Goal: Task Accomplishment & Management: Complete application form

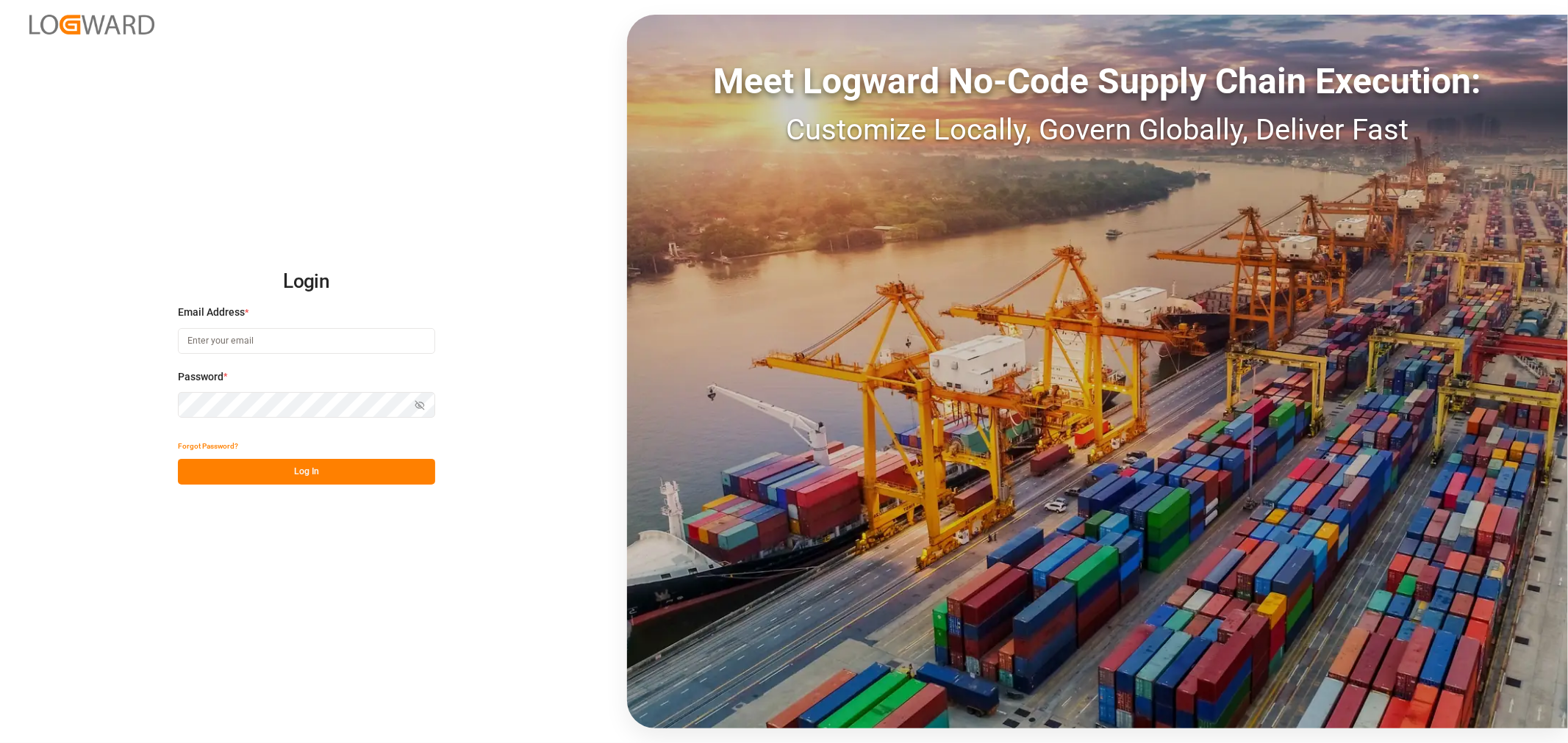
type input "kevin.schofield@jamindustries.com"
click at [275, 473] on button "Log In" at bounding box center [306, 472] width 257 height 26
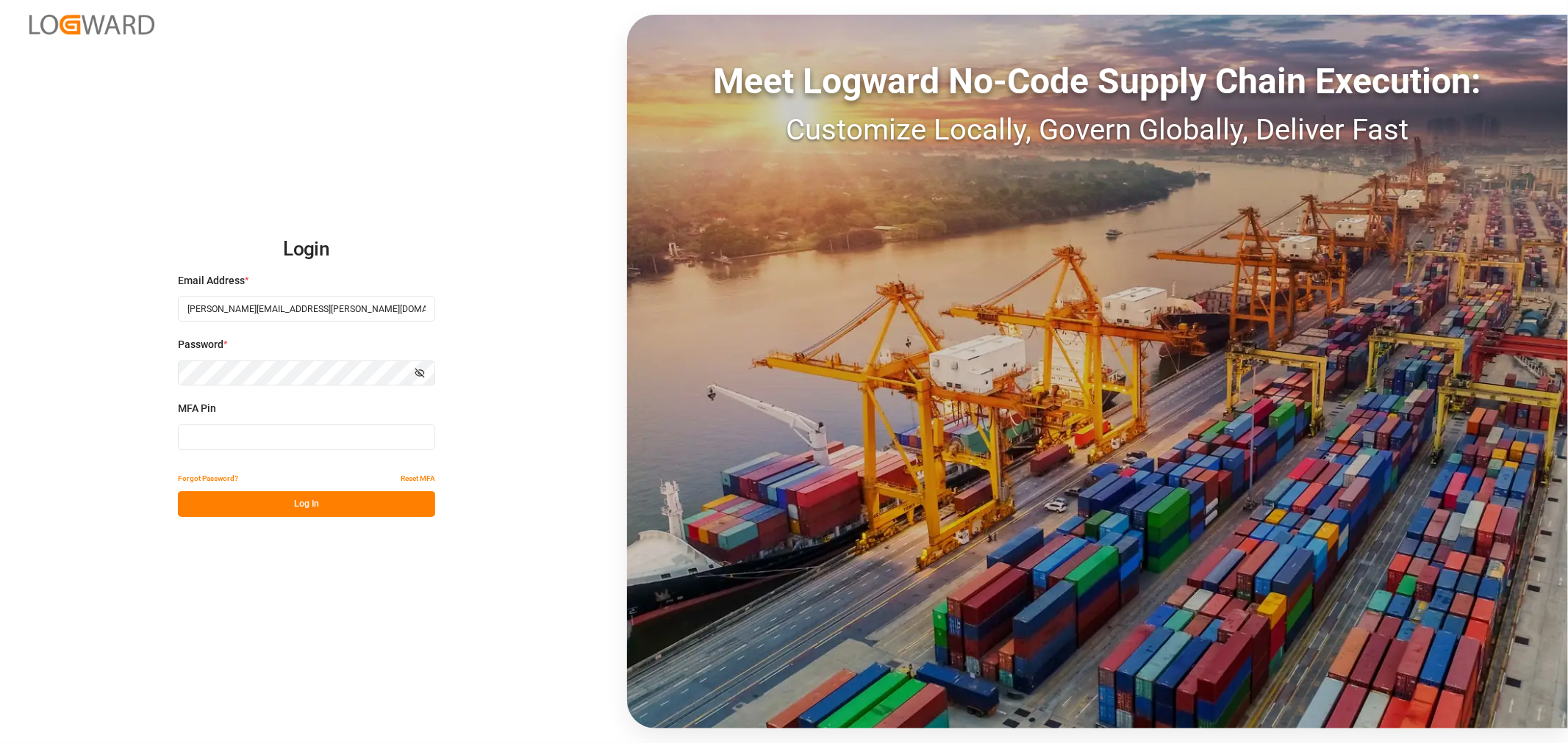
click at [280, 441] on input at bounding box center [306, 437] width 257 height 26
type input "758696"
click at [313, 498] on button "Log In" at bounding box center [306, 504] width 257 height 26
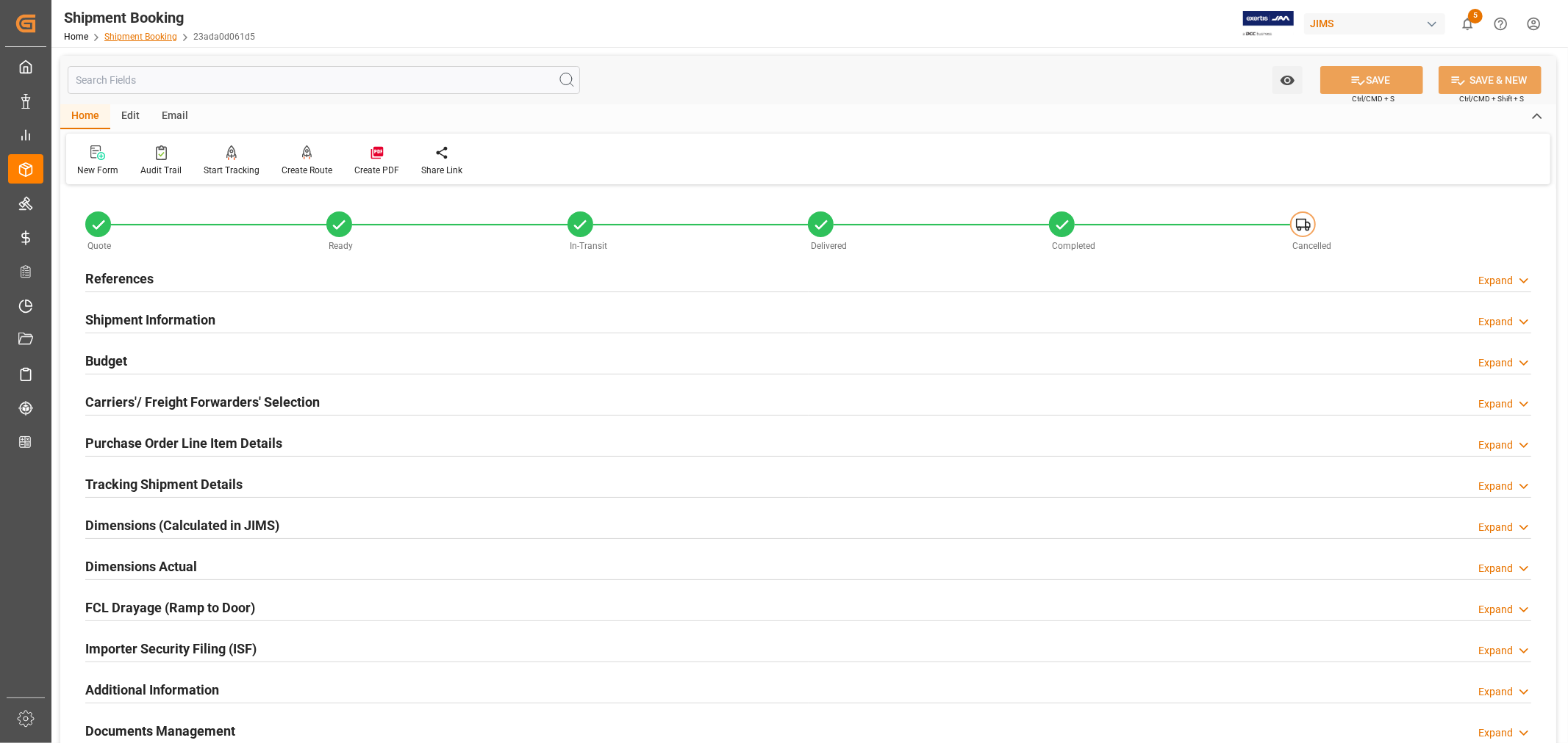
click at [141, 40] on link "Shipment Booking" at bounding box center [141, 36] width 73 height 10
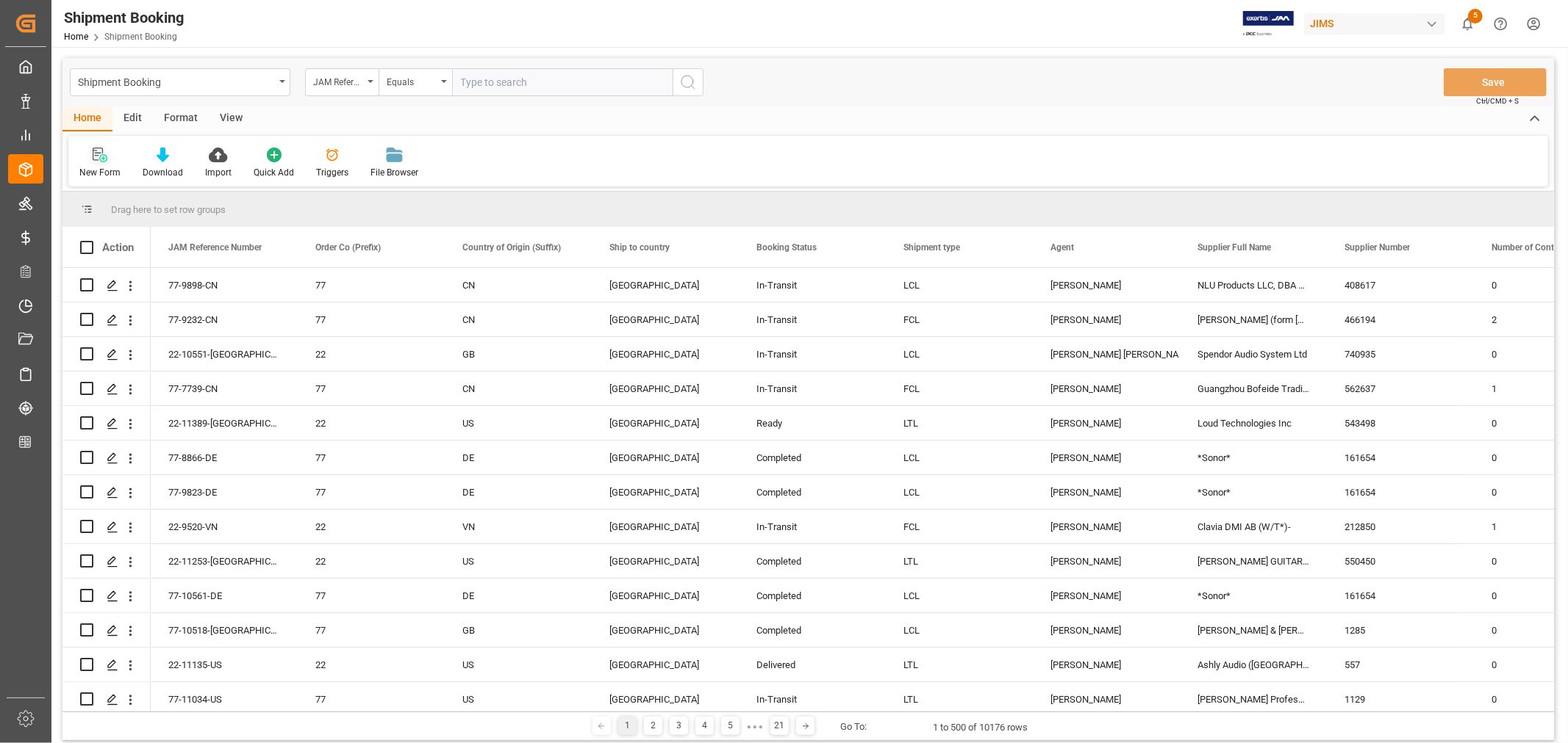
click at [103, 160] on icon at bounding box center [100, 155] width 15 height 15
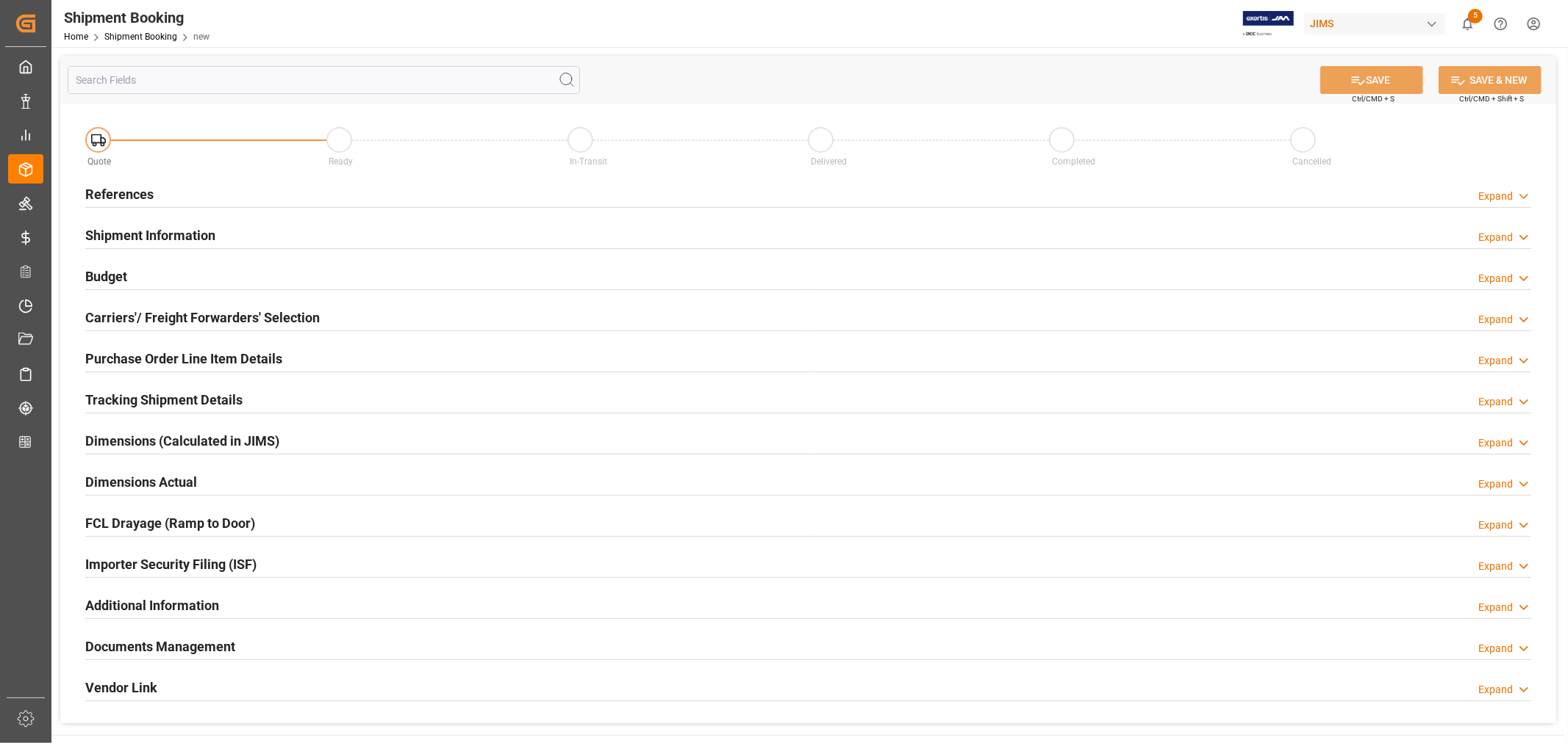
click at [127, 196] on h2 "References" at bounding box center [119, 194] width 69 height 20
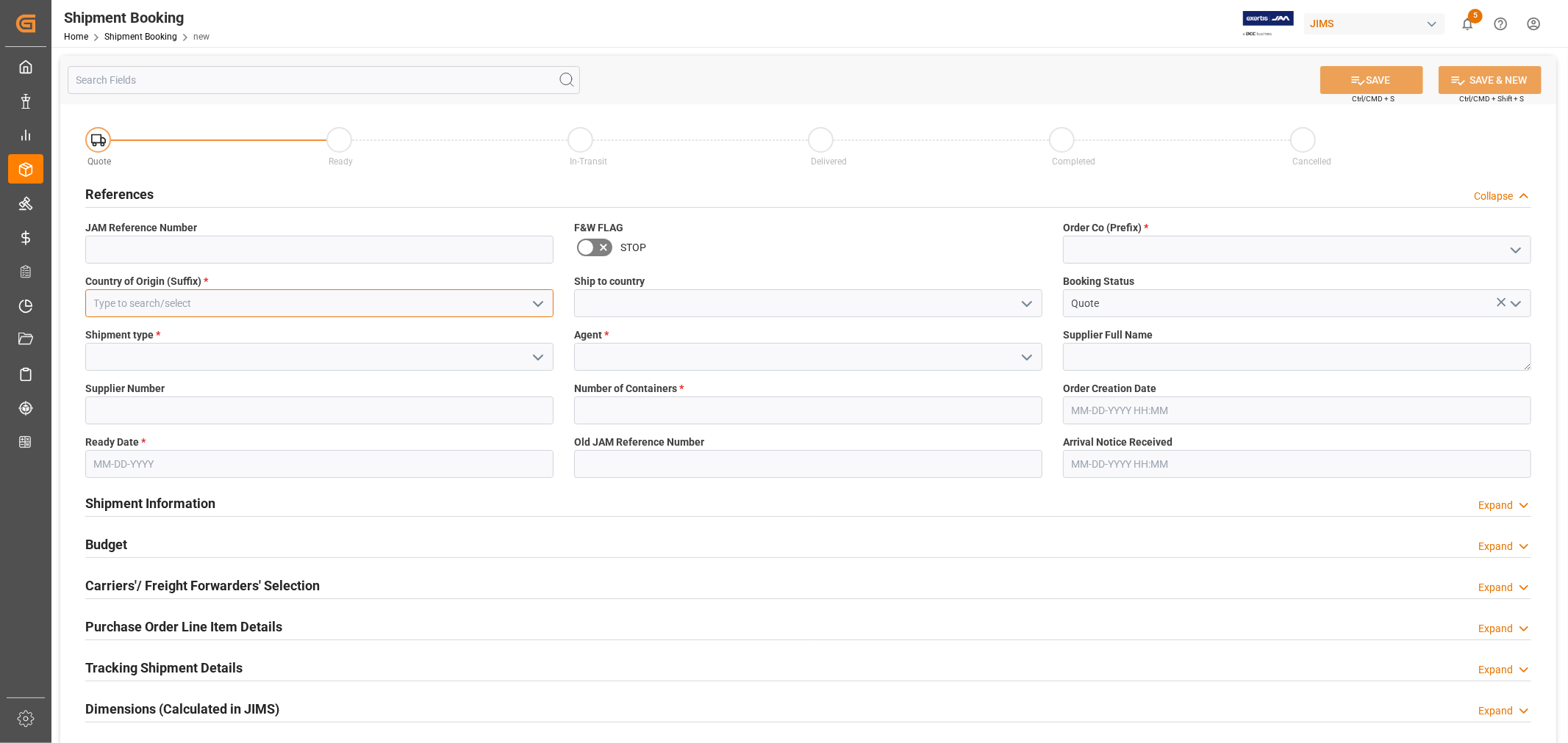
click at [224, 301] on input at bounding box center [319, 303] width 468 height 28
click at [103, 334] on div "US" at bounding box center [319, 336] width 466 height 33
type input "US"
click at [703, 307] on input at bounding box center [808, 303] width 468 height 28
click at [1028, 309] on icon "open menu" at bounding box center [1026, 303] width 17 height 17
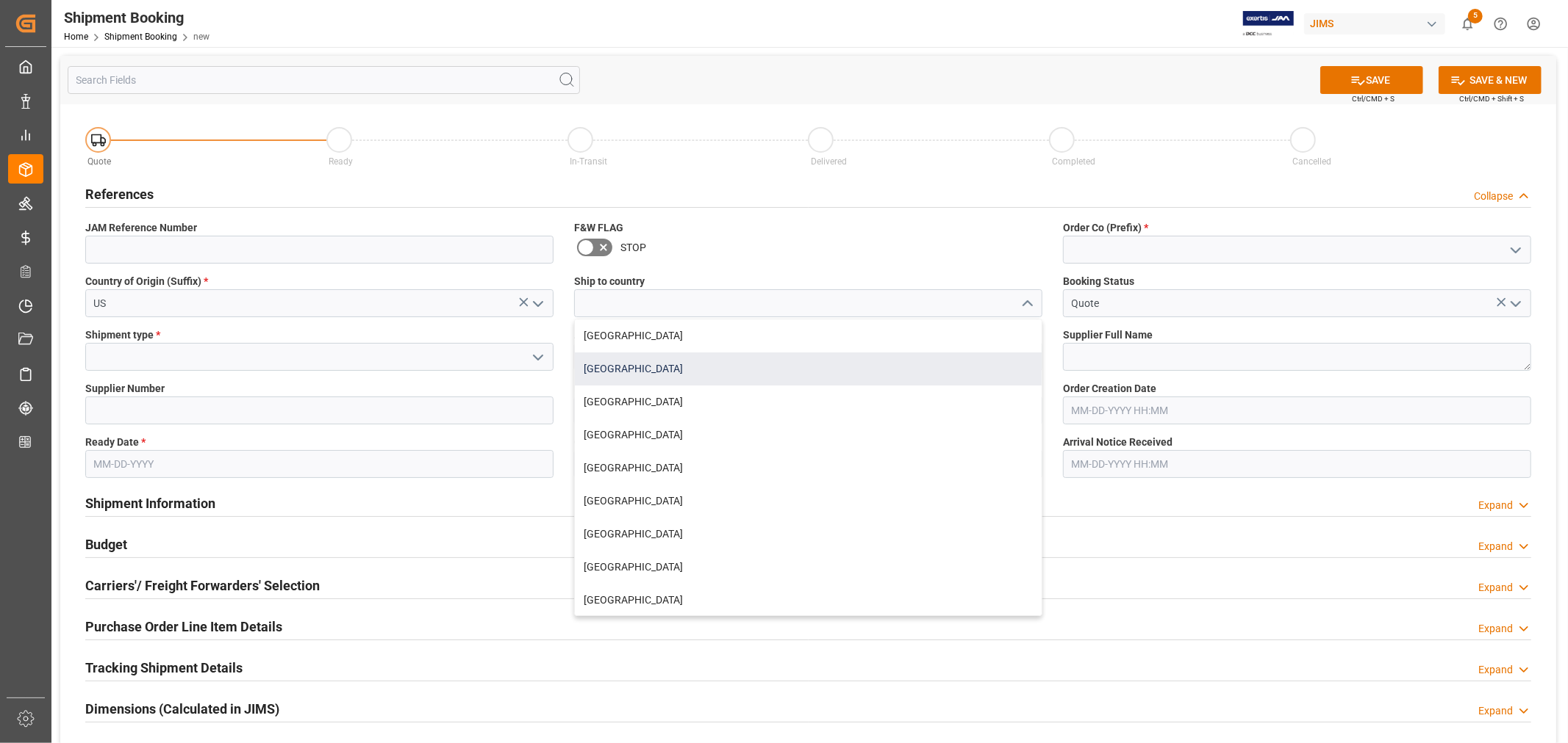
click at [783, 379] on div "[GEOGRAPHIC_DATA]" at bounding box center [808, 369] width 466 height 33
type input "[GEOGRAPHIC_DATA]"
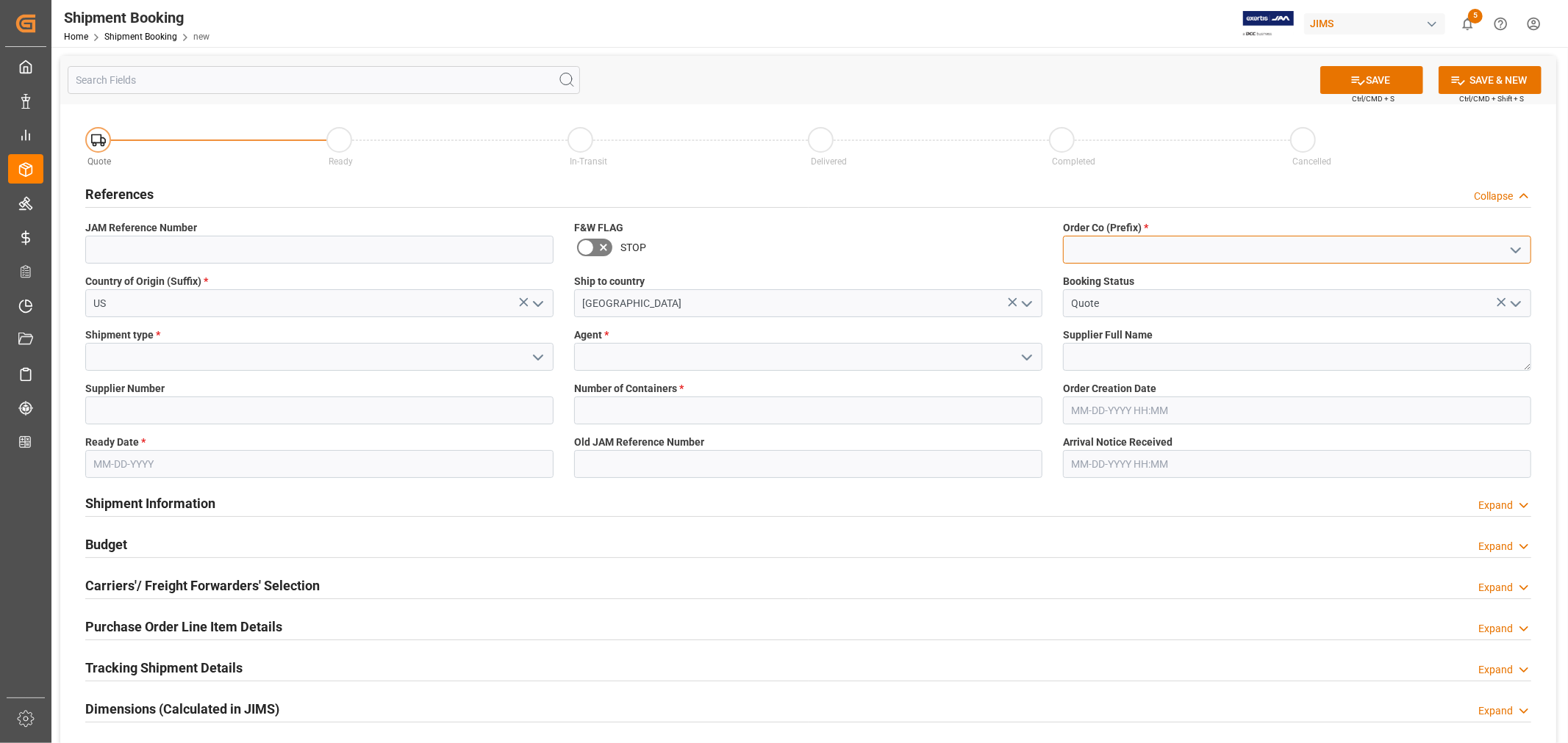
click at [1094, 255] on input at bounding box center [1297, 250] width 468 height 28
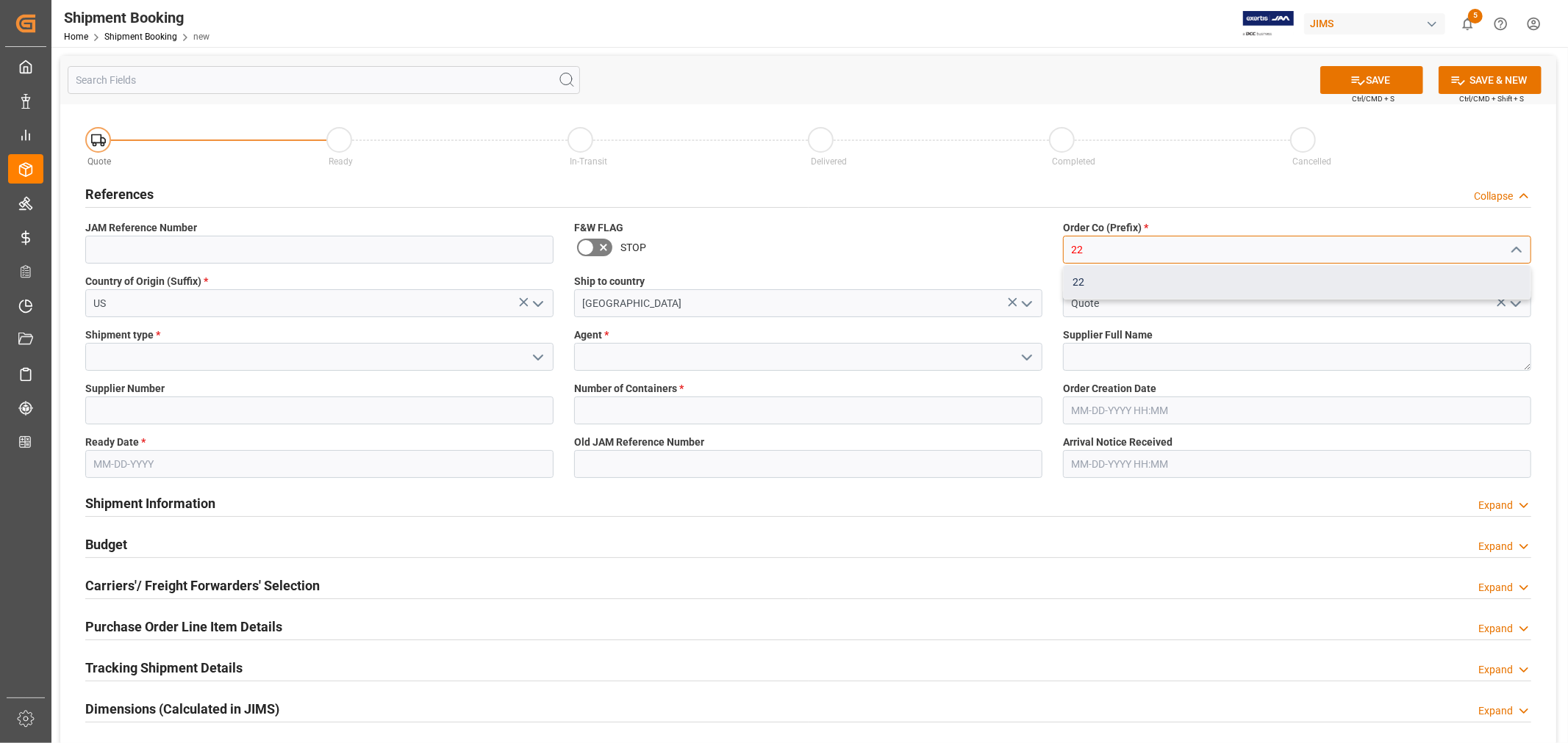
click at [1089, 283] on div "22" at bounding box center [1297, 283] width 466 height 33
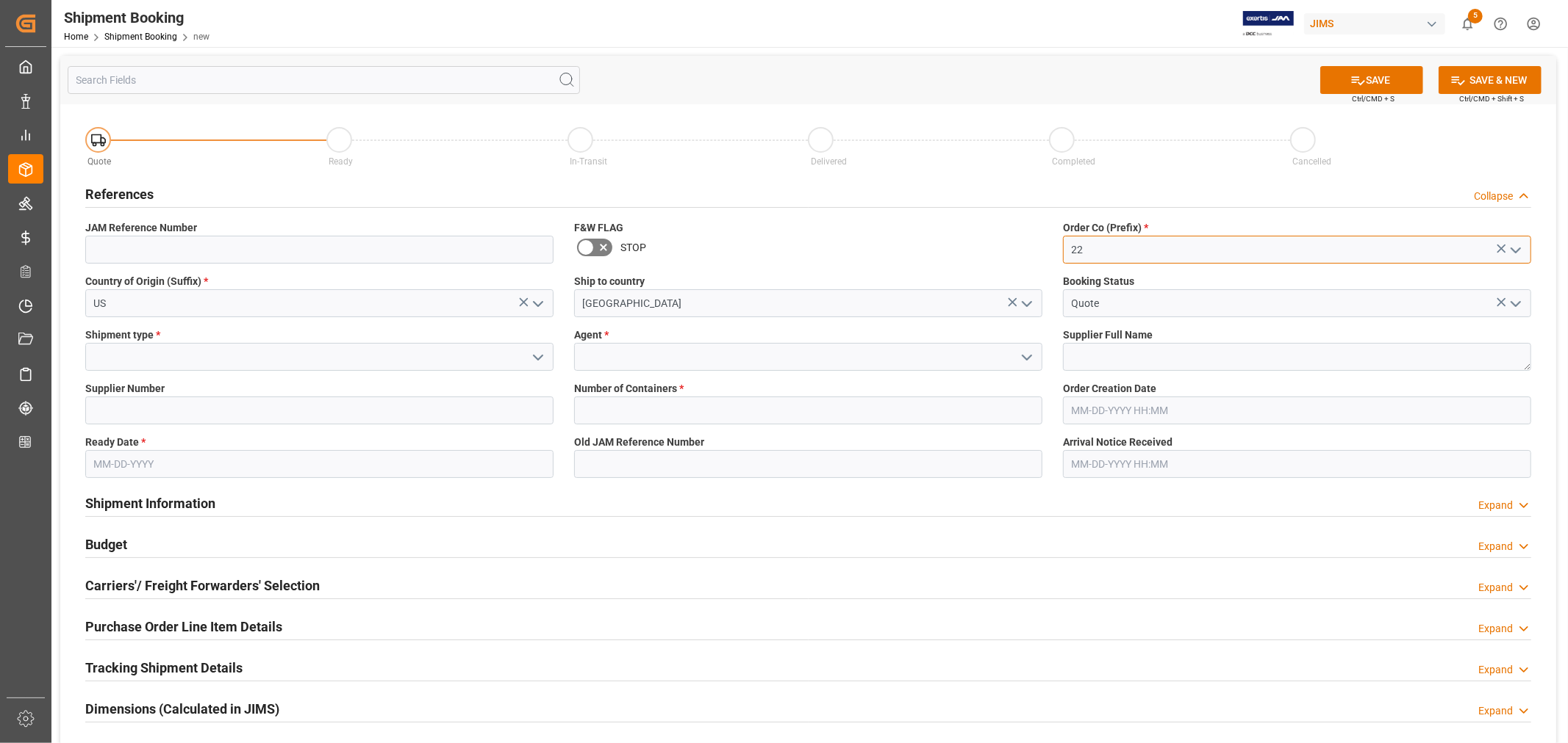
type input "22"
click at [538, 355] on icon "open menu" at bounding box center [538, 357] width 17 height 17
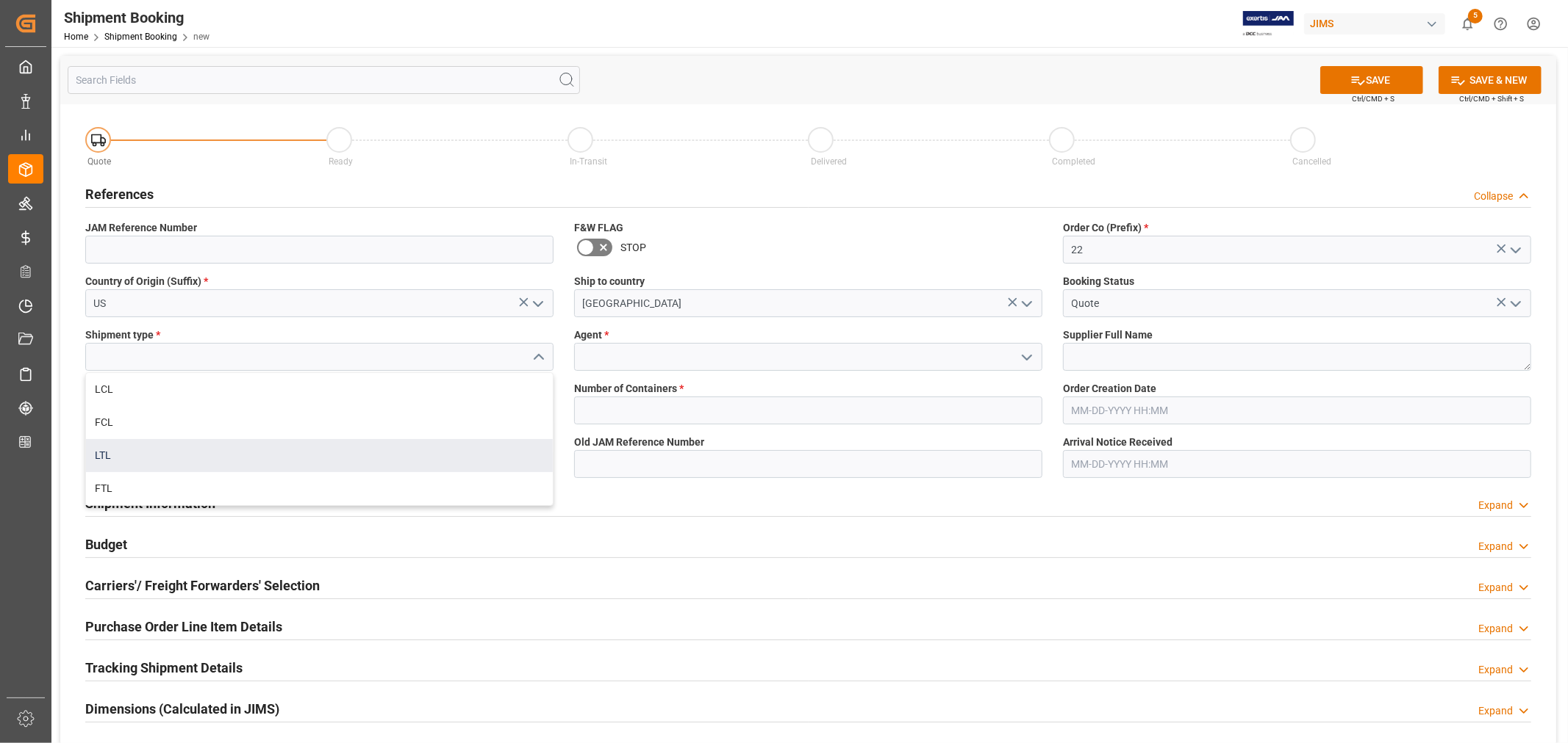
click at [227, 450] on div "LTL" at bounding box center [319, 456] width 466 height 33
type input "LTL"
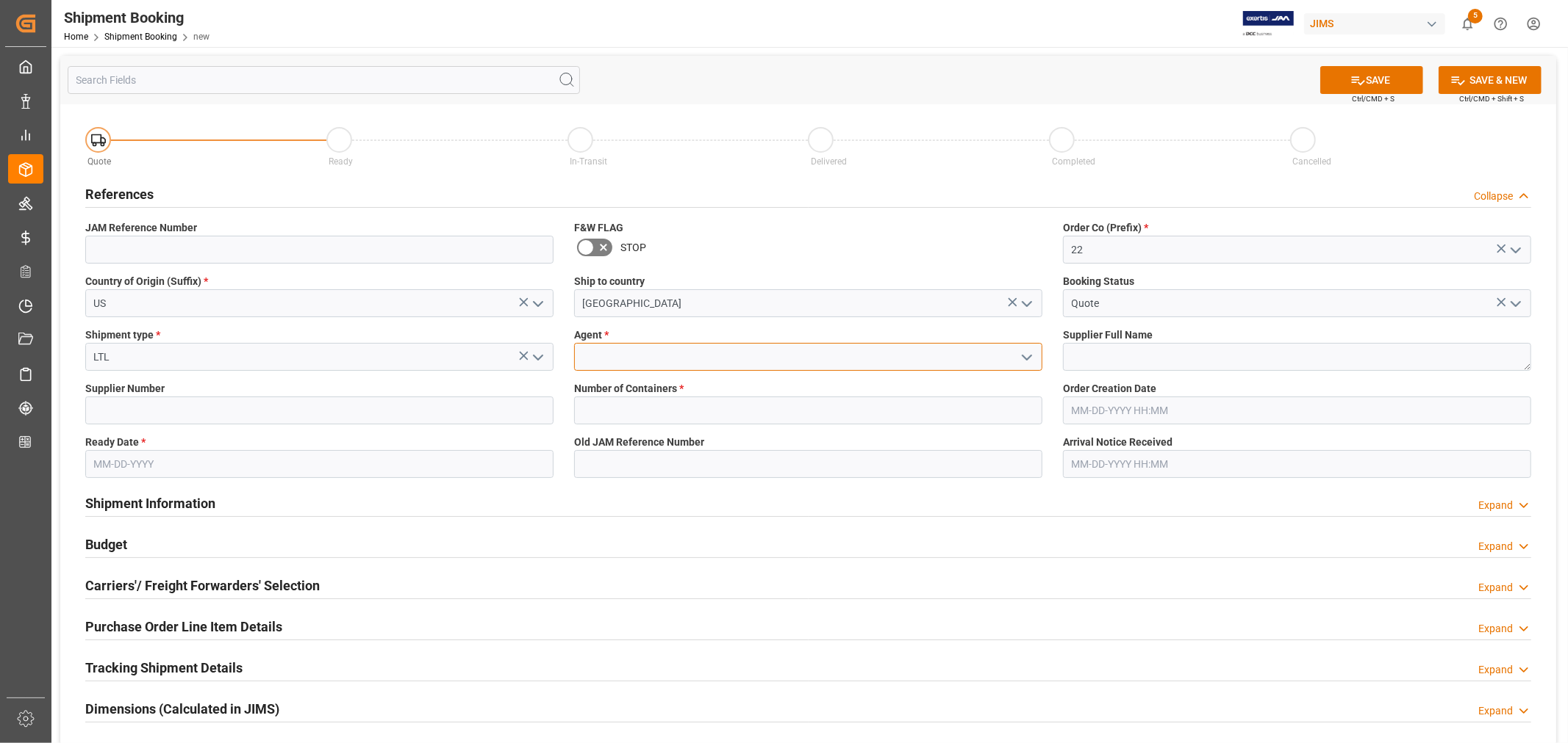
click at [674, 358] on input at bounding box center [808, 357] width 468 height 28
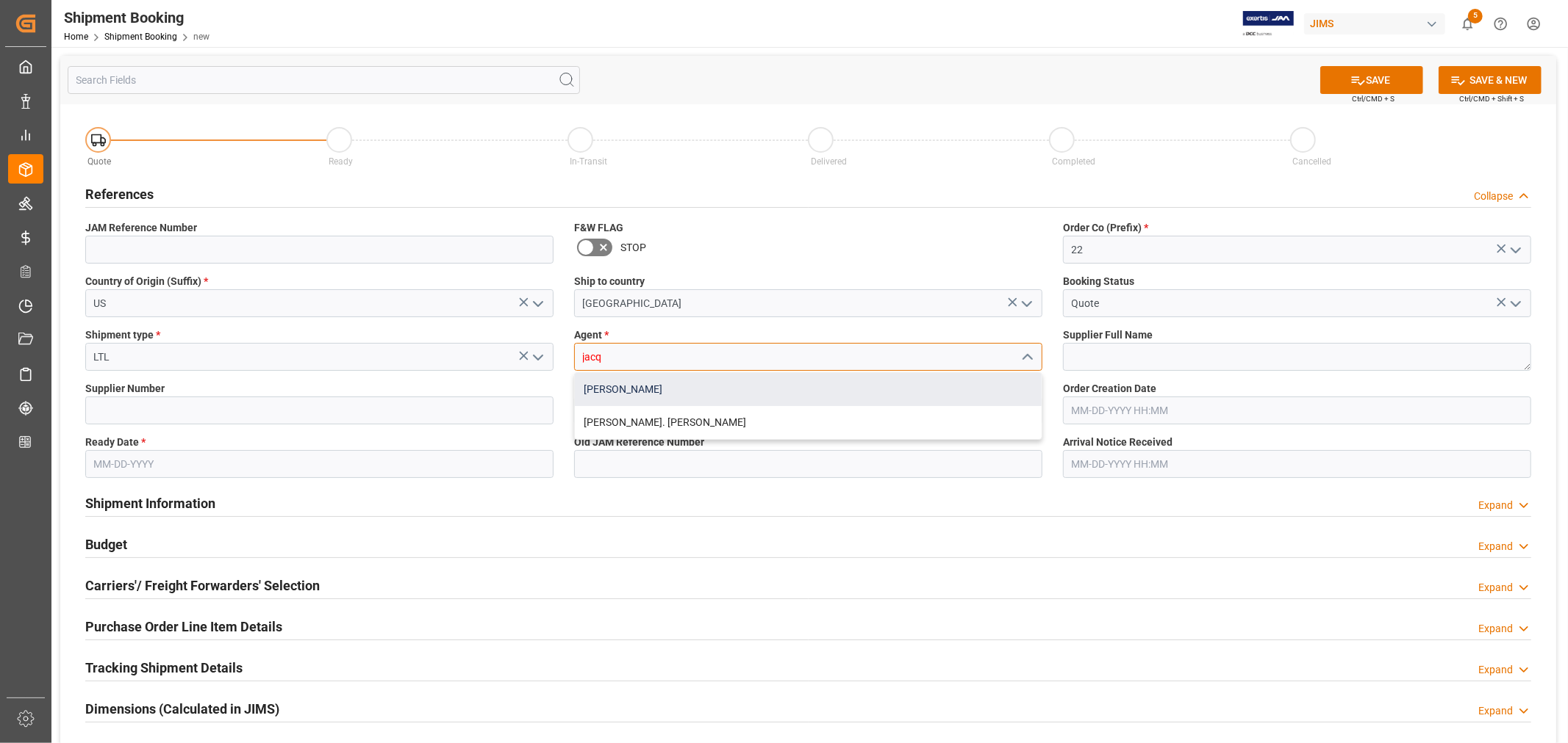
click at [620, 389] on div "Jacques Denis" at bounding box center [808, 390] width 466 height 33
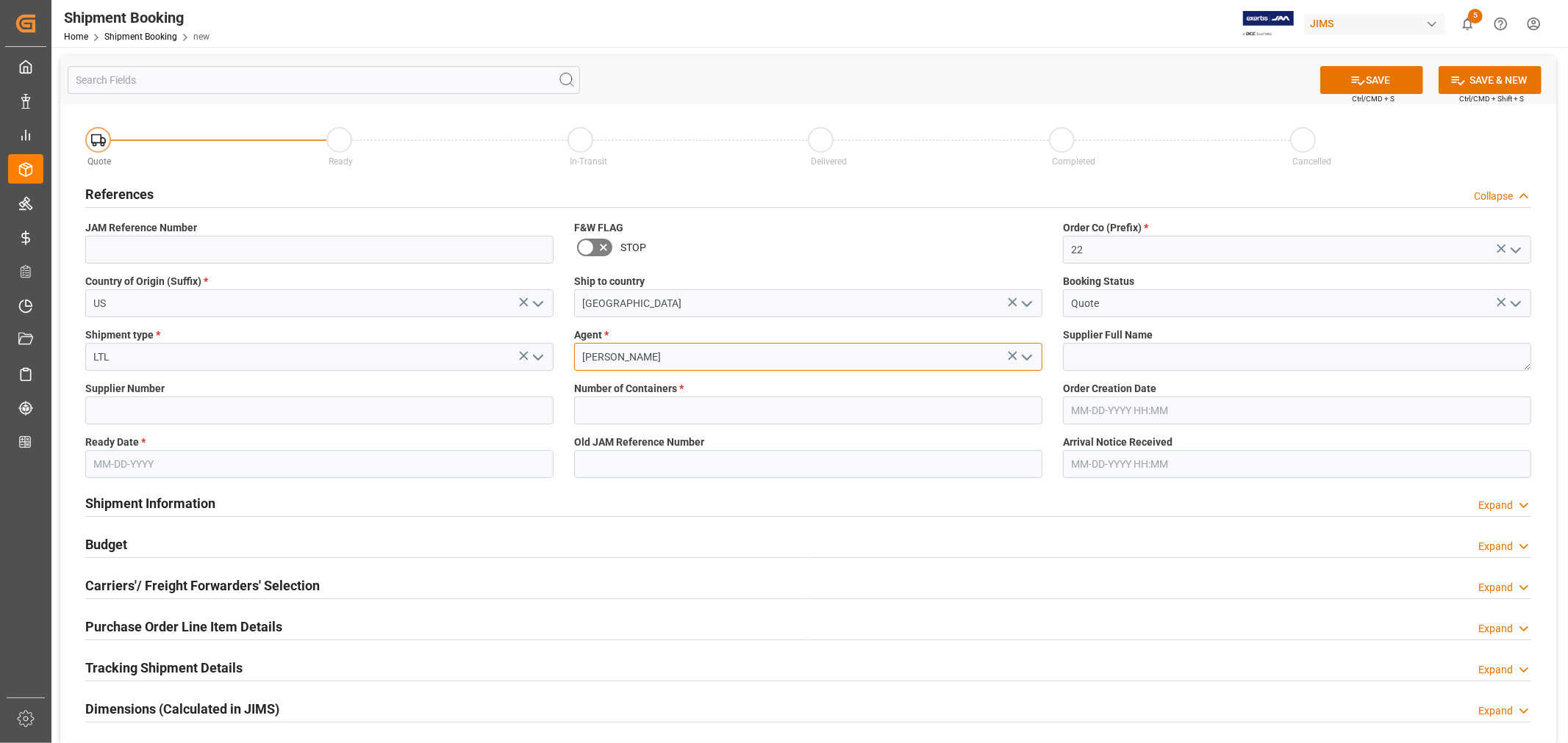
type input "Jacques Denis"
click at [1074, 356] on textarea at bounding box center [1297, 357] width 468 height 28
paste textarea "Guillemot Inc.(Hercules DJ)"
type textarea "Guillemot Inc.(Hercules DJ)"
drag, startPoint x: 201, startPoint y: 412, endPoint x: 207, endPoint y: 393, distance: 19.9
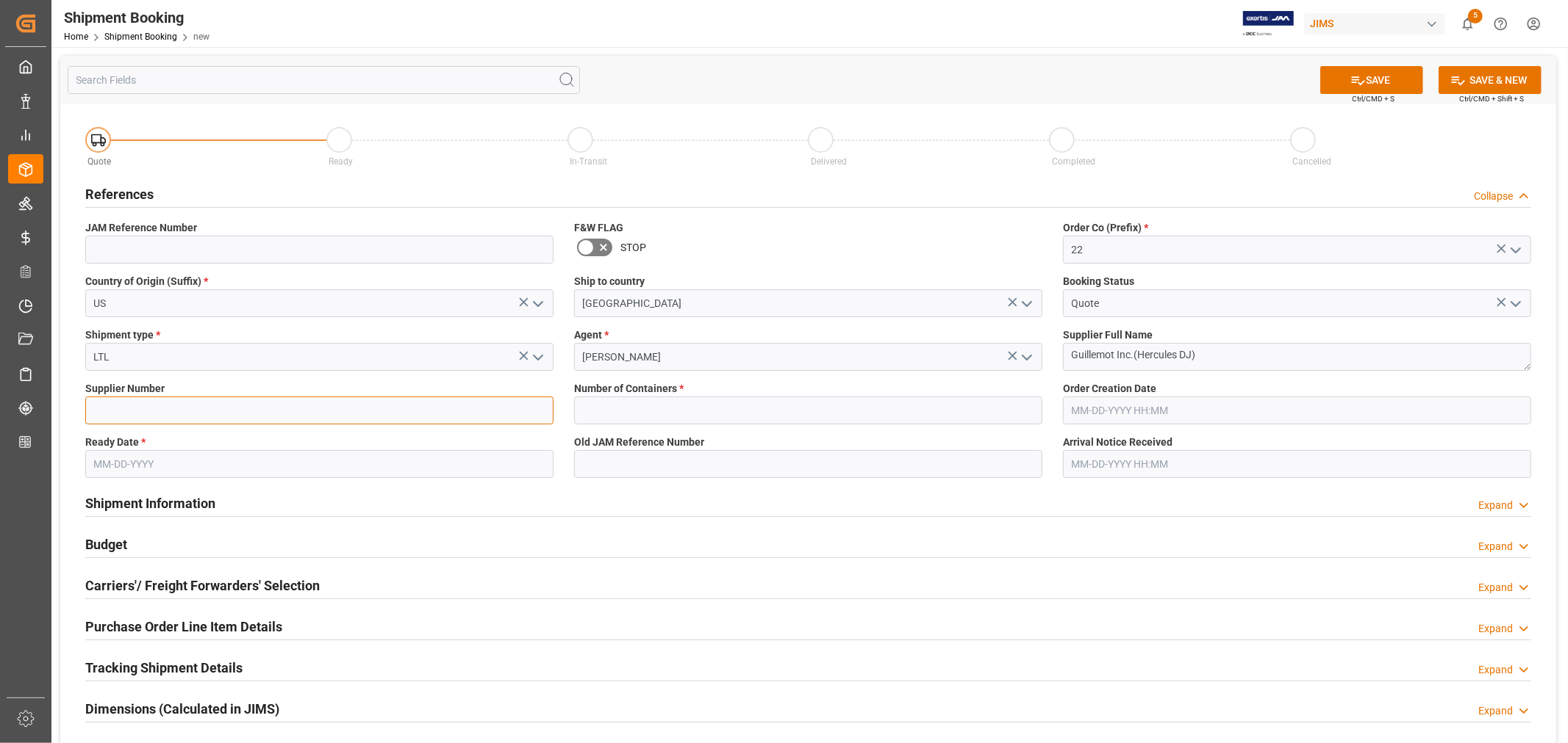
click at [201, 412] on input at bounding box center [319, 411] width 468 height 28
click at [109, 409] on input at bounding box center [319, 411] width 468 height 28
paste input "439767"
type input "439767"
click at [592, 407] on input "text" at bounding box center [808, 411] width 468 height 28
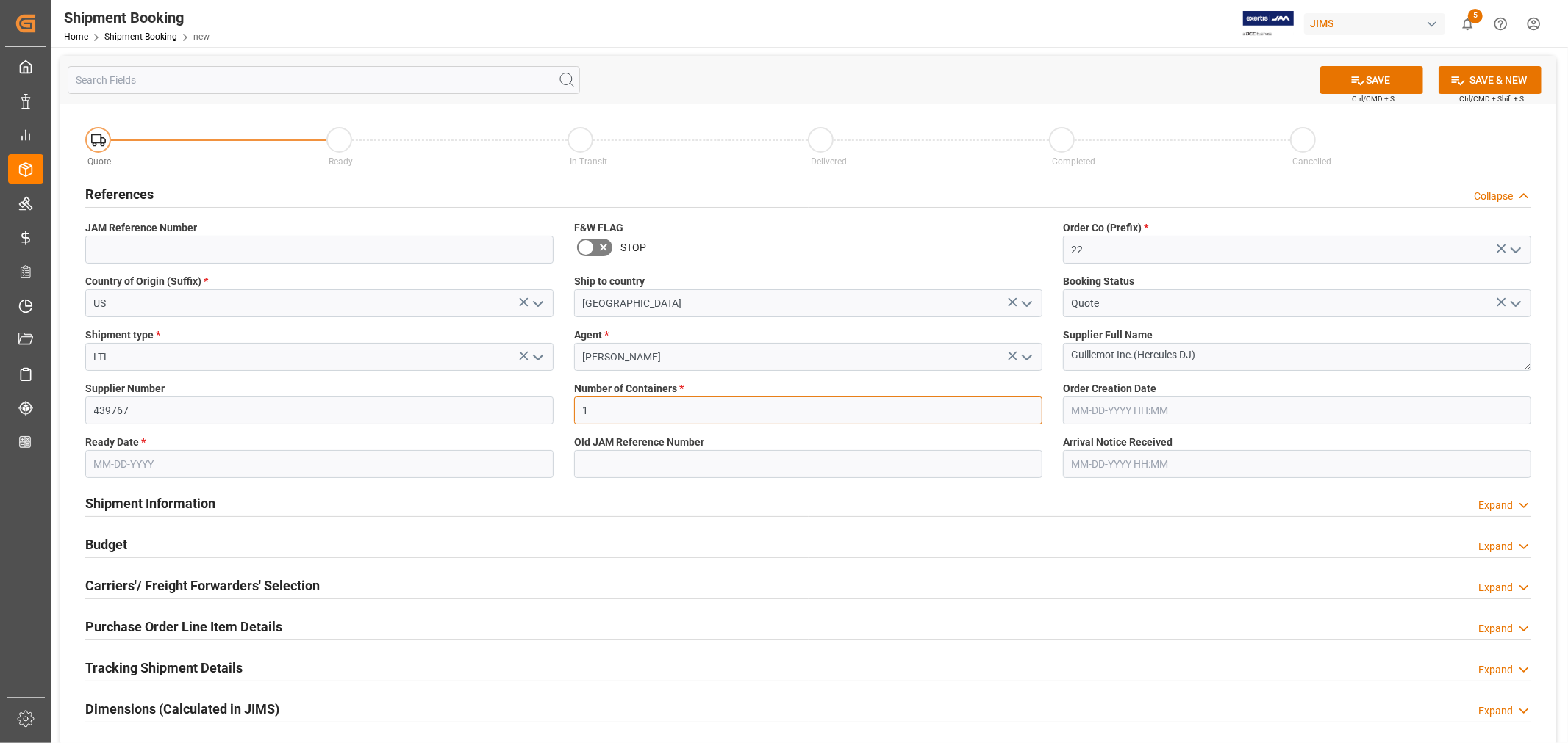
type input "1"
click at [255, 357] on input "LTL" at bounding box center [319, 357] width 468 height 28
click at [535, 358] on polyline "open menu" at bounding box center [538, 357] width 9 height 4
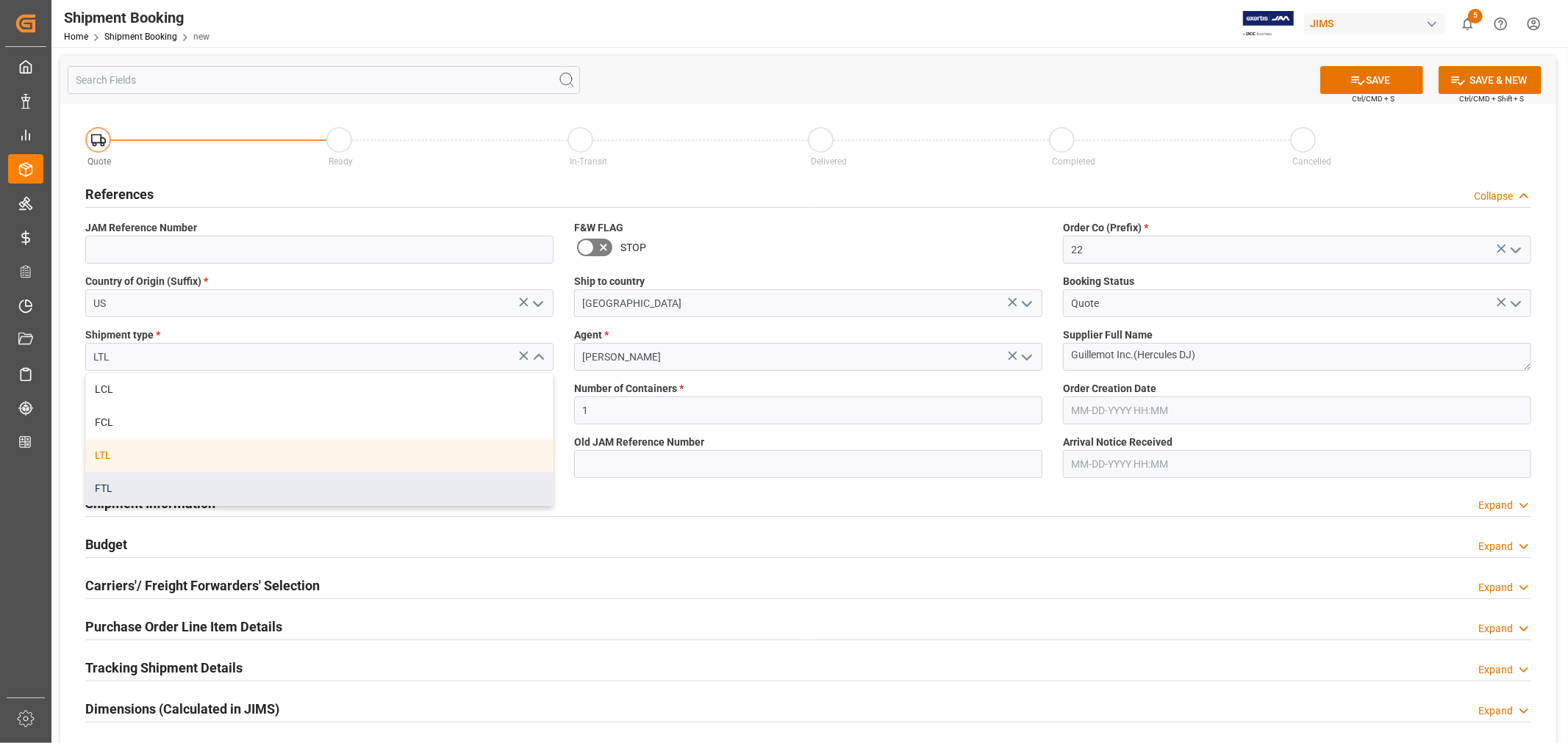
click at [132, 483] on div "FTL" at bounding box center [319, 489] width 466 height 33
type input "FTL"
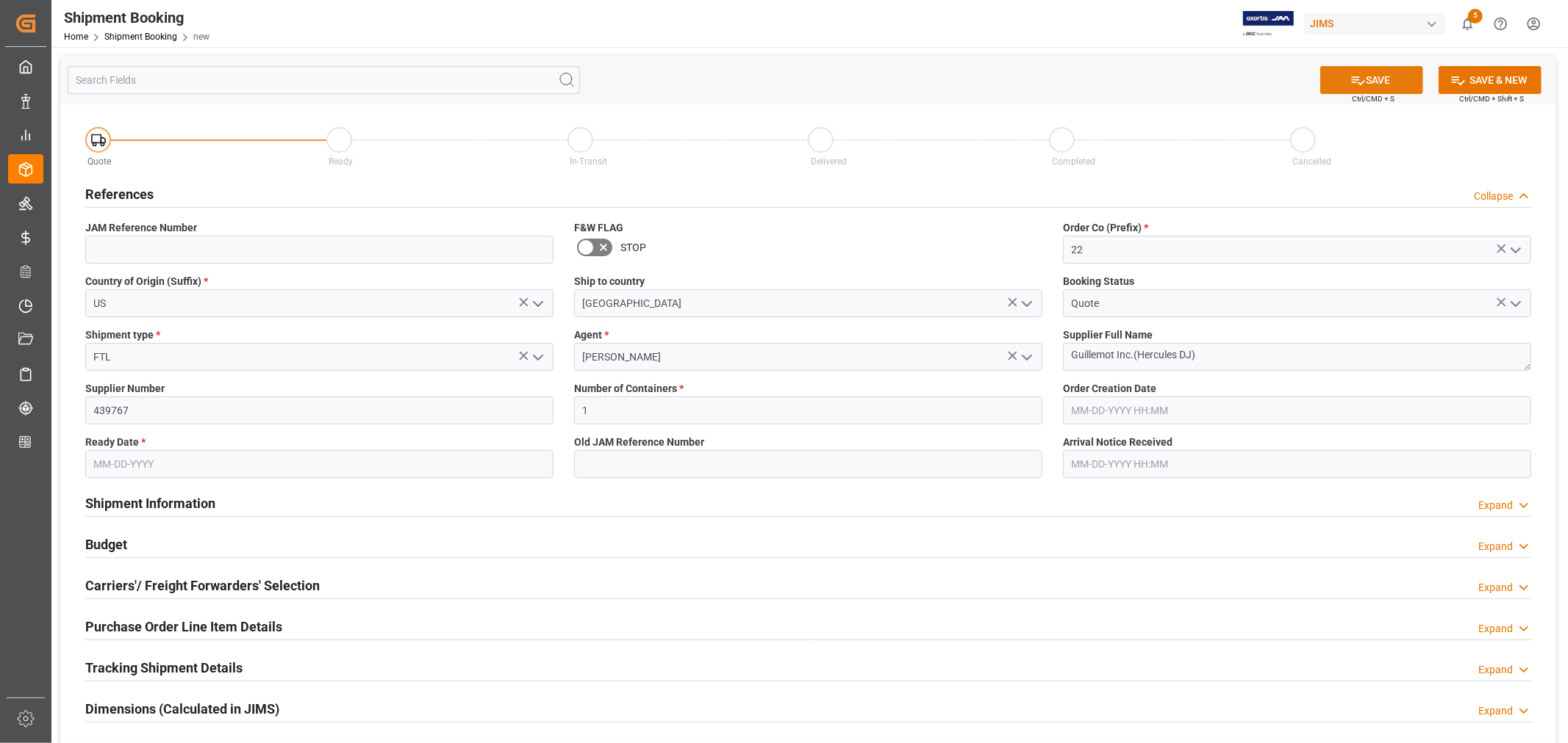
click at [1352, 83] on icon at bounding box center [1359, 80] width 13 height 9
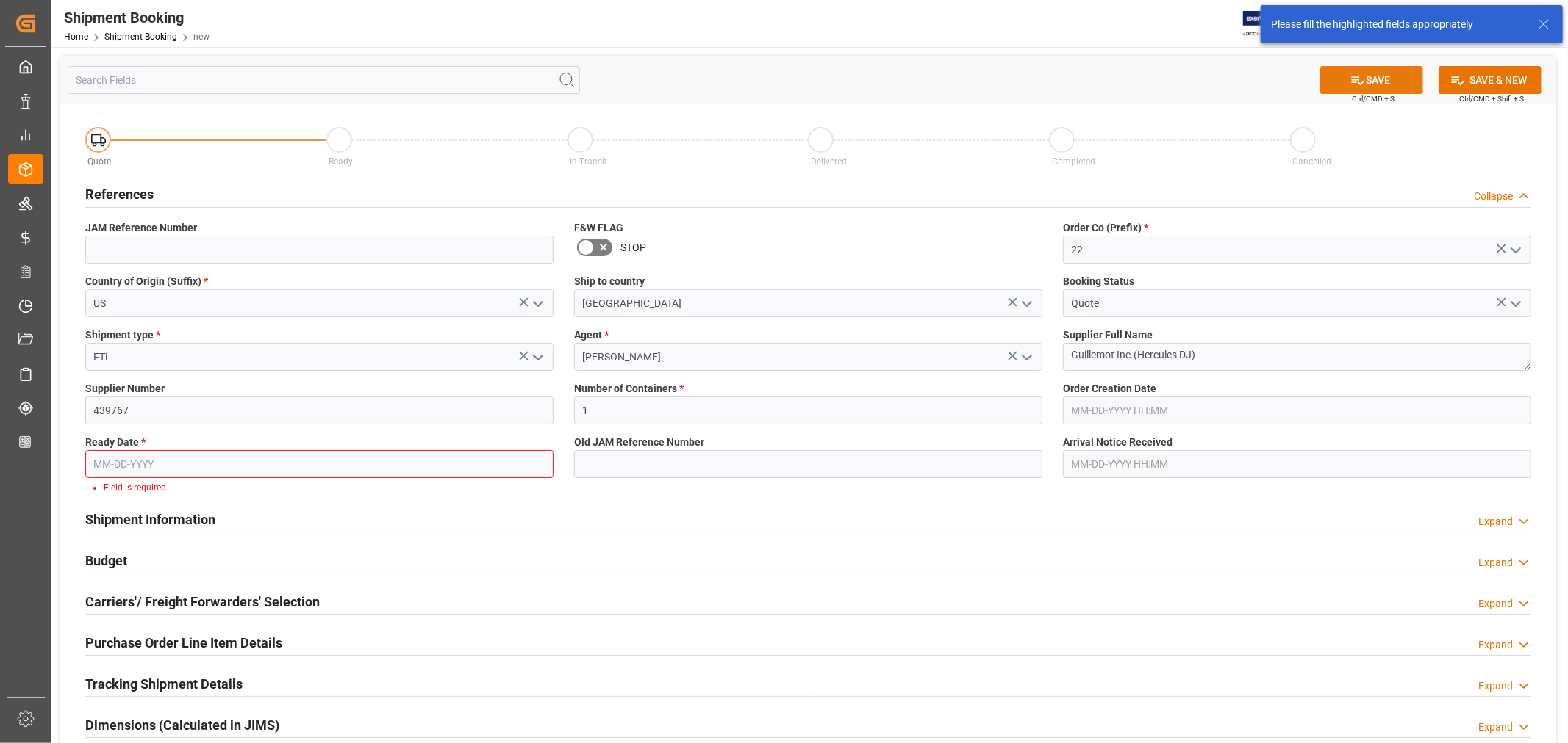
scroll to position [69, 0]
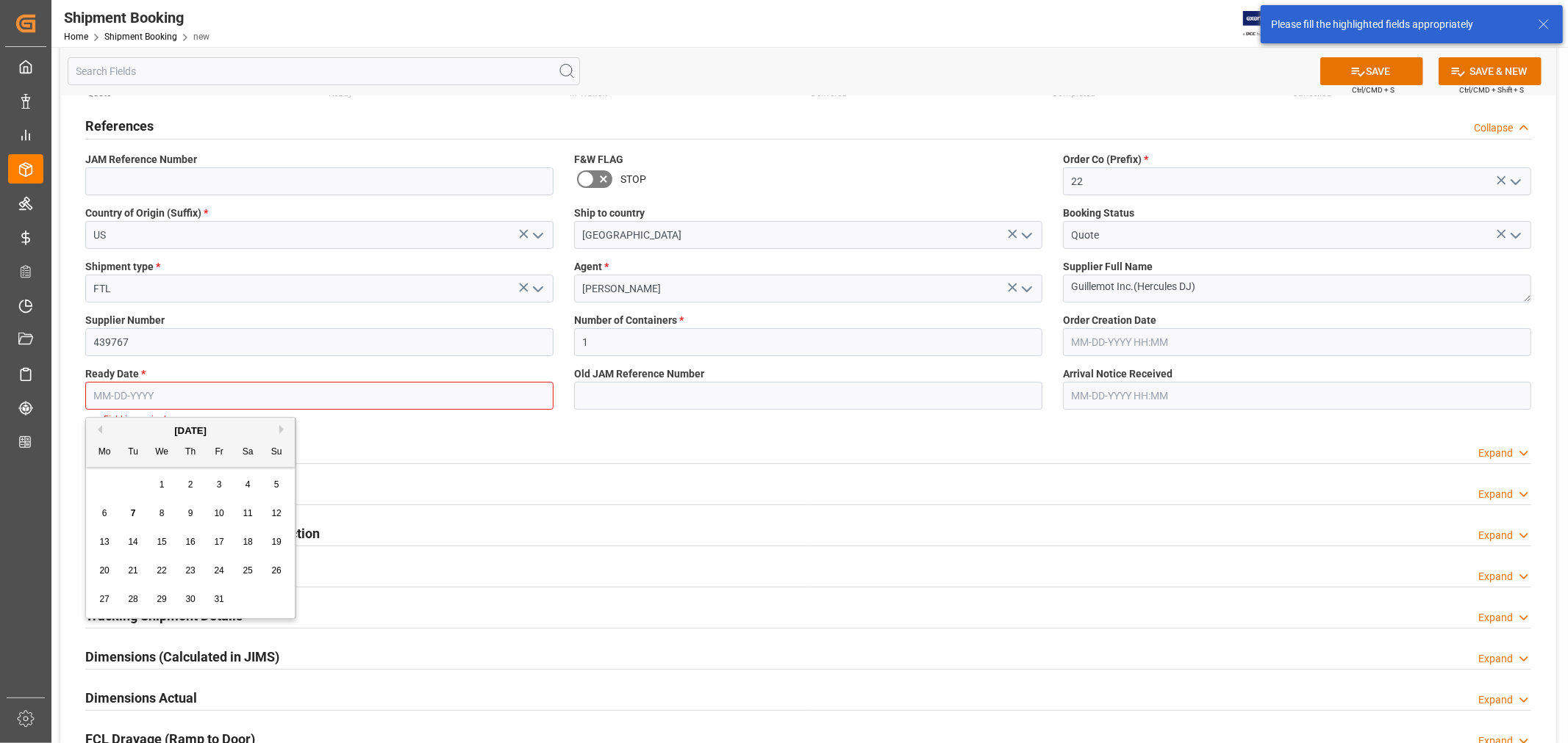
click at [218, 398] on input "text" at bounding box center [319, 396] width 468 height 28
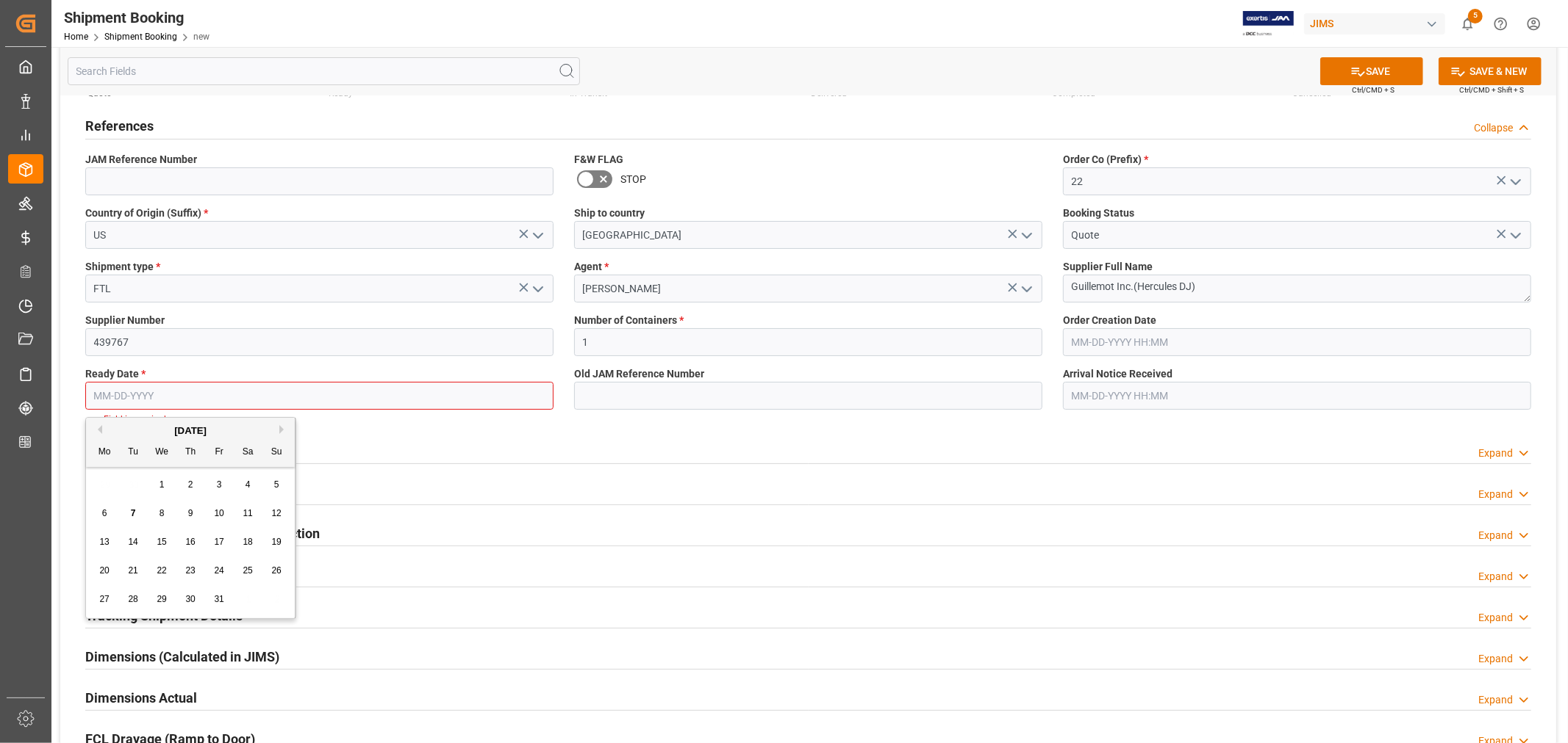
click at [135, 514] on span "7" at bounding box center [133, 513] width 5 height 10
type input "10-07-2025"
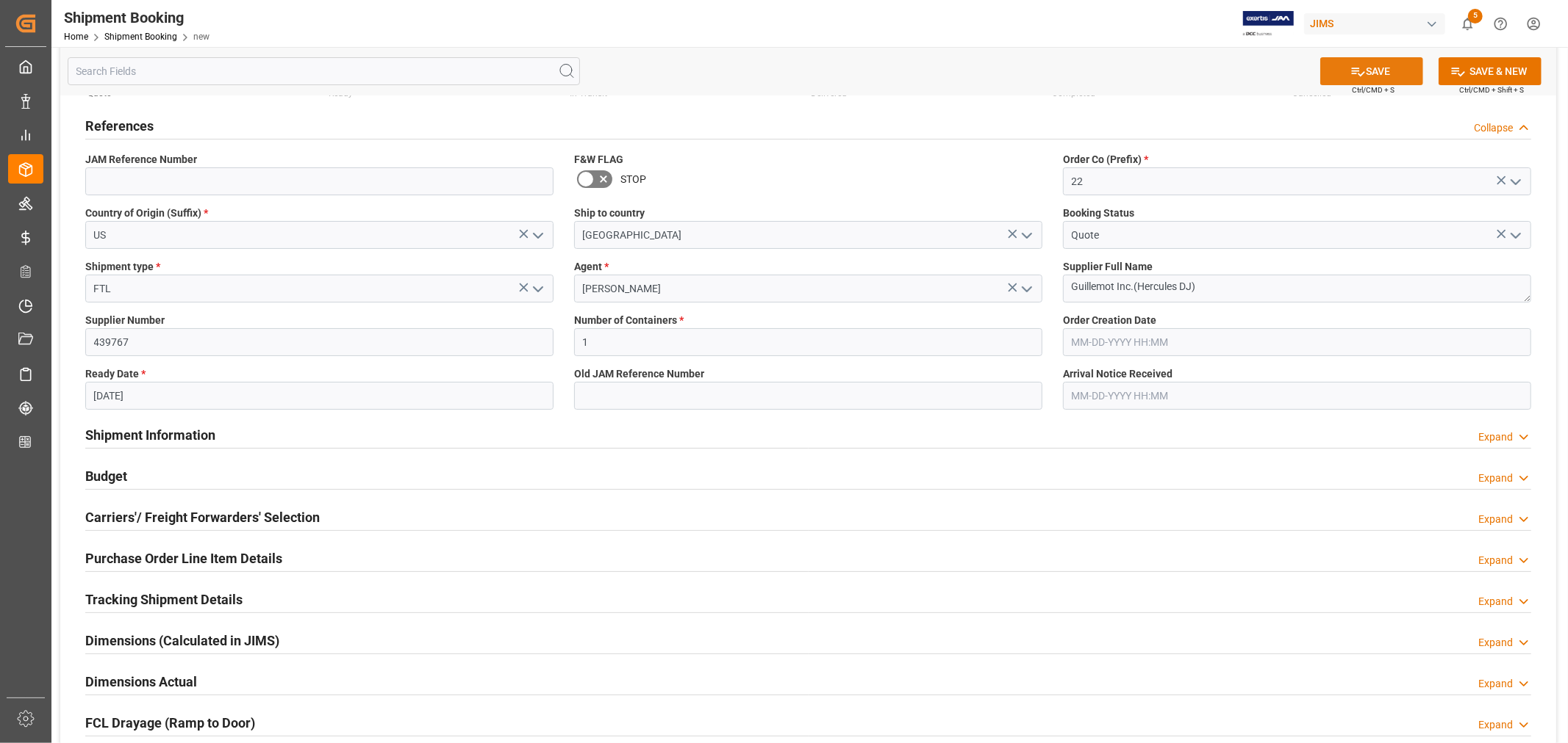
click at [1364, 66] on button "SAVE" at bounding box center [1371, 71] width 103 height 28
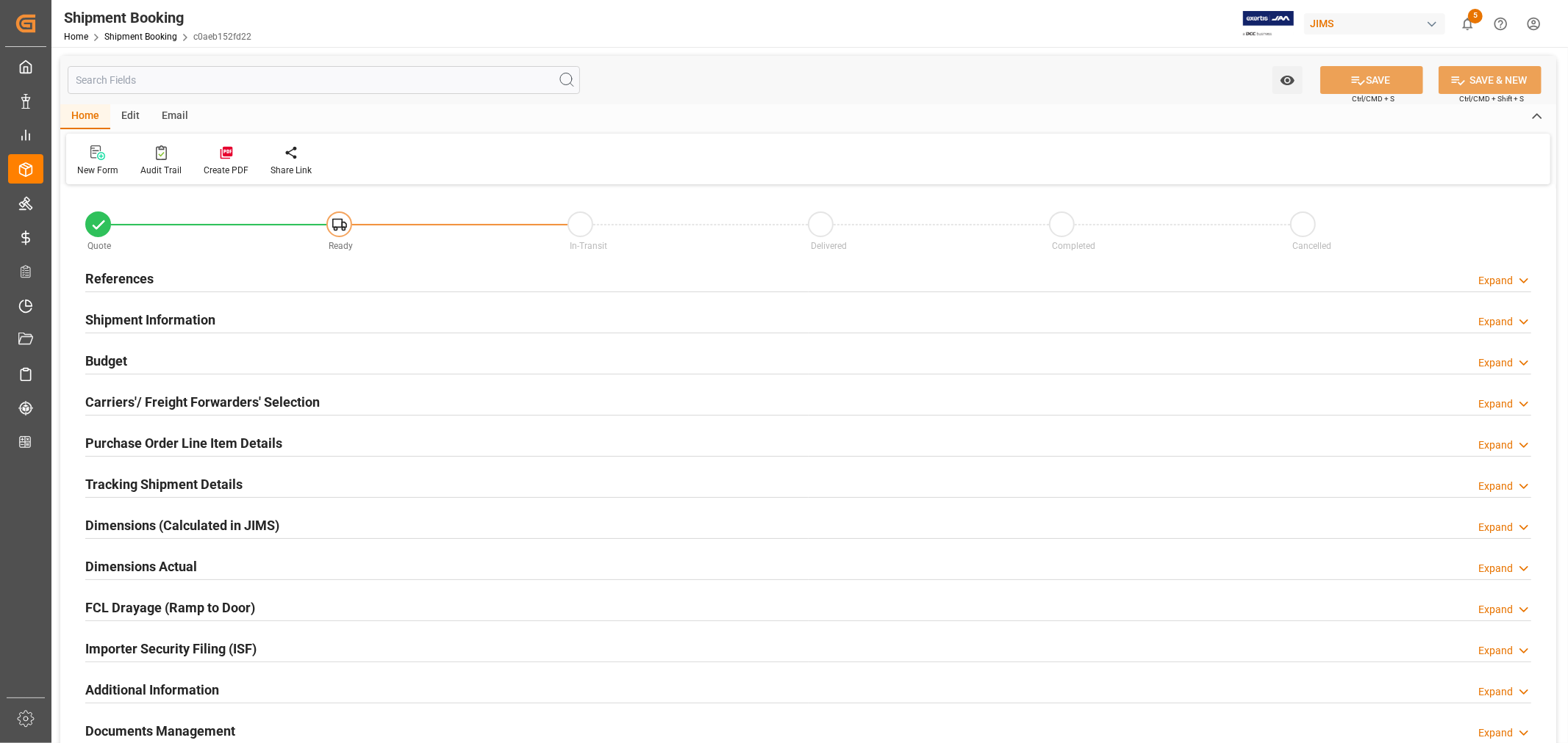
type input "1"
type input "[DATE]"
click at [136, 273] on h2 "References" at bounding box center [119, 279] width 69 height 20
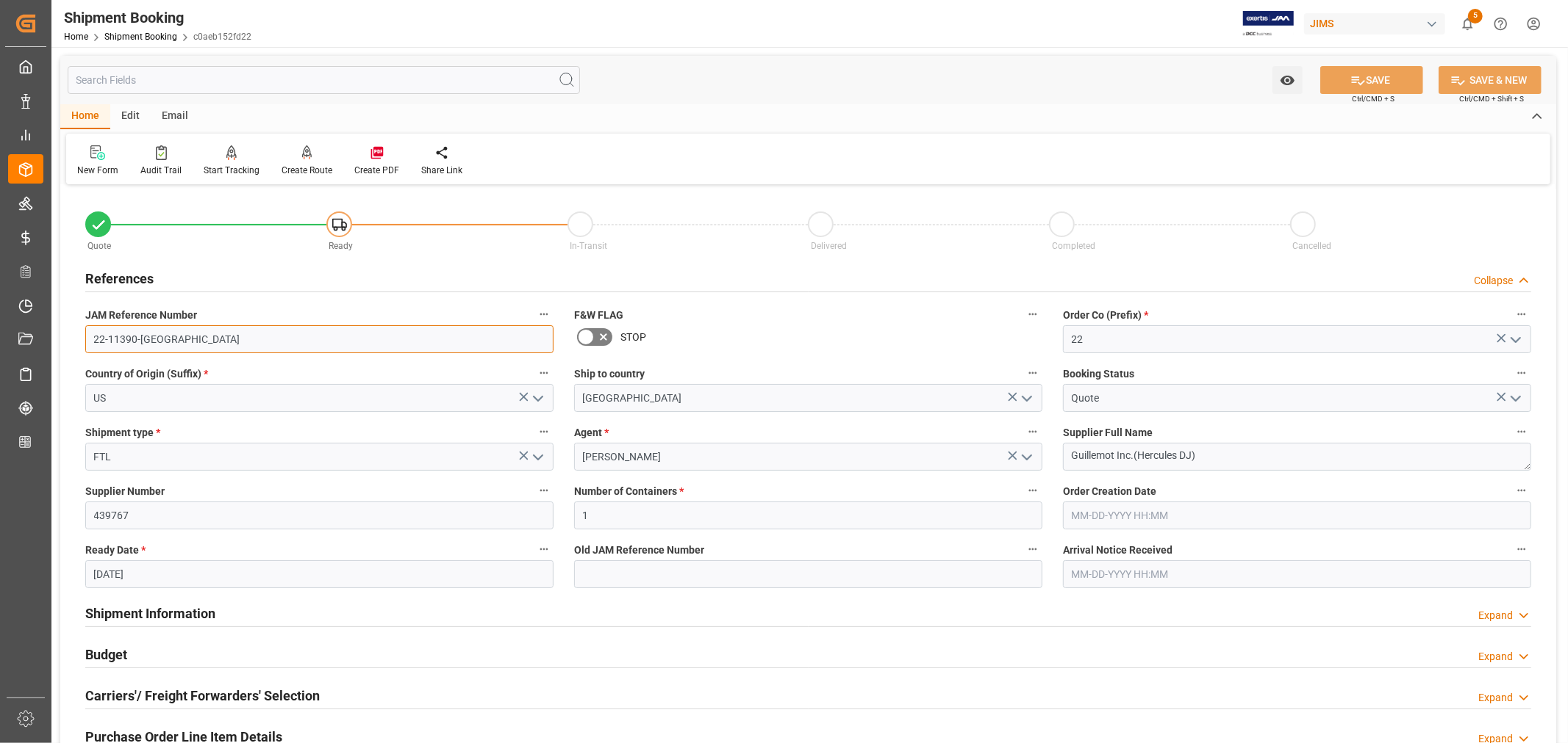
drag, startPoint x: 151, startPoint y: 341, endPoint x: 83, endPoint y: 336, distance: 68.2
click at [83, 336] on div "JAM Reference Number 22-11390-US" at bounding box center [319, 329] width 489 height 59
click at [177, 332] on input "22-11390-US" at bounding box center [319, 340] width 468 height 28
drag, startPoint x: 157, startPoint y: 341, endPoint x: 87, endPoint y: 335, distance: 70.3
click at [87, 335] on input "22-11390-US" at bounding box center [319, 340] width 468 height 28
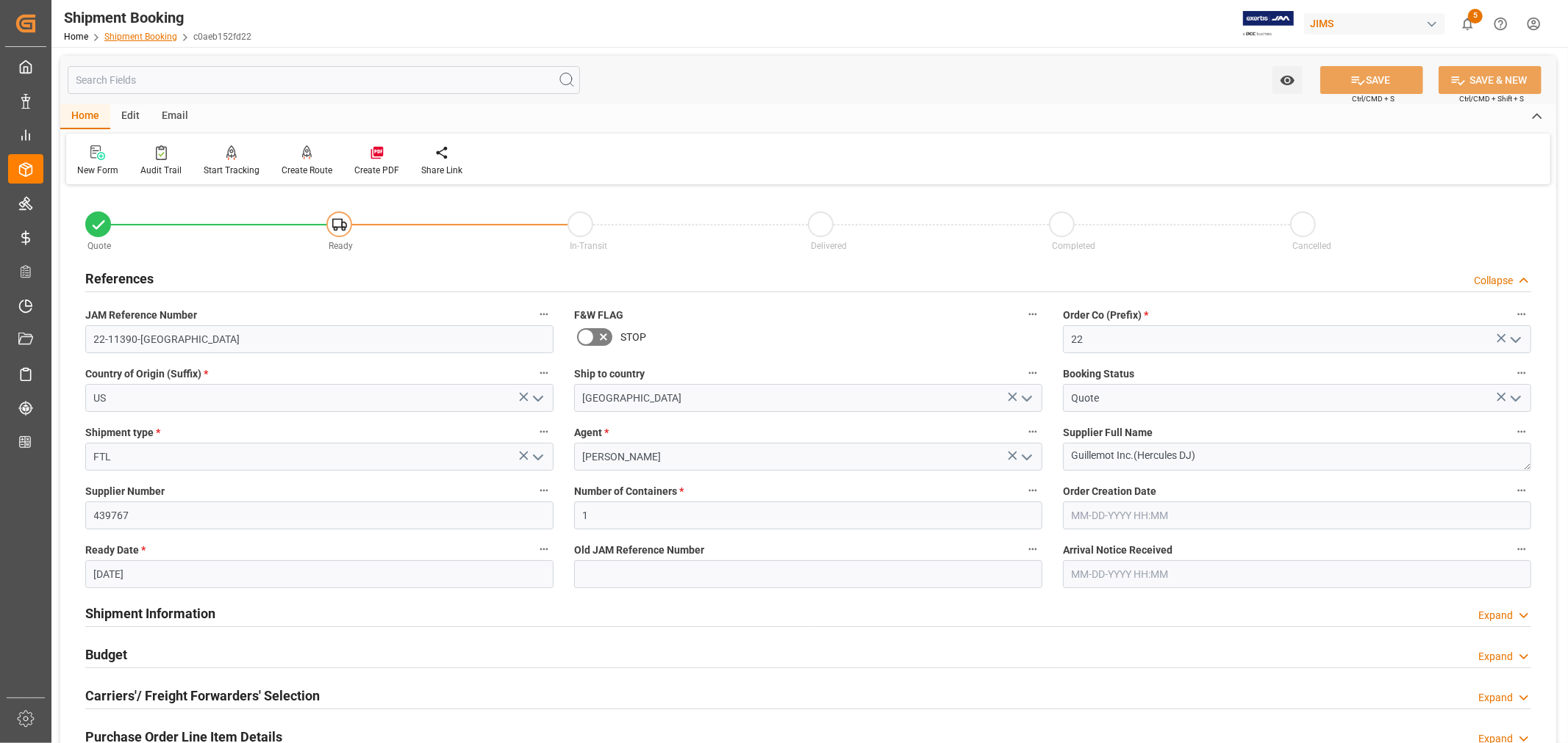
click at [125, 32] on link "Shipment Booking" at bounding box center [141, 36] width 73 height 10
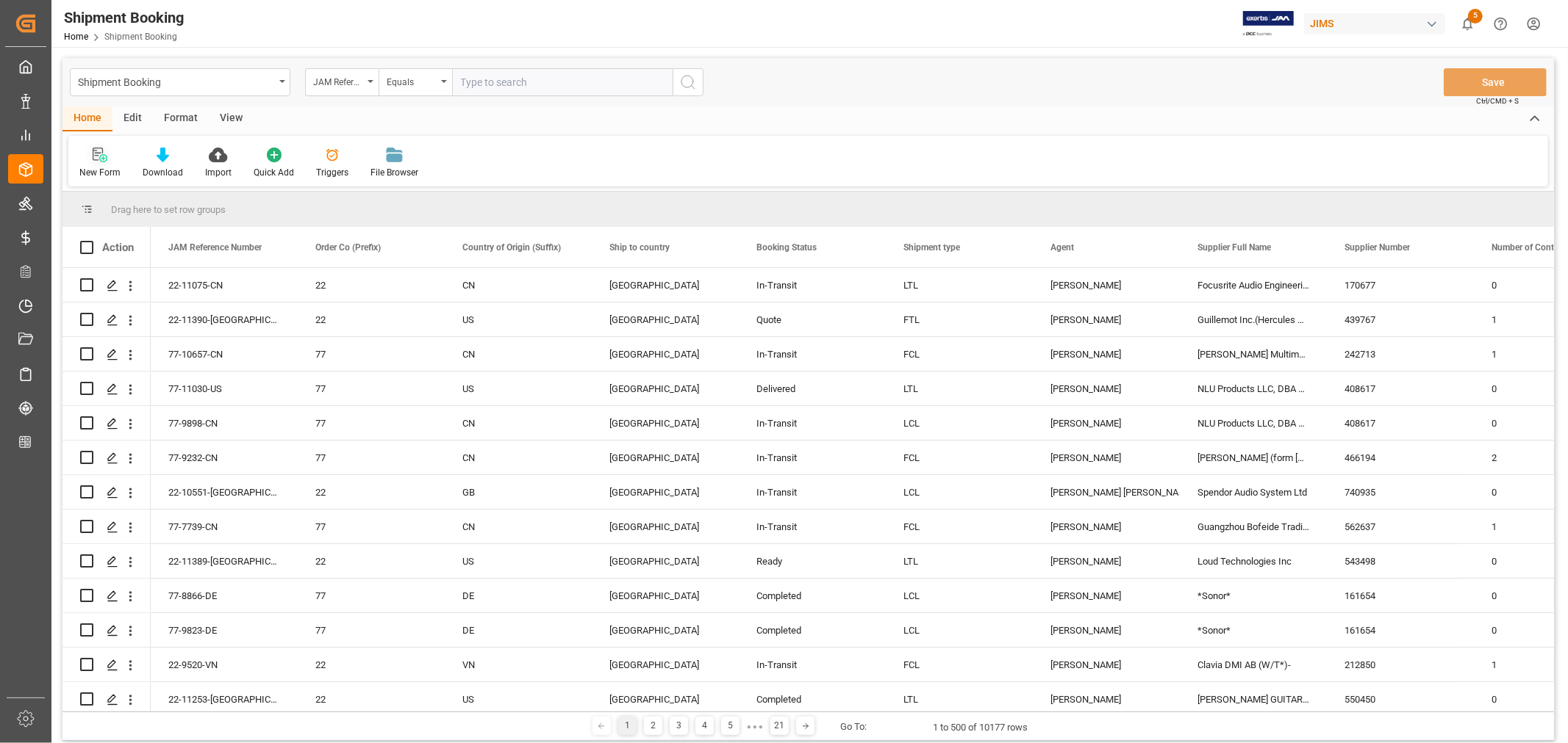
click at [103, 162] on icon at bounding box center [103, 159] width 8 height 8
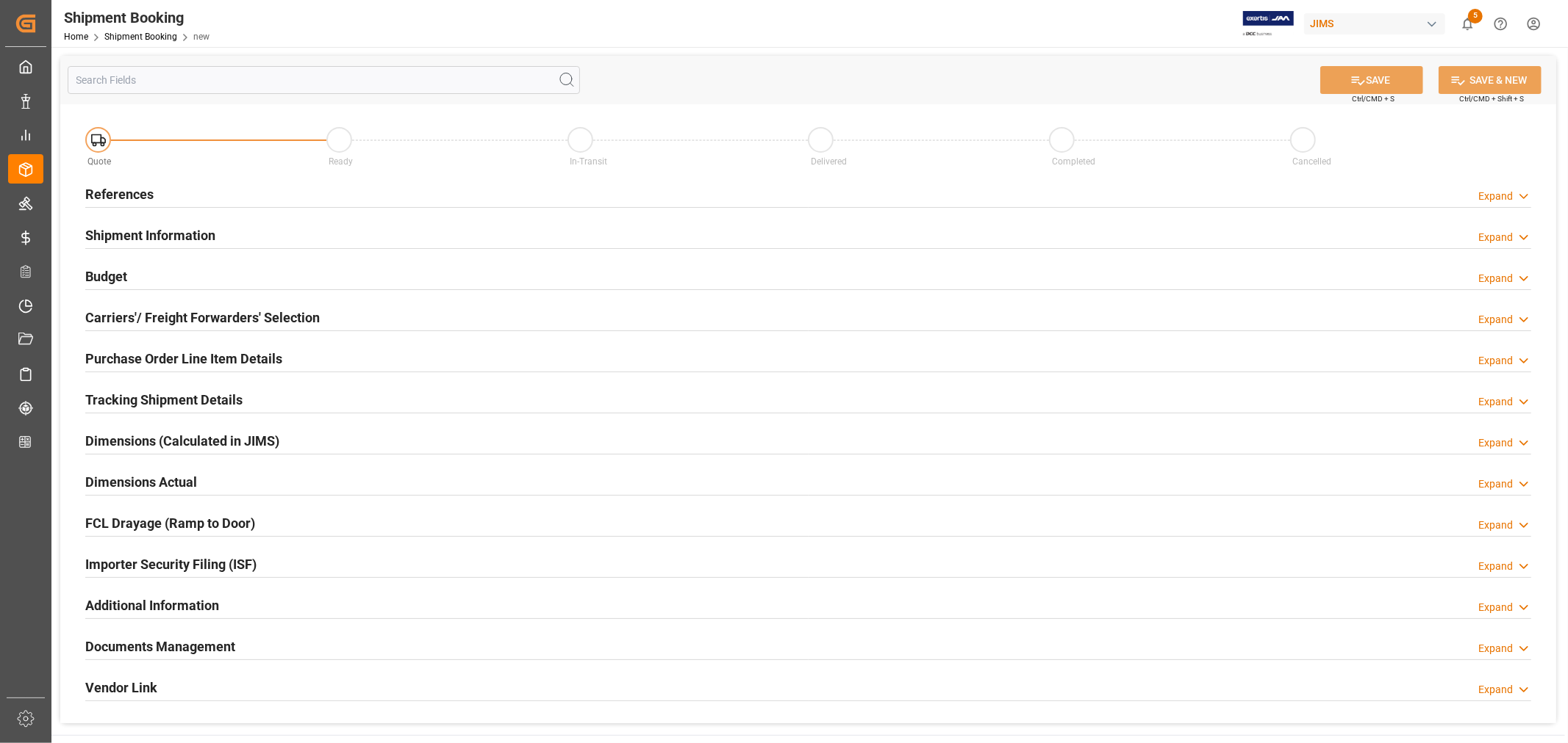
click at [134, 198] on h2 "References" at bounding box center [119, 194] width 69 height 20
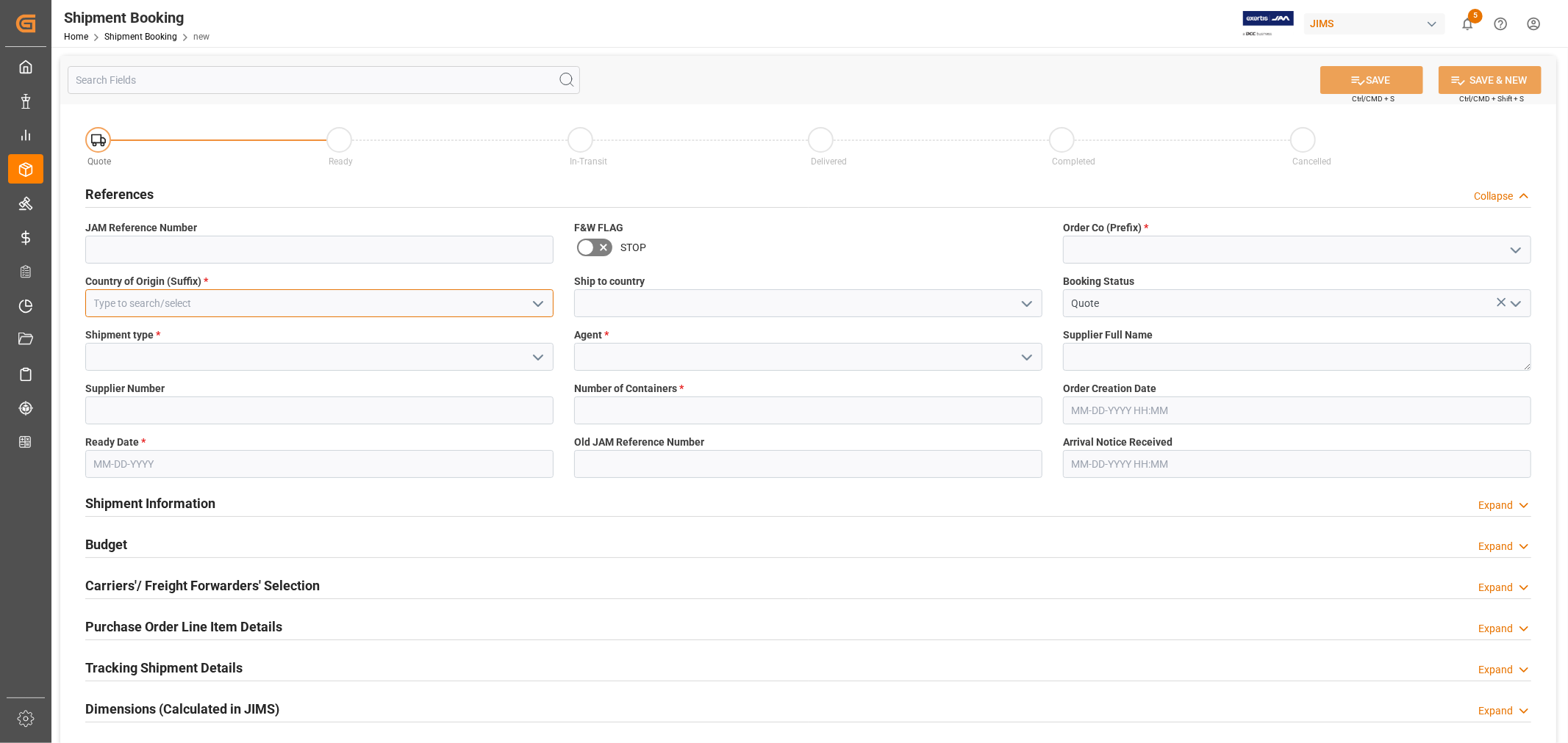
click at [164, 301] on input at bounding box center [319, 303] width 468 height 28
click at [113, 335] on div "CN" at bounding box center [319, 336] width 466 height 33
type input "CN"
click at [1030, 303] on polyline "open menu" at bounding box center [1026, 303] width 9 height 4
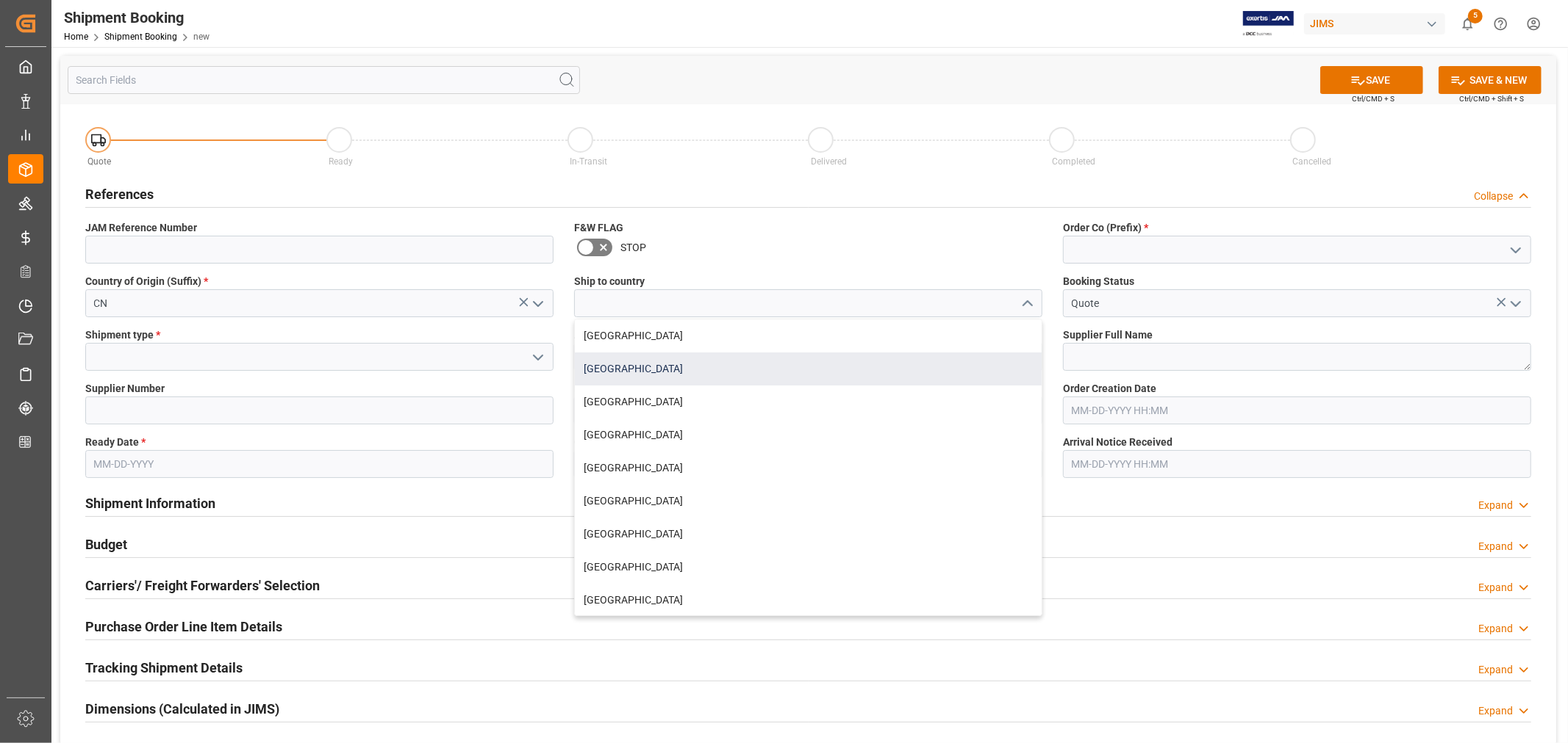
click at [685, 360] on div "[GEOGRAPHIC_DATA]" at bounding box center [808, 369] width 466 height 33
type input "[GEOGRAPHIC_DATA]"
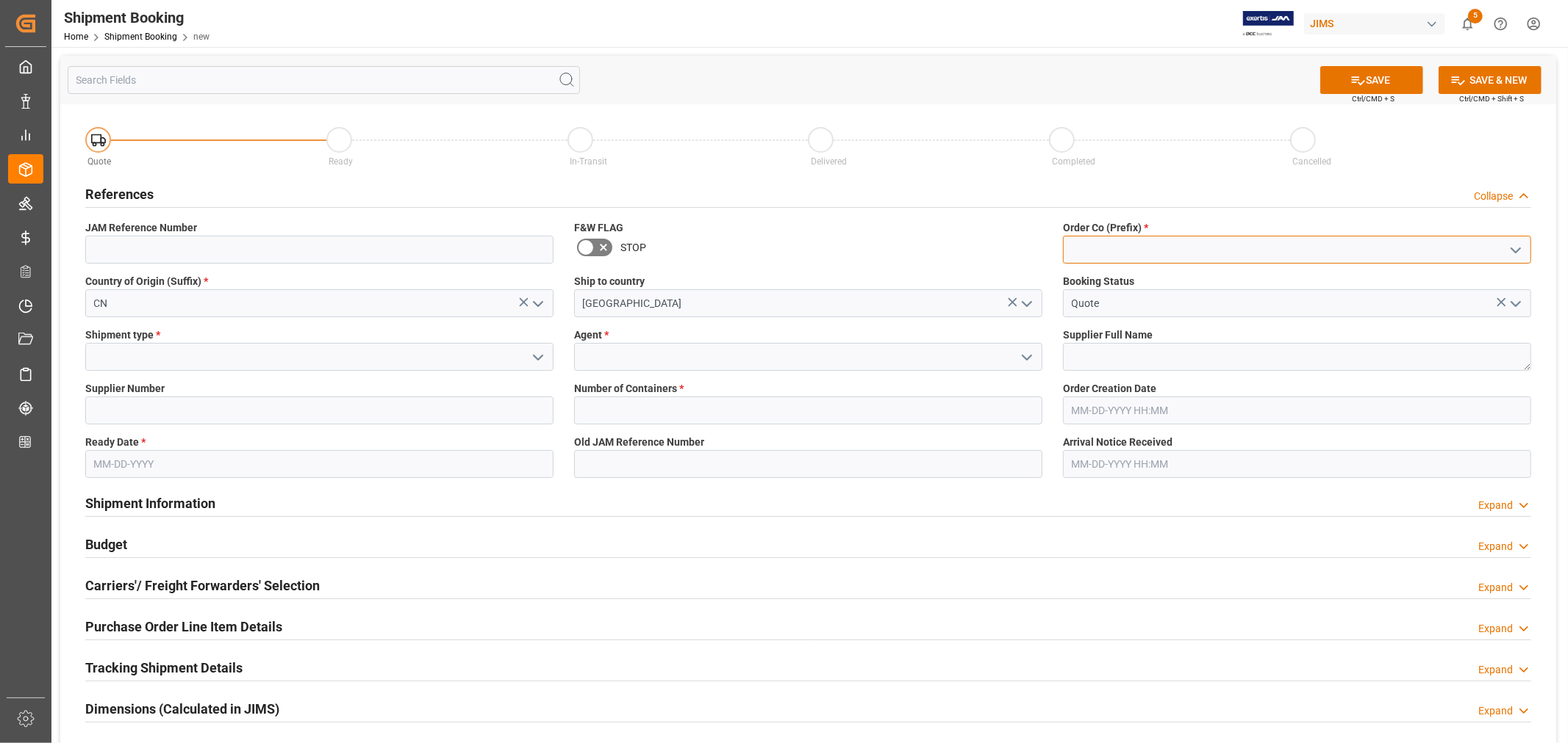
click at [1107, 253] on input at bounding box center [1297, 250] width 468 height 28
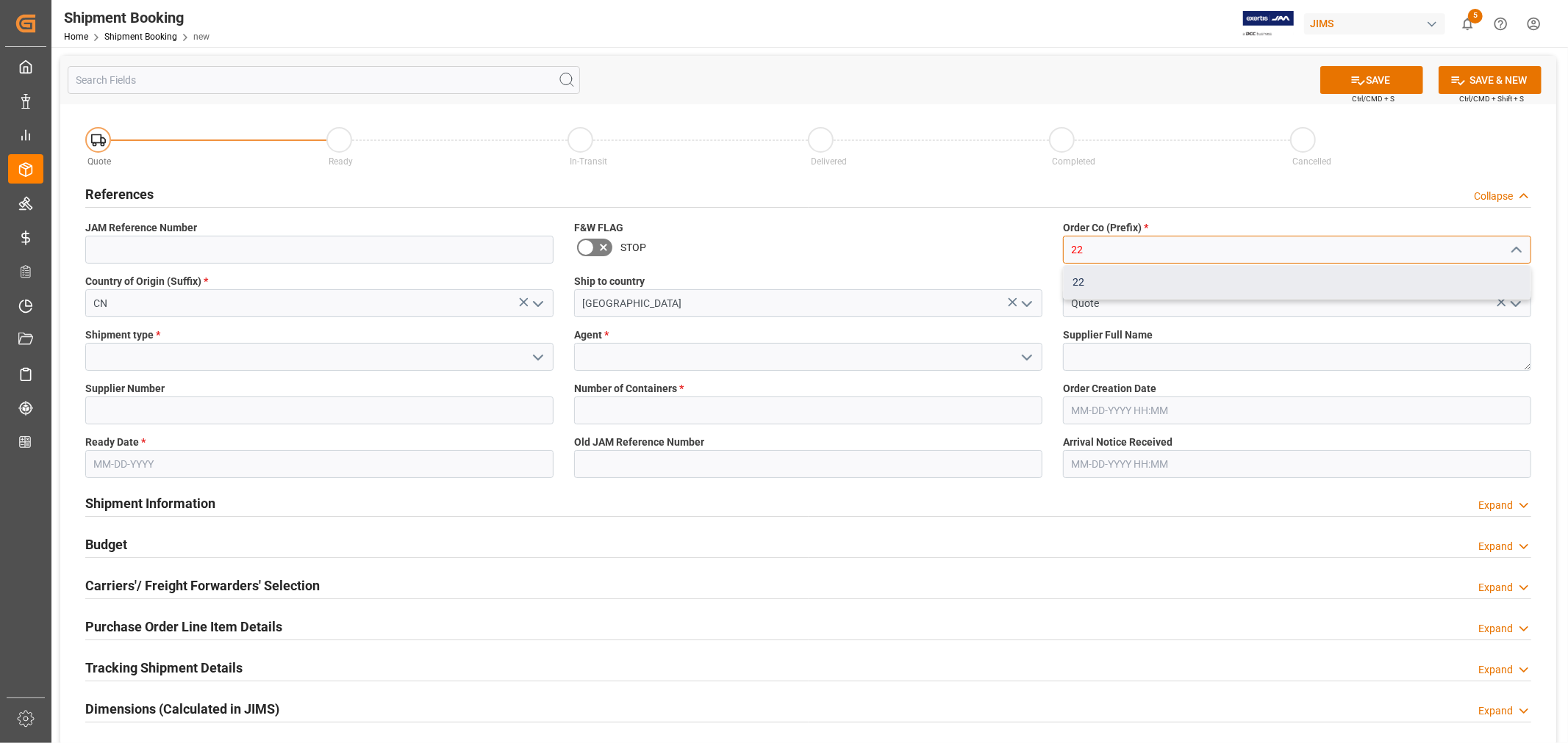
click at [1081, 281] on div "22" at bounding box center [1297, 283] width 466 height 33
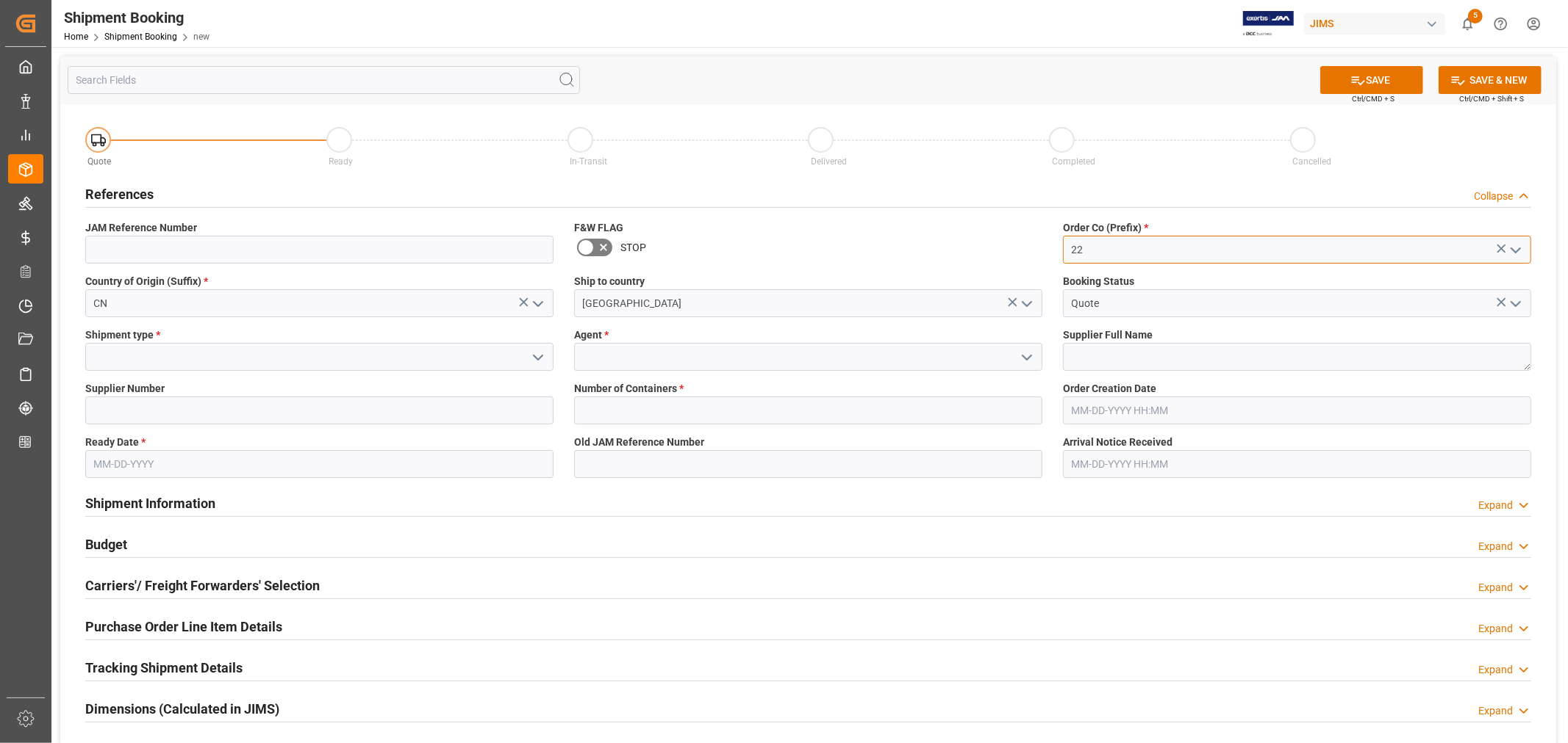
type input "22"
click at [274, 360] on input at bounding box center [319, 357] width 468 height 28
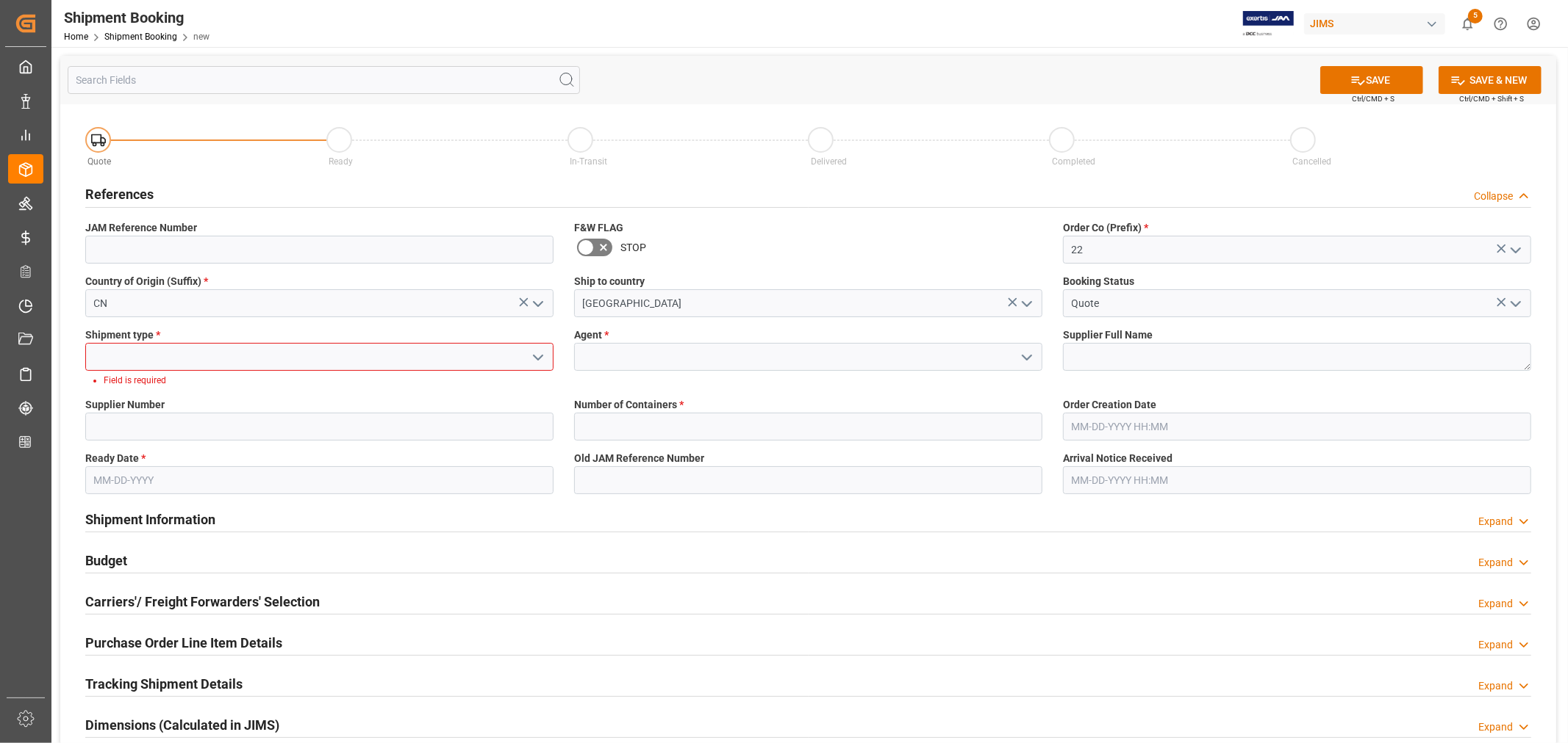
click at [541, 359] on icon "open menu" at bounding box center [538, 357] width 17 height 17
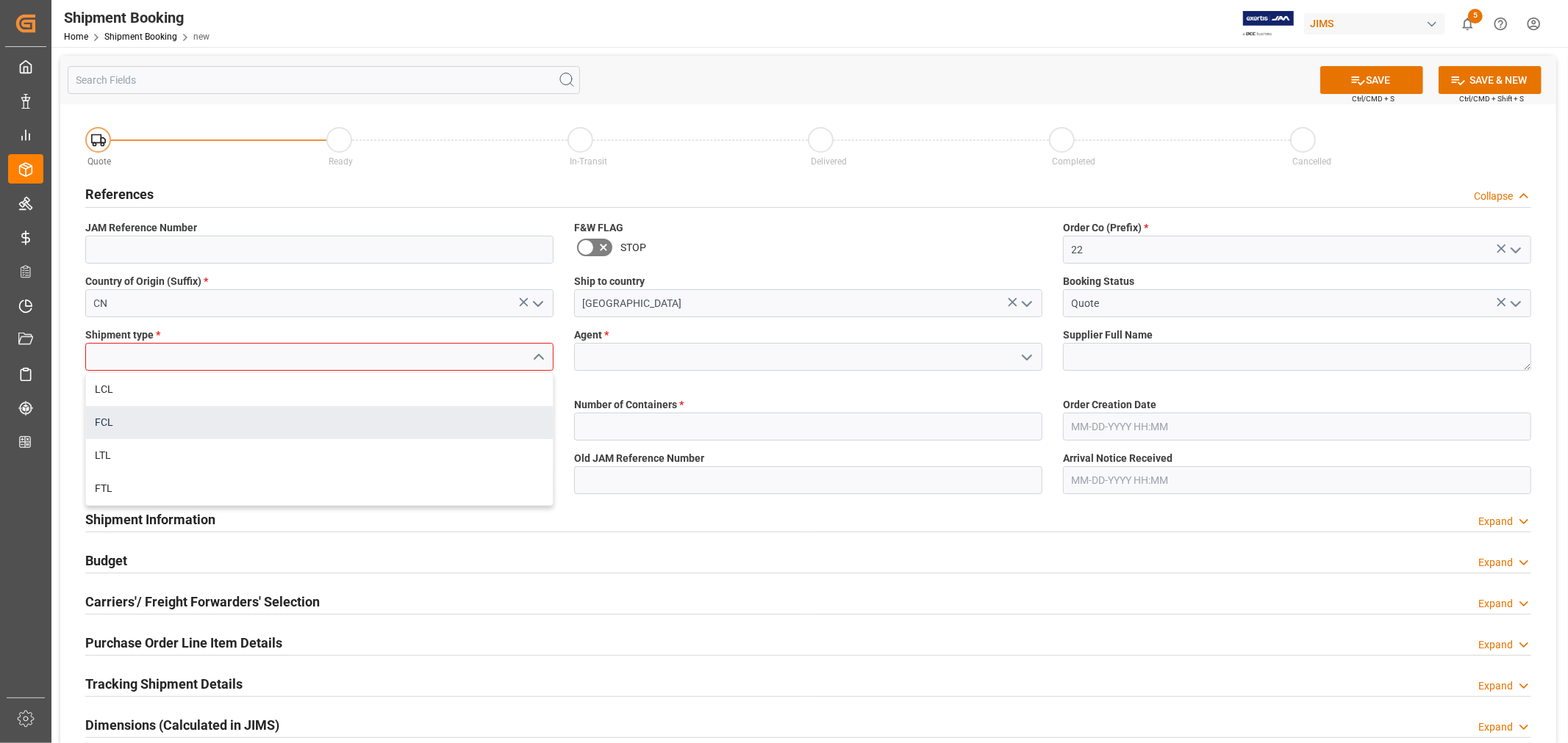
click at [182, 412] on div "FCL" at bounding box center [319, 423] width 466 height 33
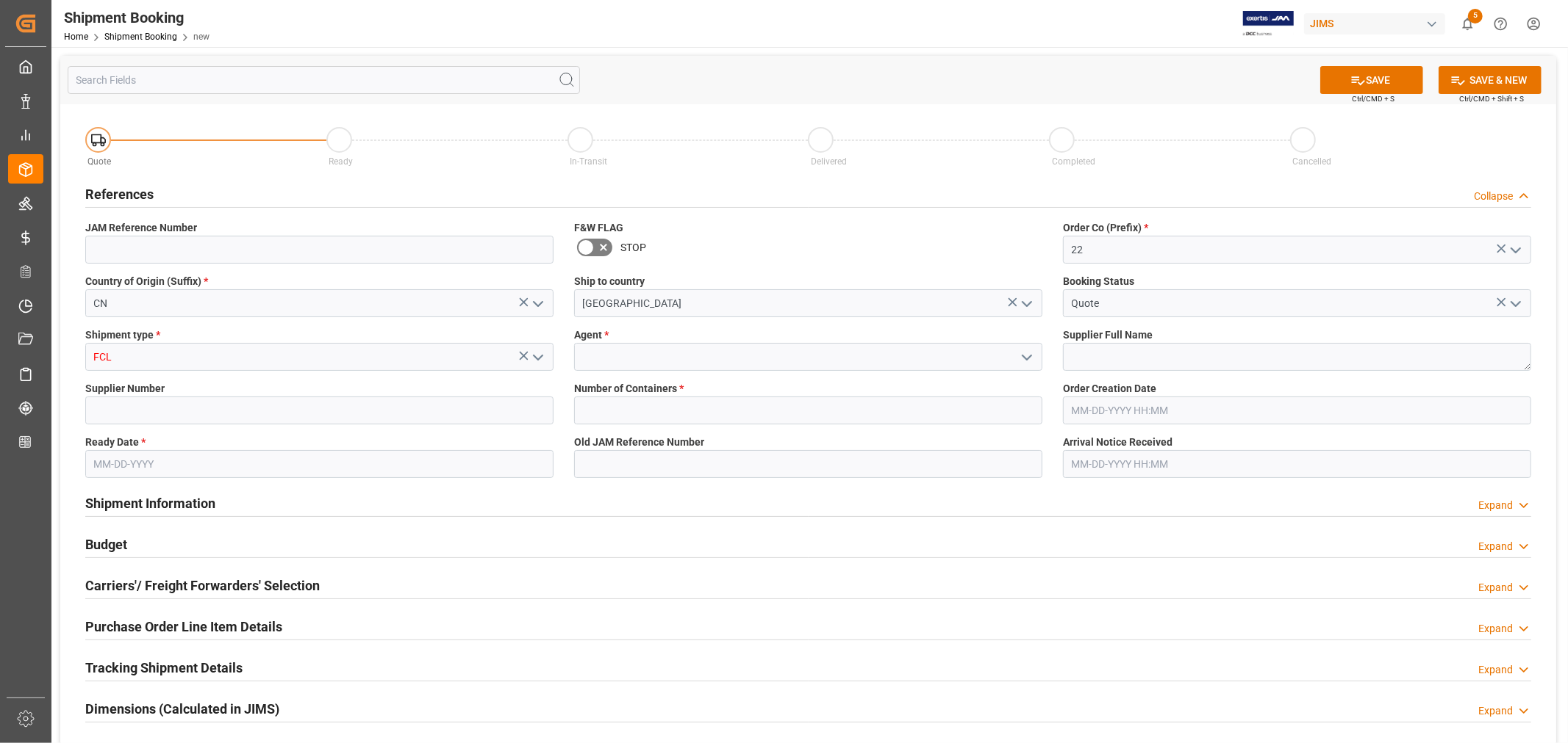
type input "FCL"
click at [753, 358] on input at bounding box center [808, 357] width 468 height 28
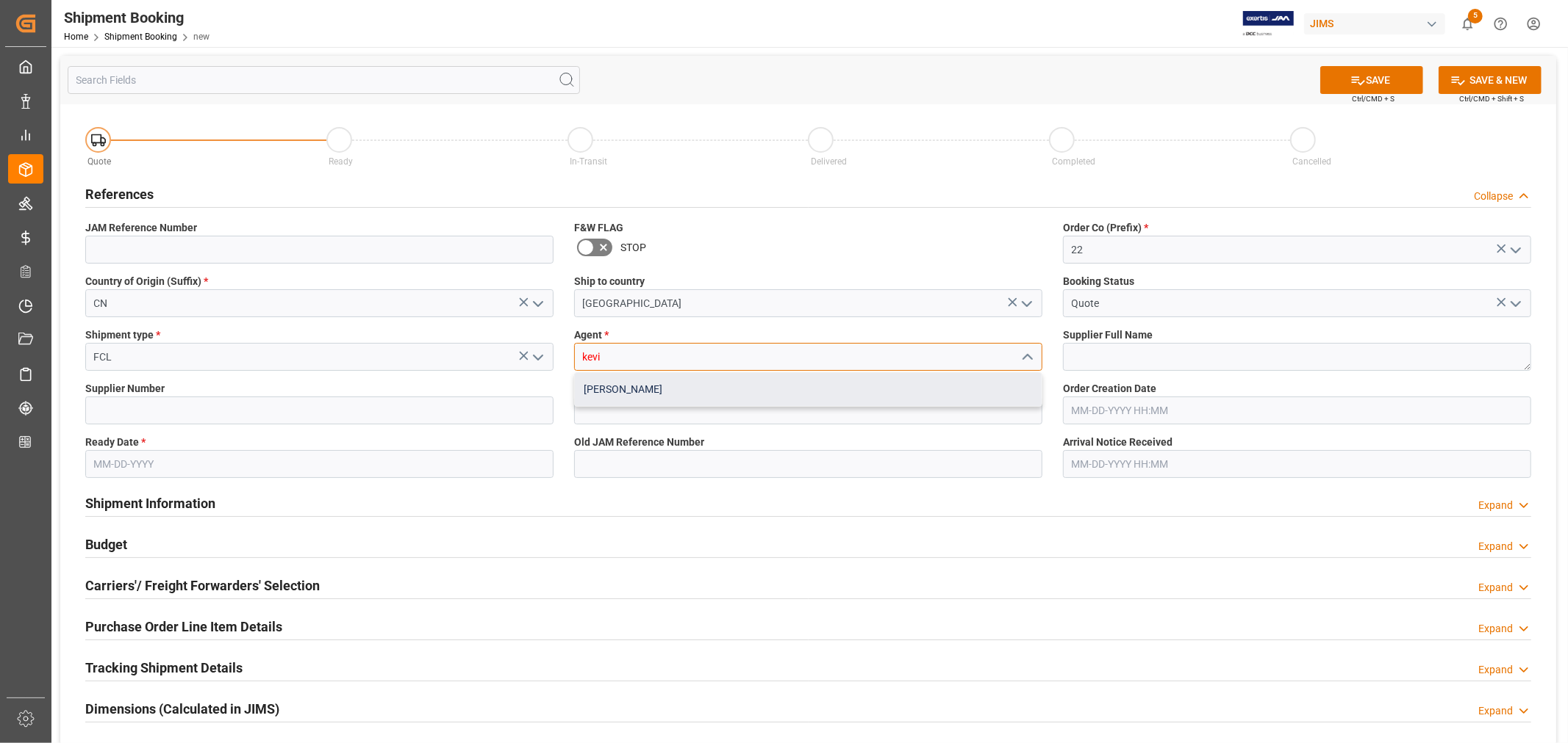
click at [628, 387] on div "[PERSON_NAME]" at bounding box center [808, 390] width 466 height 33
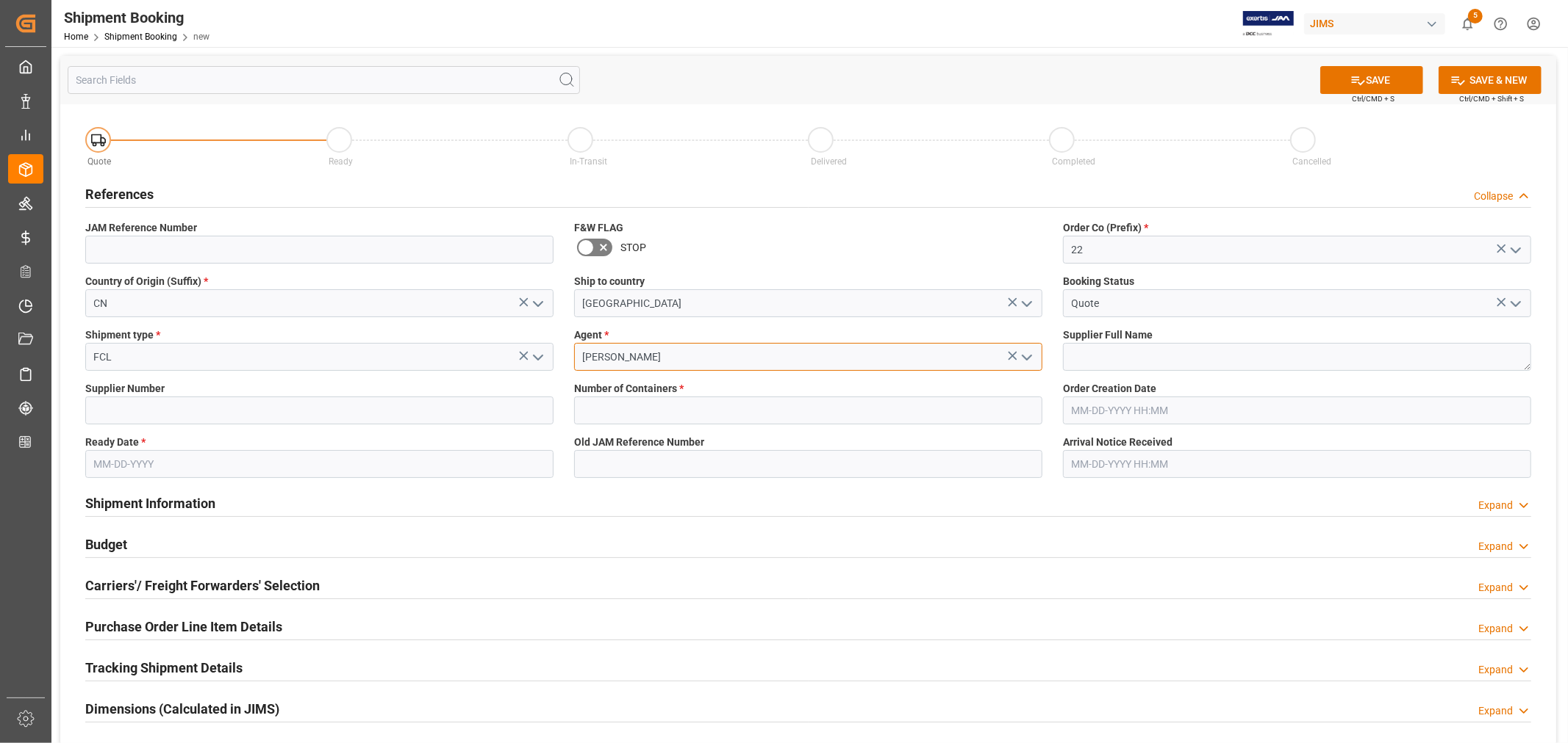
type input "[PERSON_NAME]"
click at [1074, 355] on textarea at bounding box center [1297, 357] width 468 height 28
paste textarea "[PERSON_NAME] & [PERSON_NAME] (US funds China)(W/T*)-"
type textarea "[PERSON_NAME] & [PERSON_NAME] (US funds China)(W/T*)-"
click at [181, 408] on input at bounding box center [319, 411] width 468 height 28
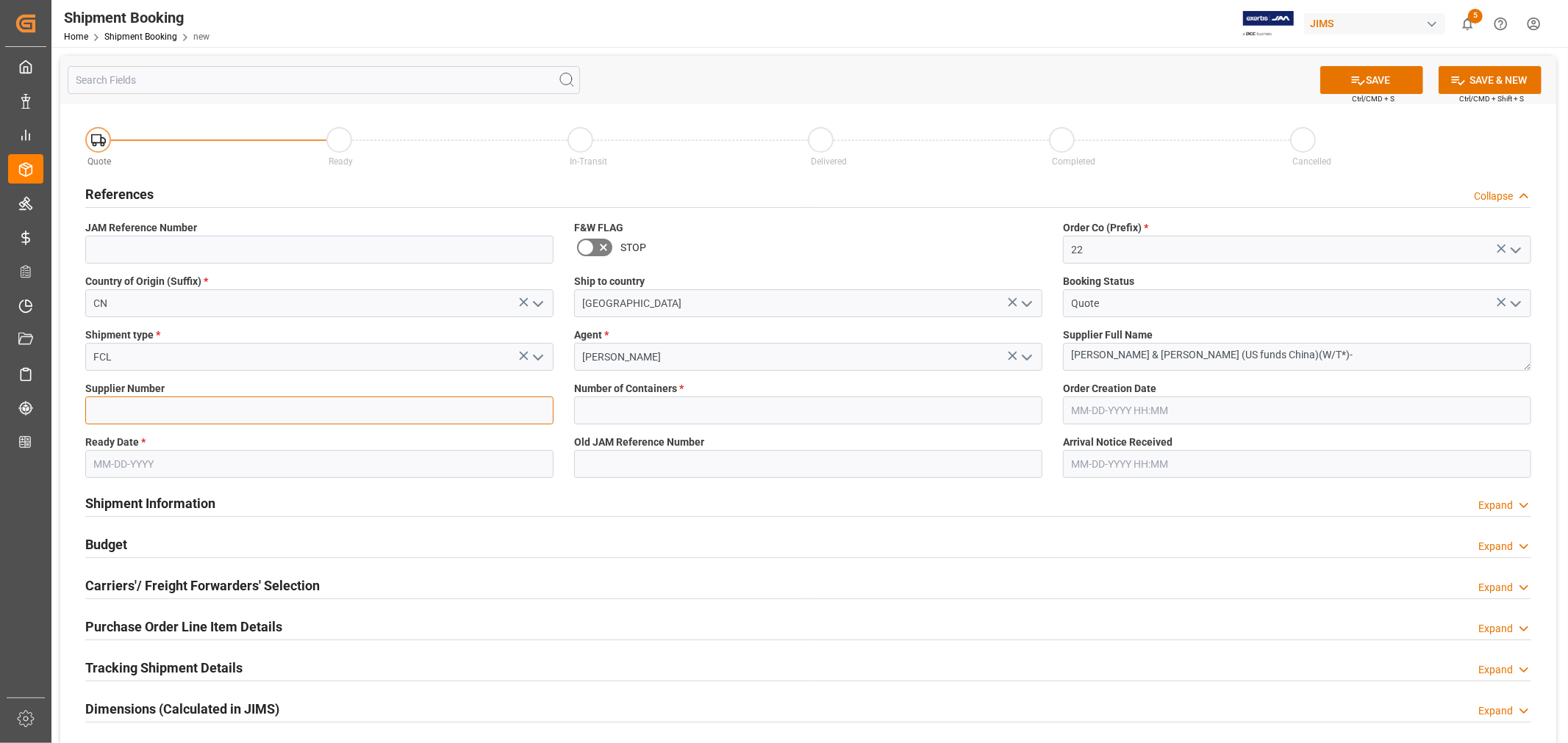
type input "211738"
click at [654, 408] on input "text" at bounding box center [808, 411] width 468 height 28
type input "1"
click at [195, 460] on input "text" at bounding box center [319, 464] width 468 height 28
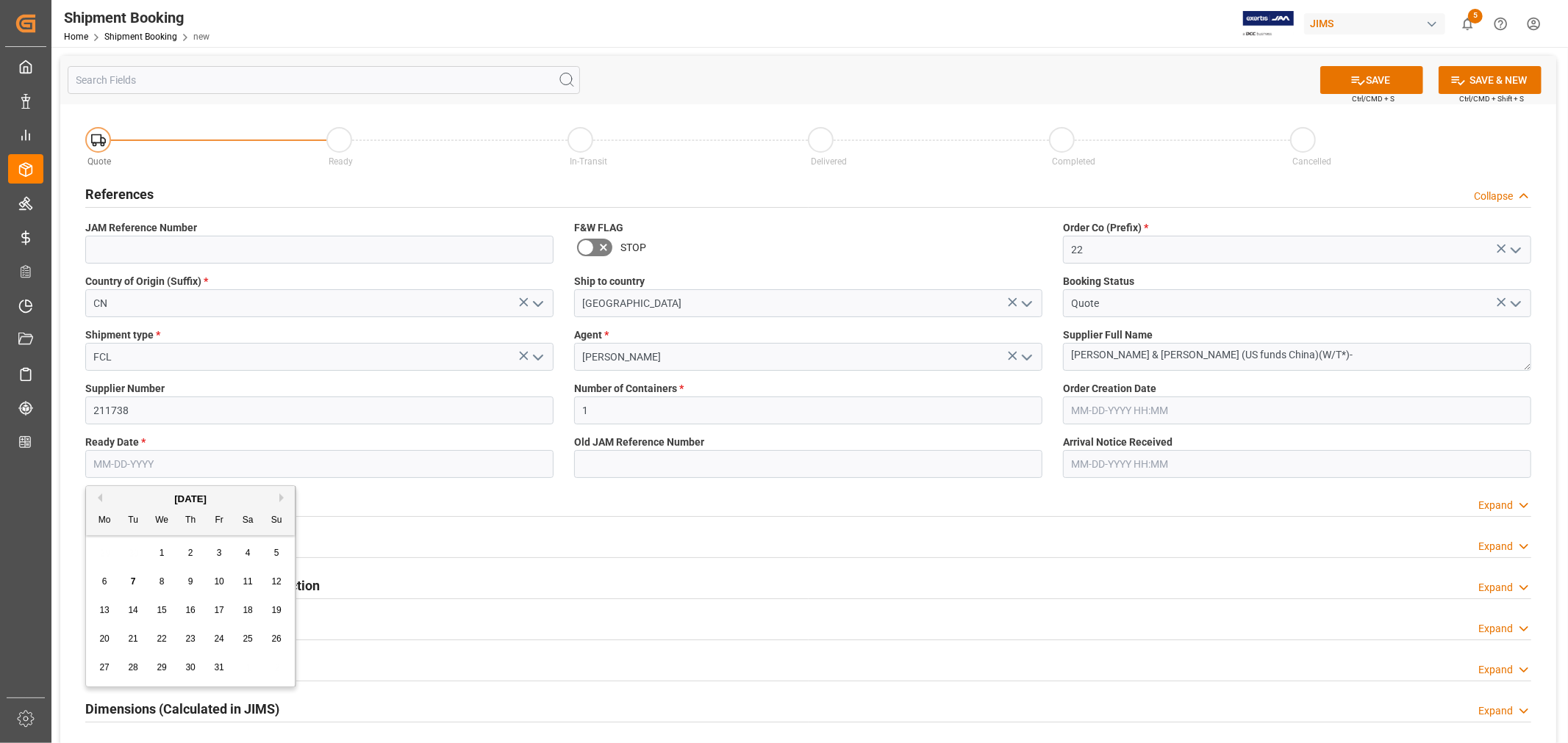
click at [221, 612] on span "17" at bounding box center [219, 610] width 10 height 10
type input "10-17-2025"
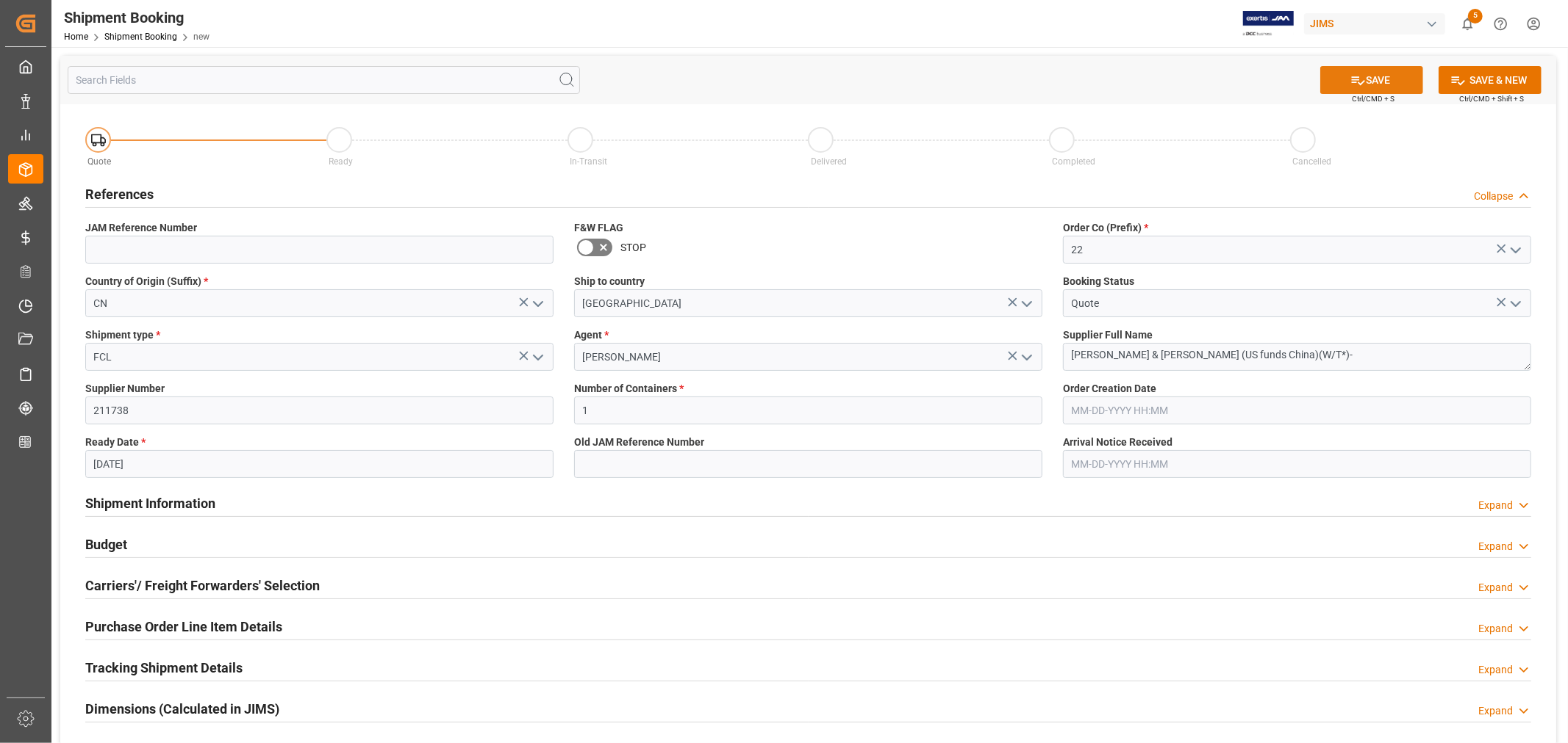
click at [1374, 82] on button "SAVE" at bounding box center [1371, 80] width 103 height 28
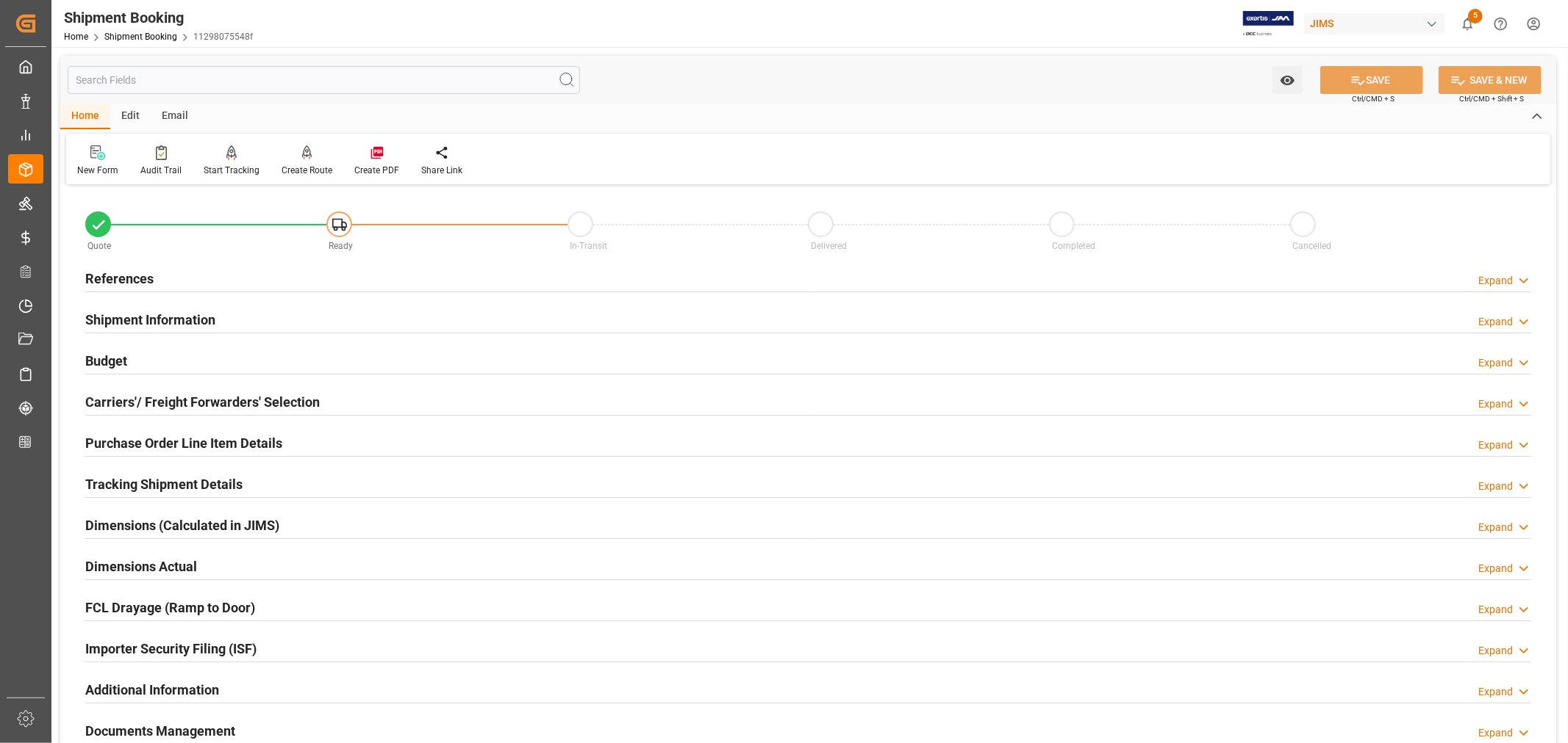
click at [193, 318] on h2 "Shipment Information" at bounding box center [150, 320] width 130 height 20
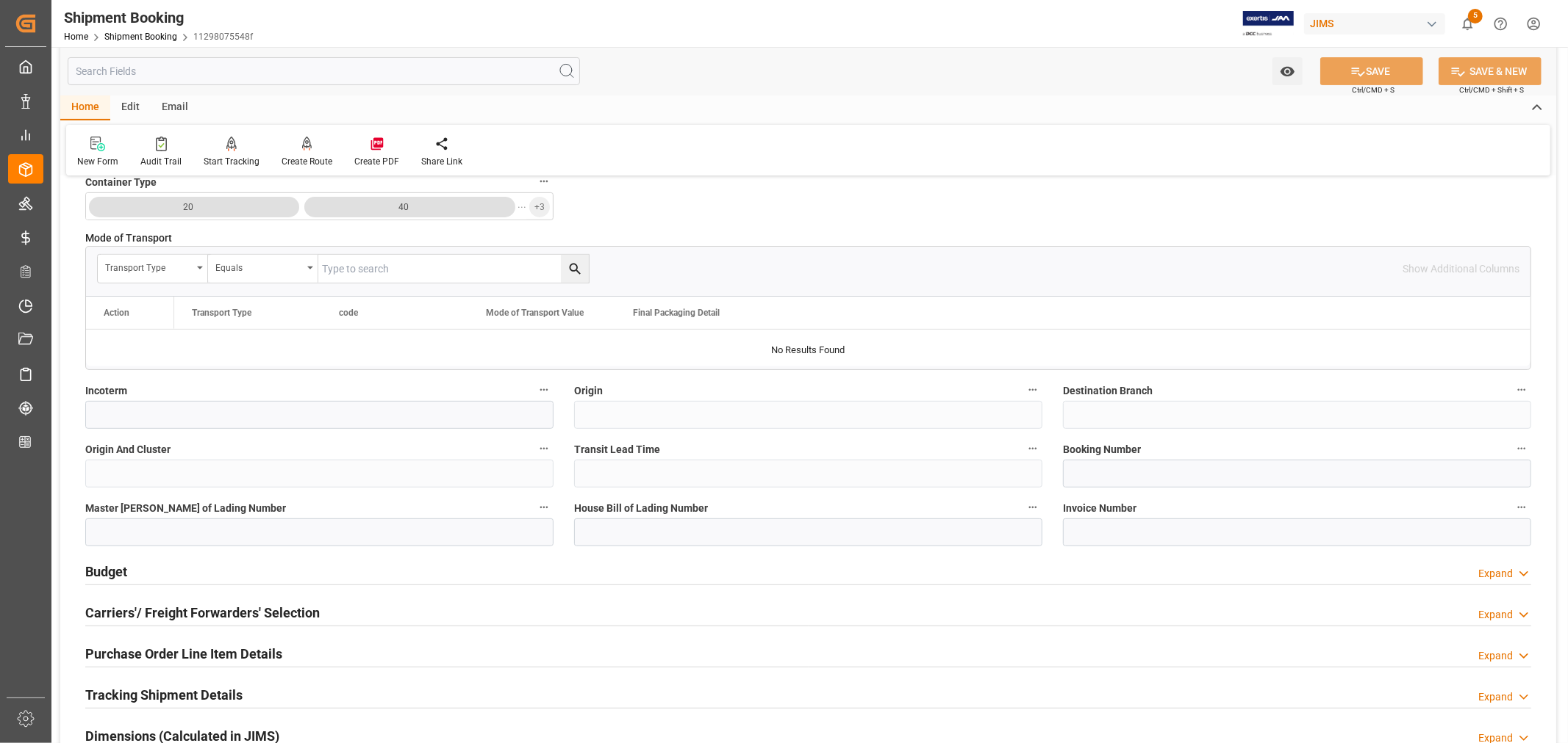
scroll to position [407, 0]
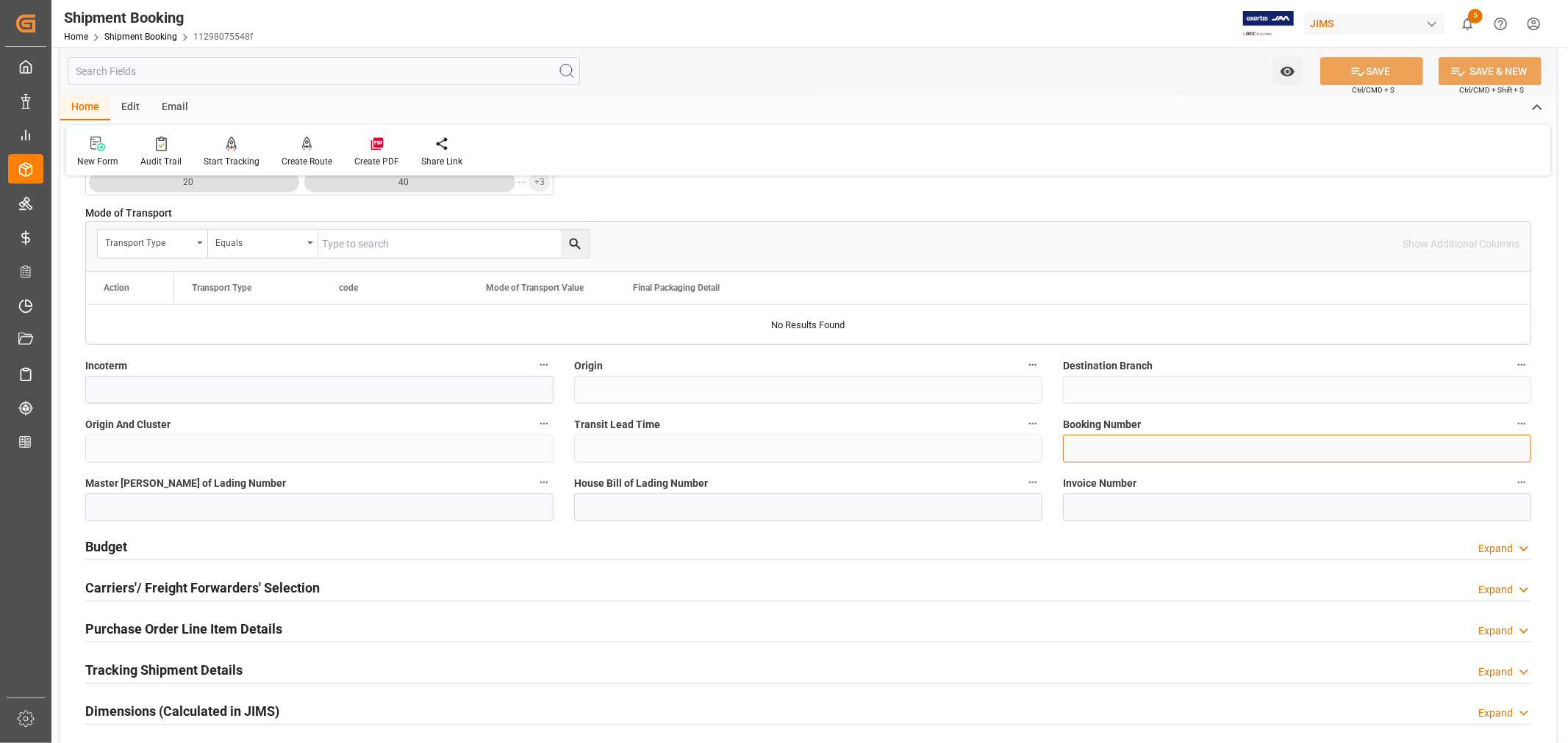
click at [1066, 446] on input at bounding box center [1297, 449] width 468 height 28
paste input "[PERSON_NAME] & [PERSON_NAME] (US funds China)(W/T*)-"
drag, startPoint x: 1252, startPoint y: 449, endPoint x: 1068, endPoint y: 445, distance: 184.0
click at [1068, 445] on input "[PERSON_NAME] & [PERSON_NAME] (US funds China)(W/T*)-" at bounding box center [1297, 449] width 468 height 28
paste input "149507527224"
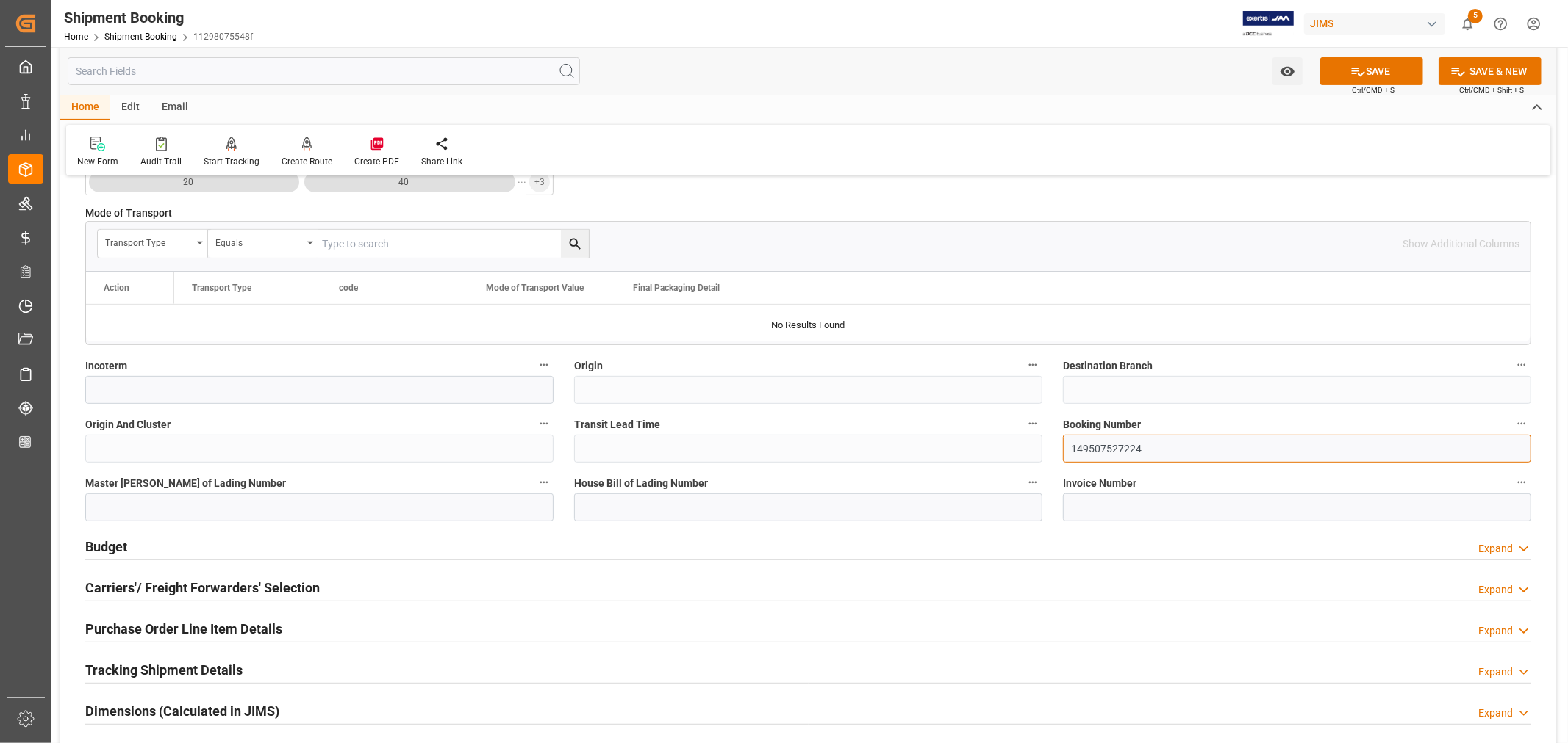
type input "149507527224"
click at [608, 507] on input at bounding box center [808, 507] width 468 height 28
paste input "149507527224"
type input "149507527224"
click at [93, 503] on input at bounding box center [319, 507] width 468 height 28
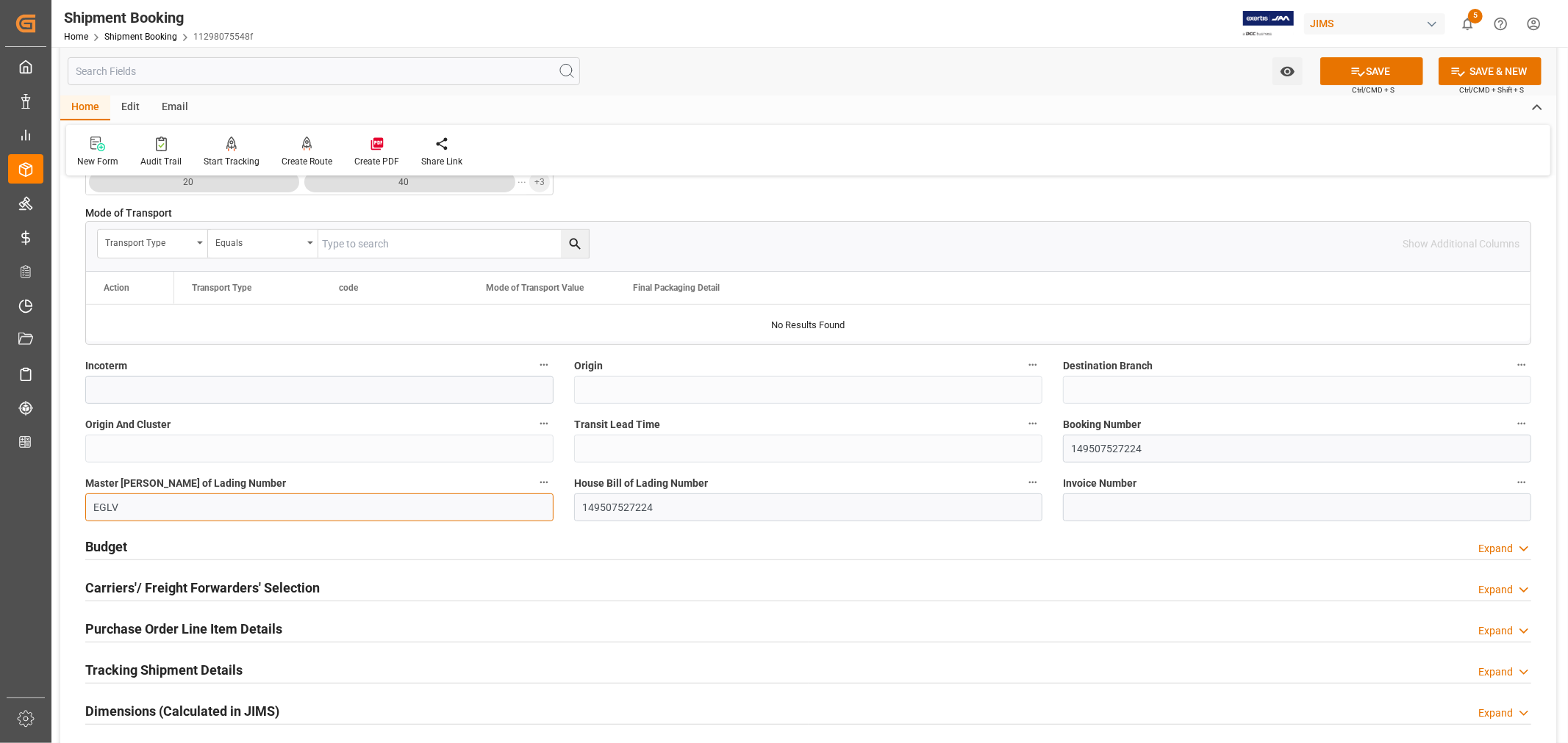
paste input "149507527224"
type input "EGLV149507527224"
click at [1367, 71] on button "SAVE" at bounding box center [1371, 71] width 103 height 28
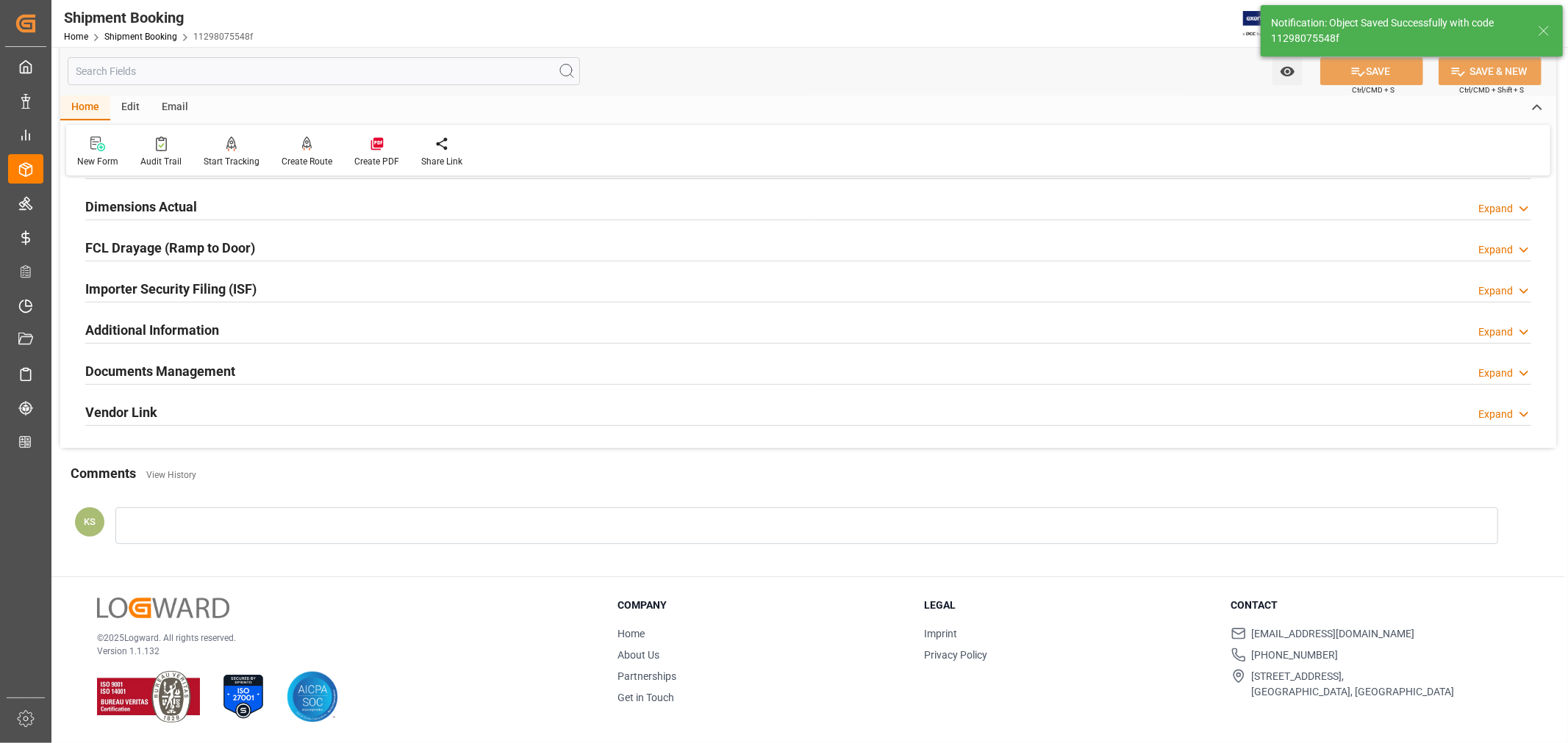
scroll to position [0, 0]
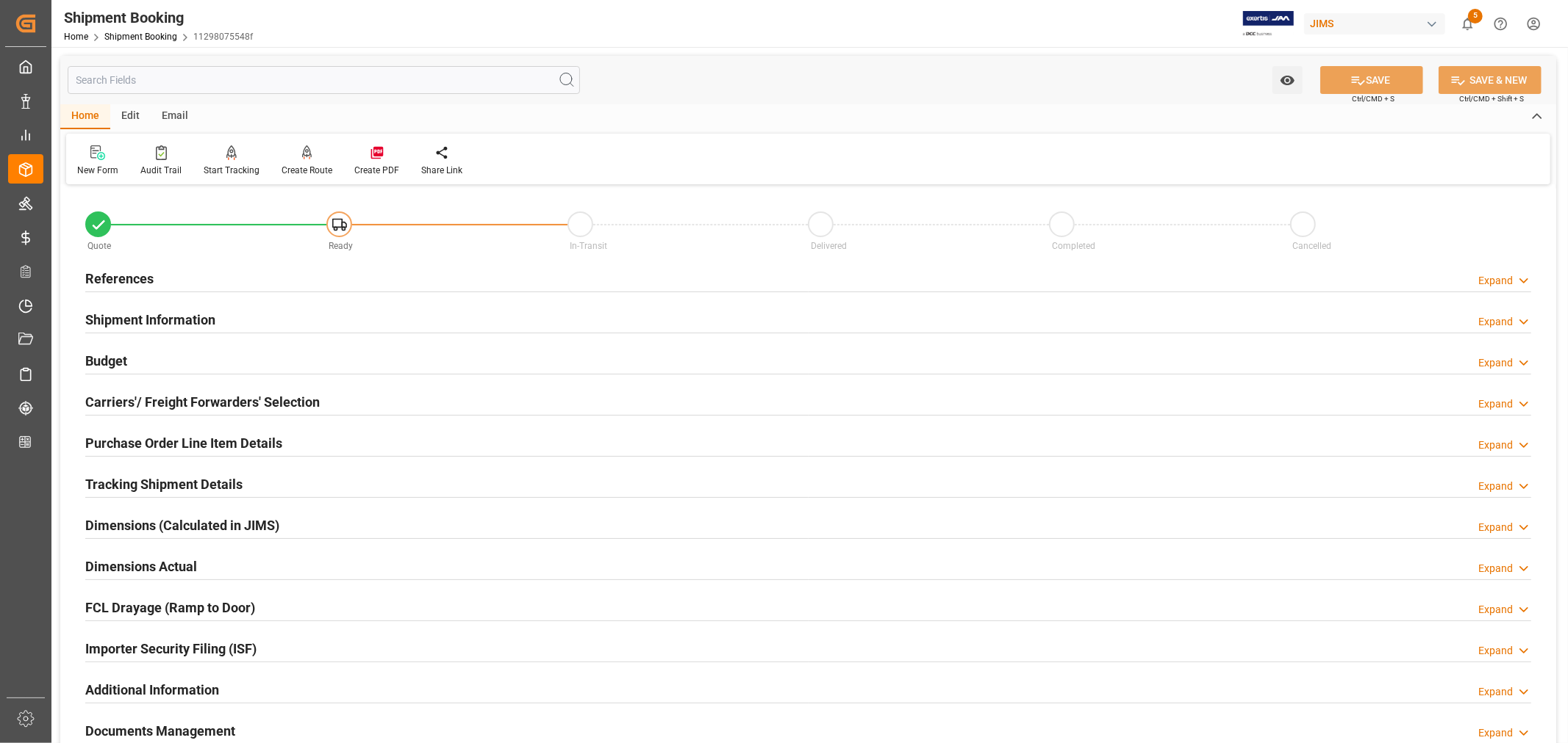
click at [132, 273] on h2 "References" at bounding box center [119, 279] width 69 height 20
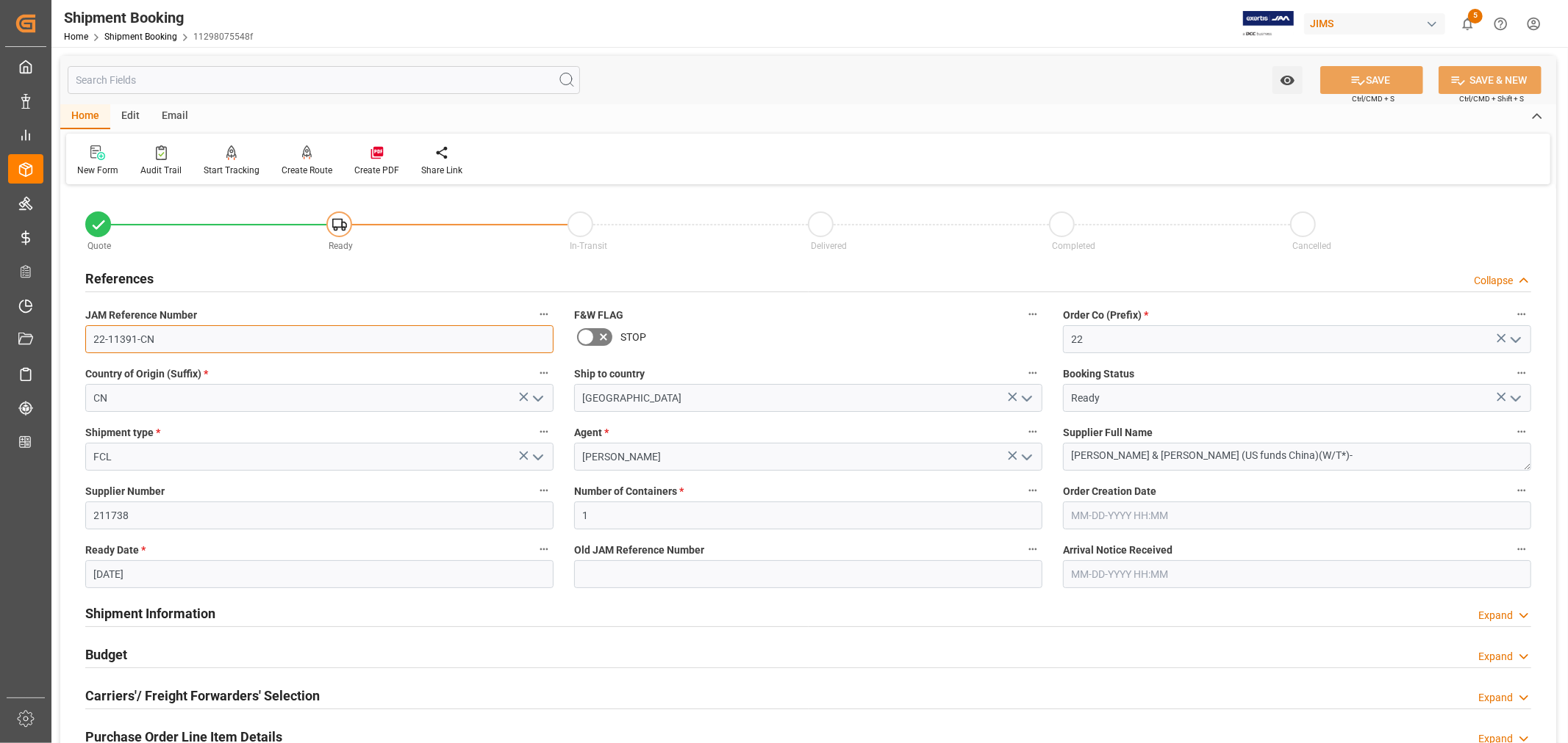
drag, startPoint x: 156, startPoint y: 338, endPoint x: 87, endPoint y: 334, distance: 69.1
click at [87, 334] on input "22-11391-CN" at bounding box center [319, 340] width 468 height 28
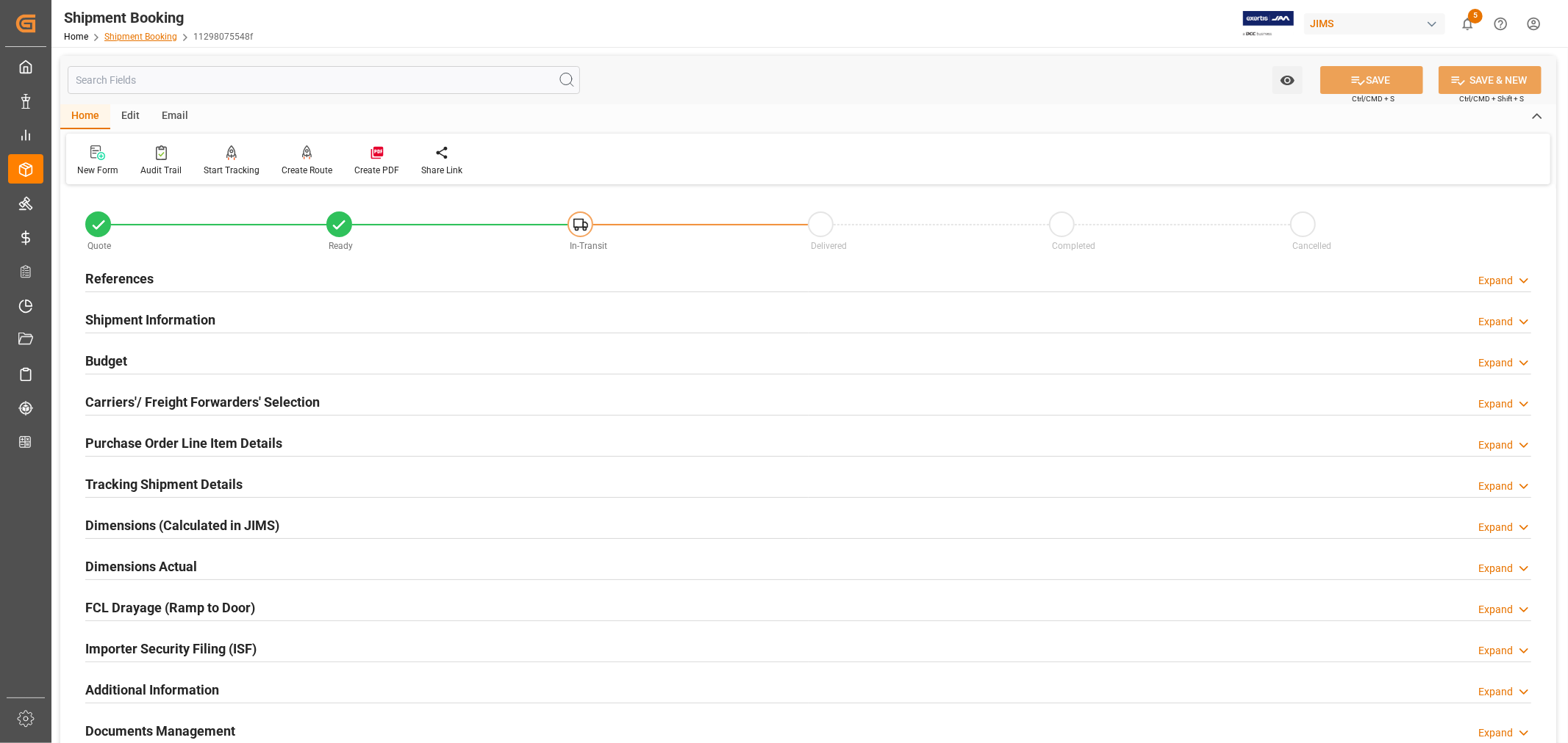
click at [132, 36] on link "Shipment Booking" at bounding box center [141, 36] width 73 height 10
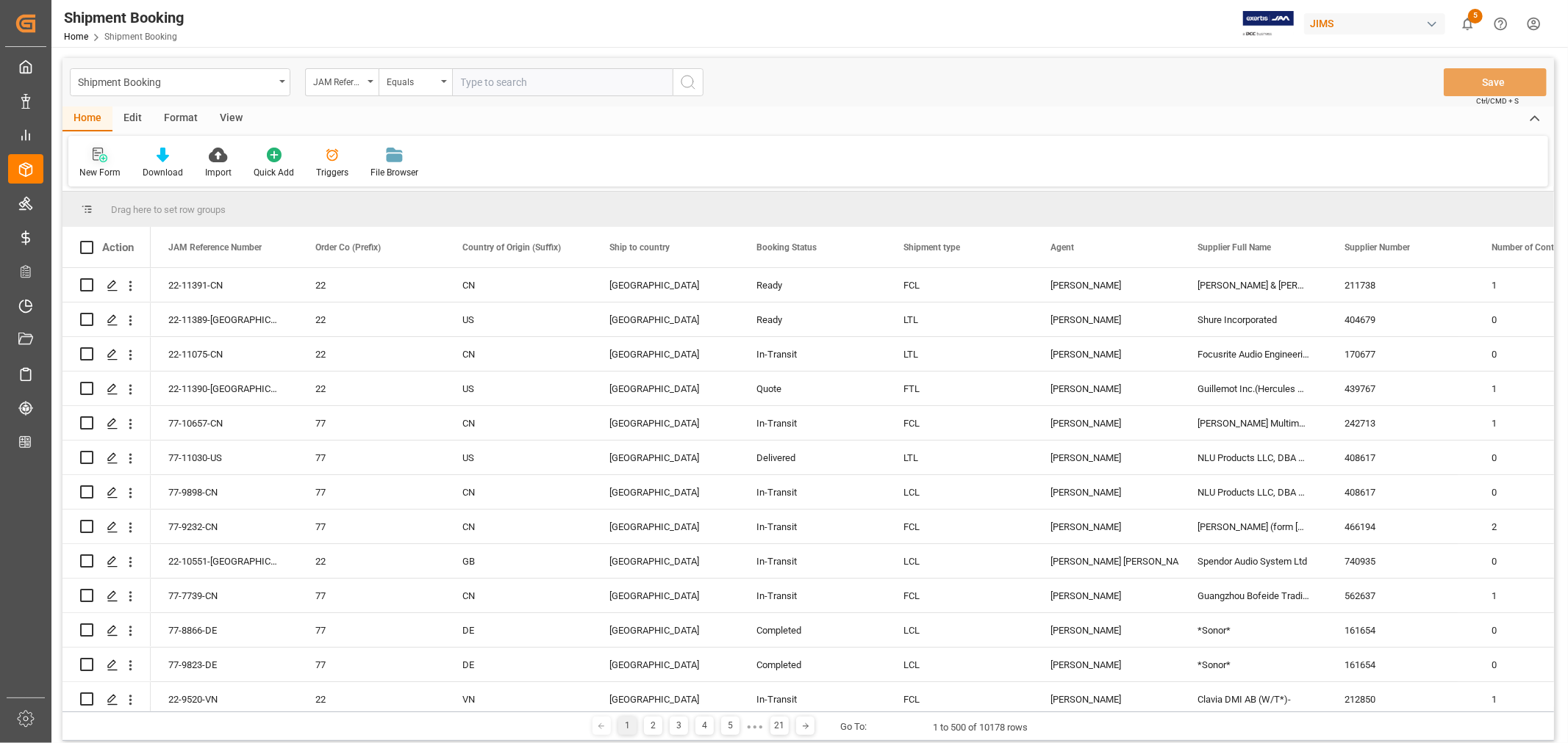
click at [102, 163] on div "New Form" at bounding box center [100, 163] width 63 height 32
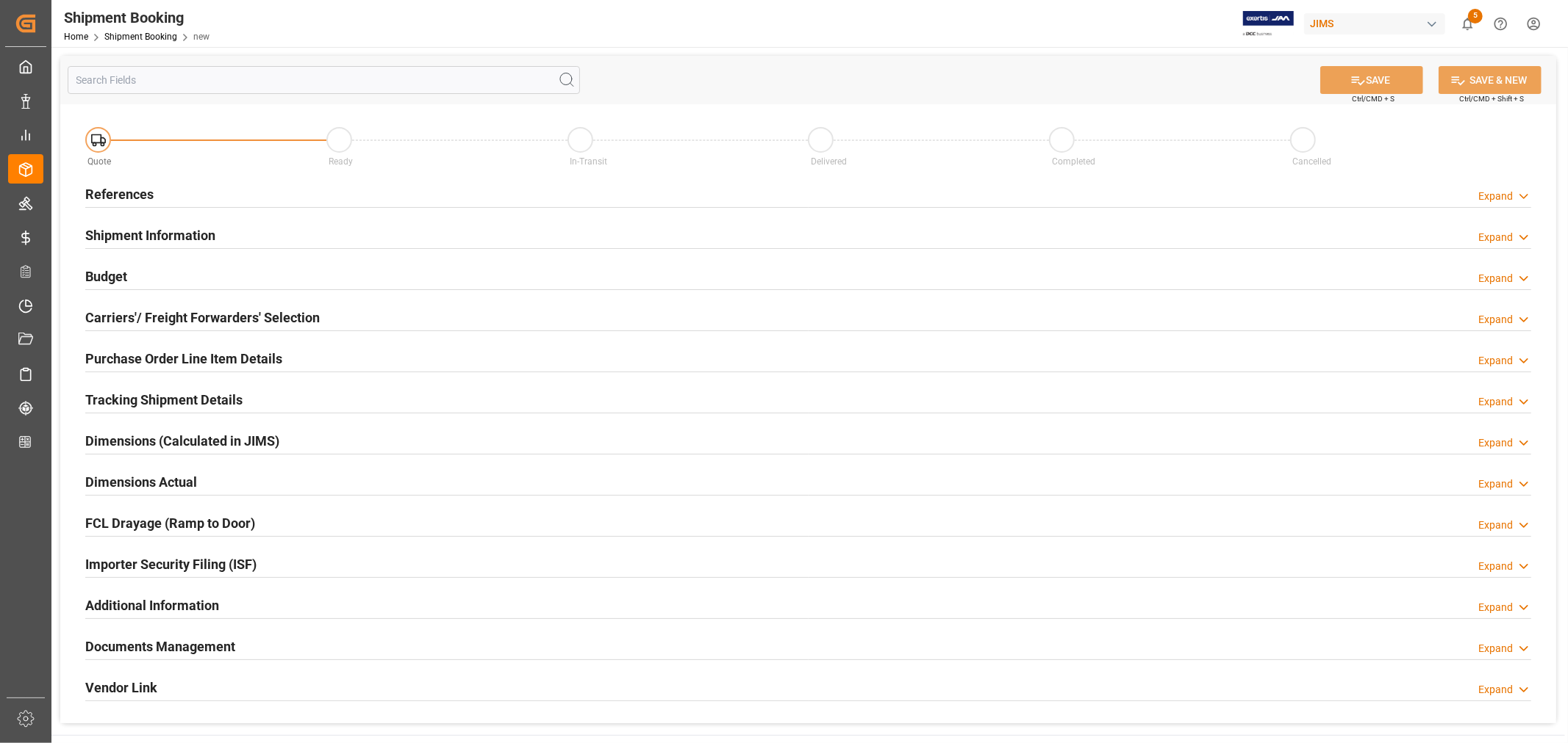
click at [134, 195] on h2 "References" at bounding box center [119, 194] width 69 height 20
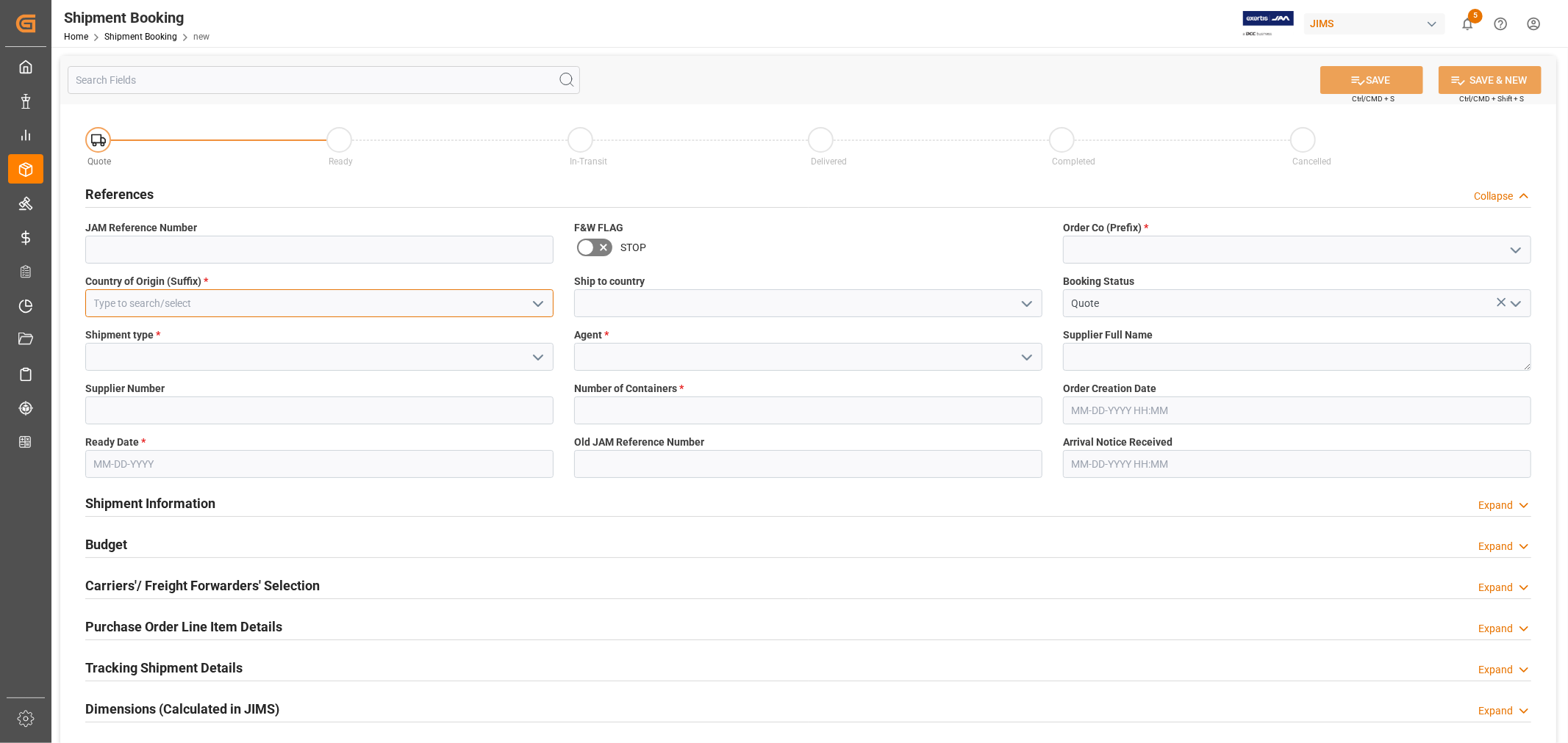
click at [149, 299] on input at bounding box center [319, 303] width 468 height 28
click at [101, 335] on div "CN" at bounding box center [319, 336] width 466 height 33
type input "CN"
click at [1026, 303] on icon "open menu" at bounding box center [1026, 303] width 17 height 17
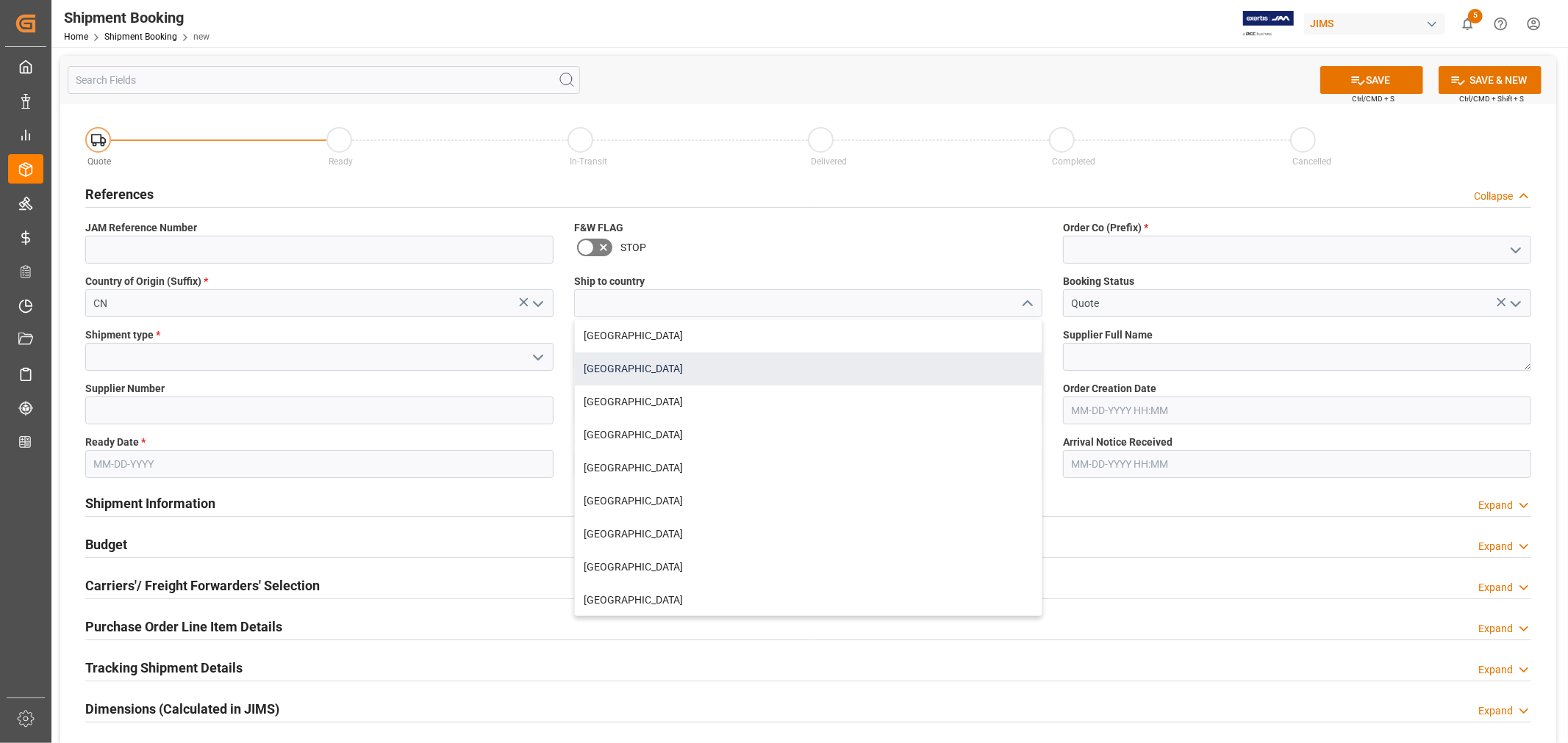
click at [629, 363] on div "[GEOGRAPHIC_DATA]" at bounding box center [808, 369] width 466 height 33
type input "[GEOGRAPHIC_DATA]"
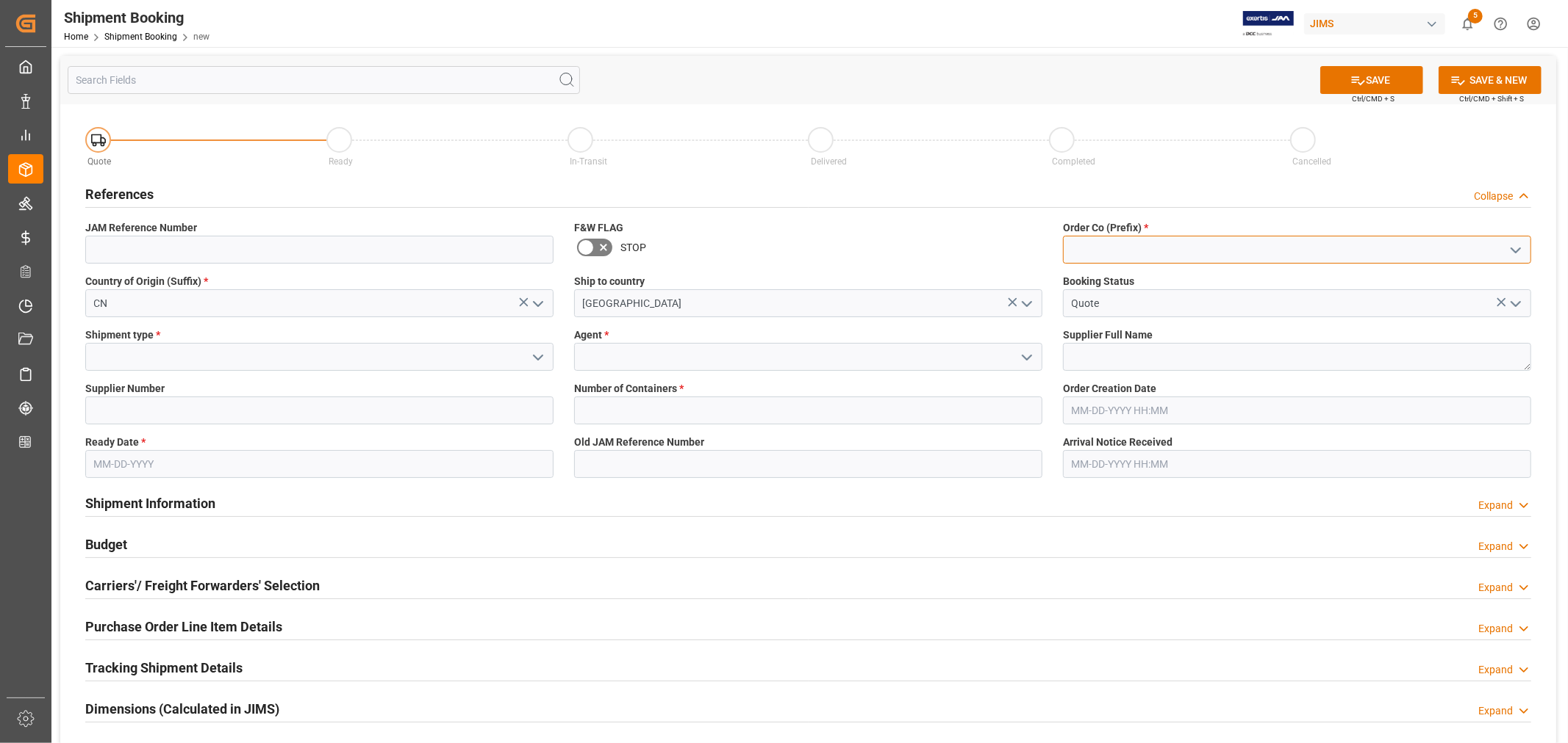
click at [1132, 248] on input at bounding box center [1297, 250] width 468 height 28
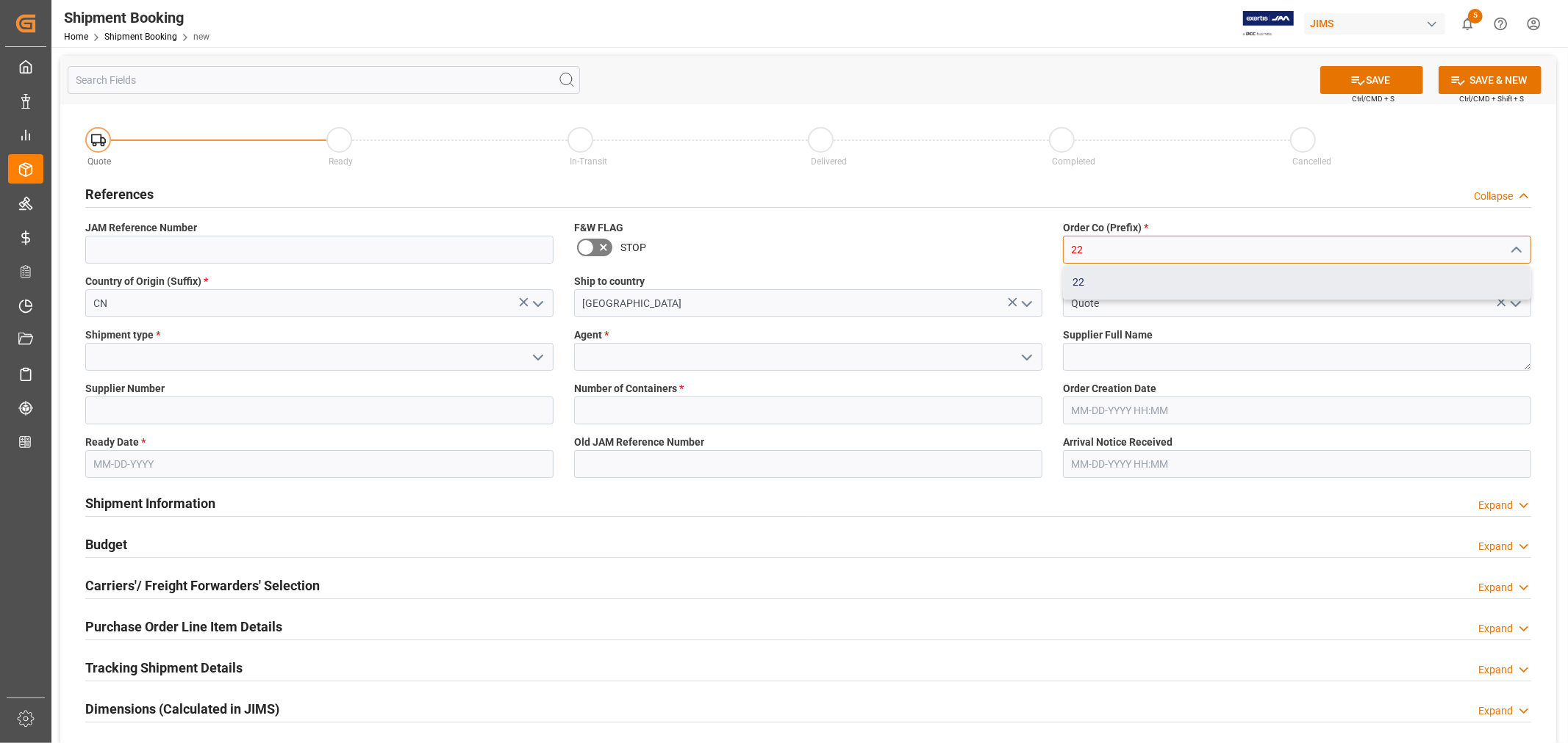
click at [1085, 279] on div "22" at bounding box center [1297, 283] width 466 height 33
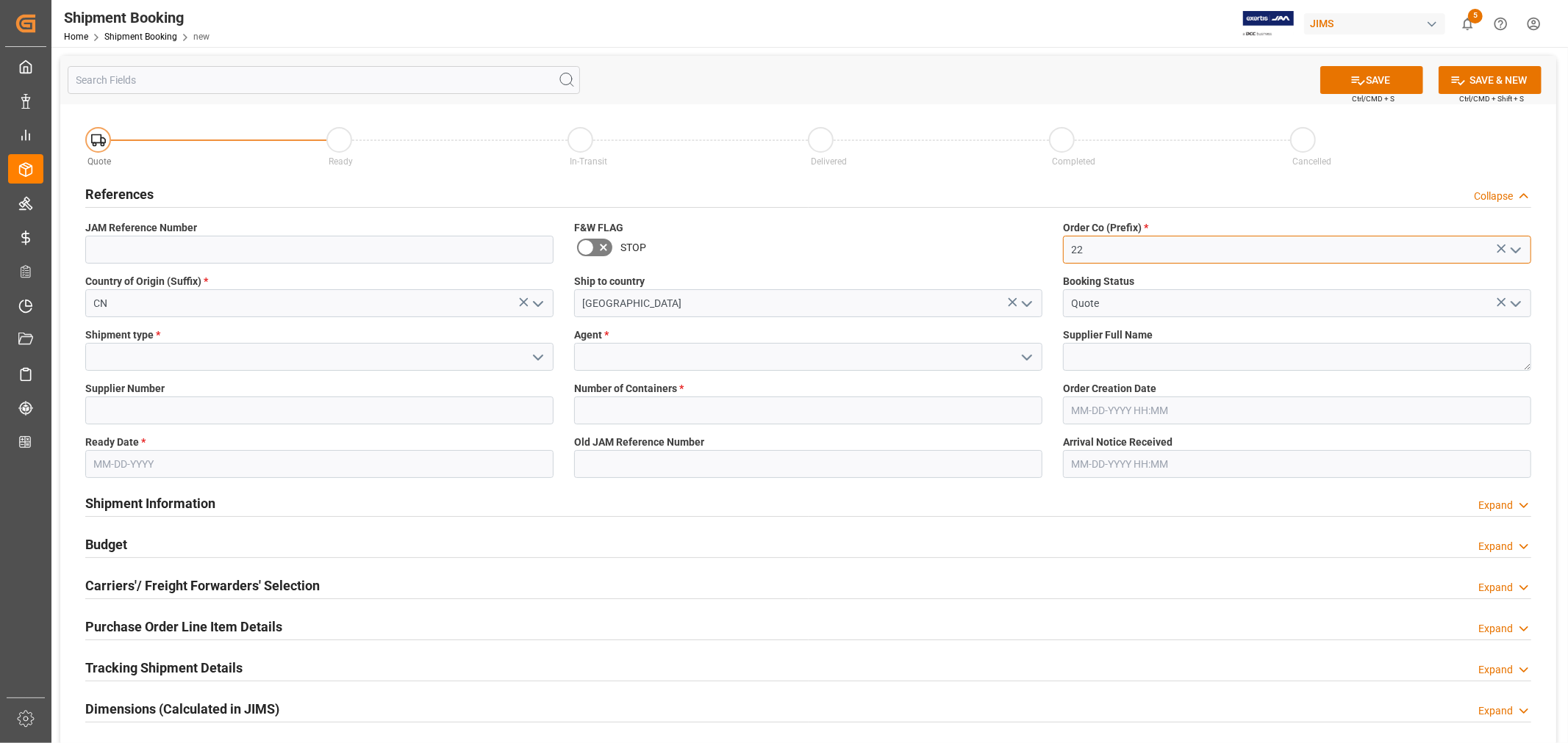
type input "22"
click at [537, 354] on icon "open menu" at bounding box center [538, 357] width 17 height 17
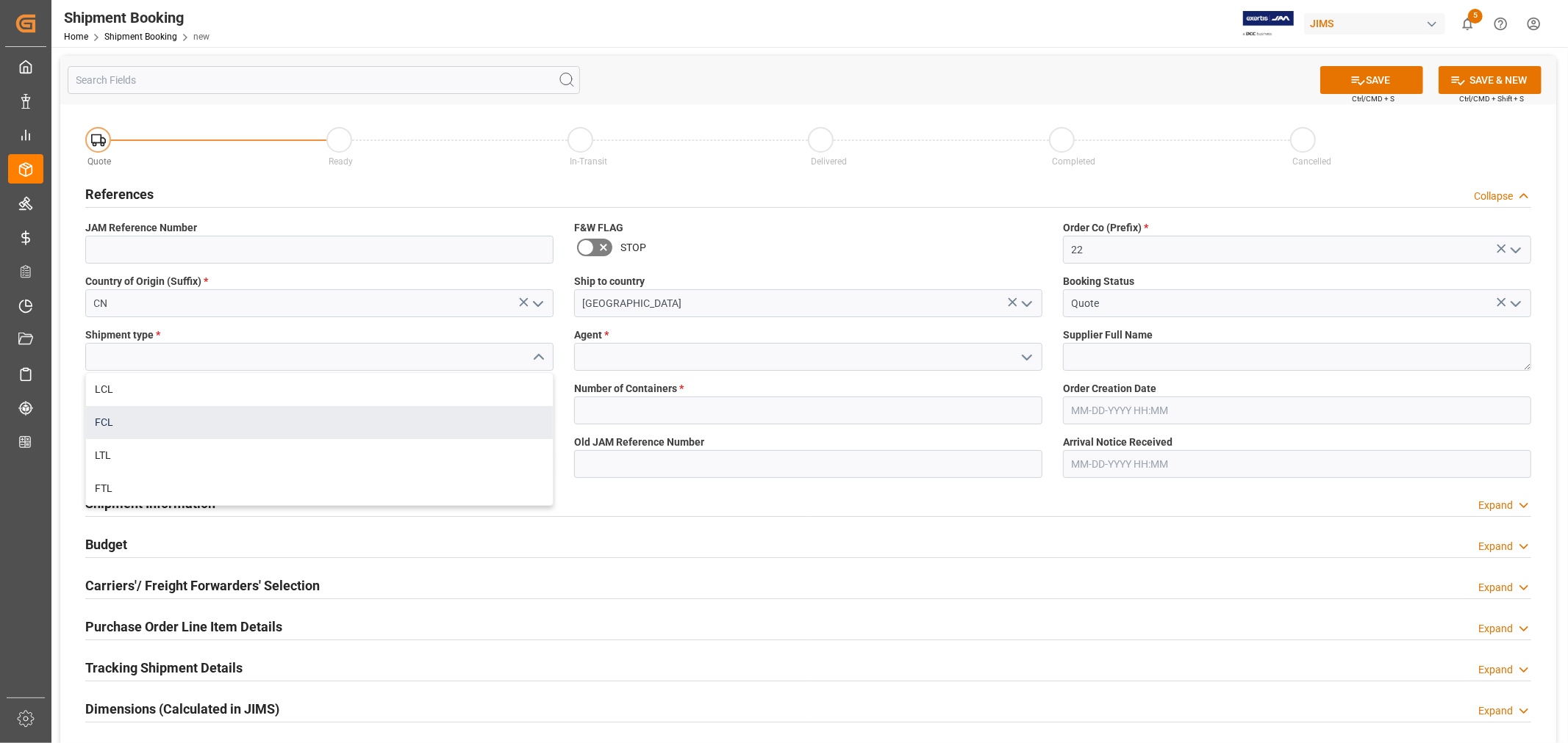
click at [160, 414] on div "FCL" at bounding box center [319, 423] width 466 height 33
type input "FCL"
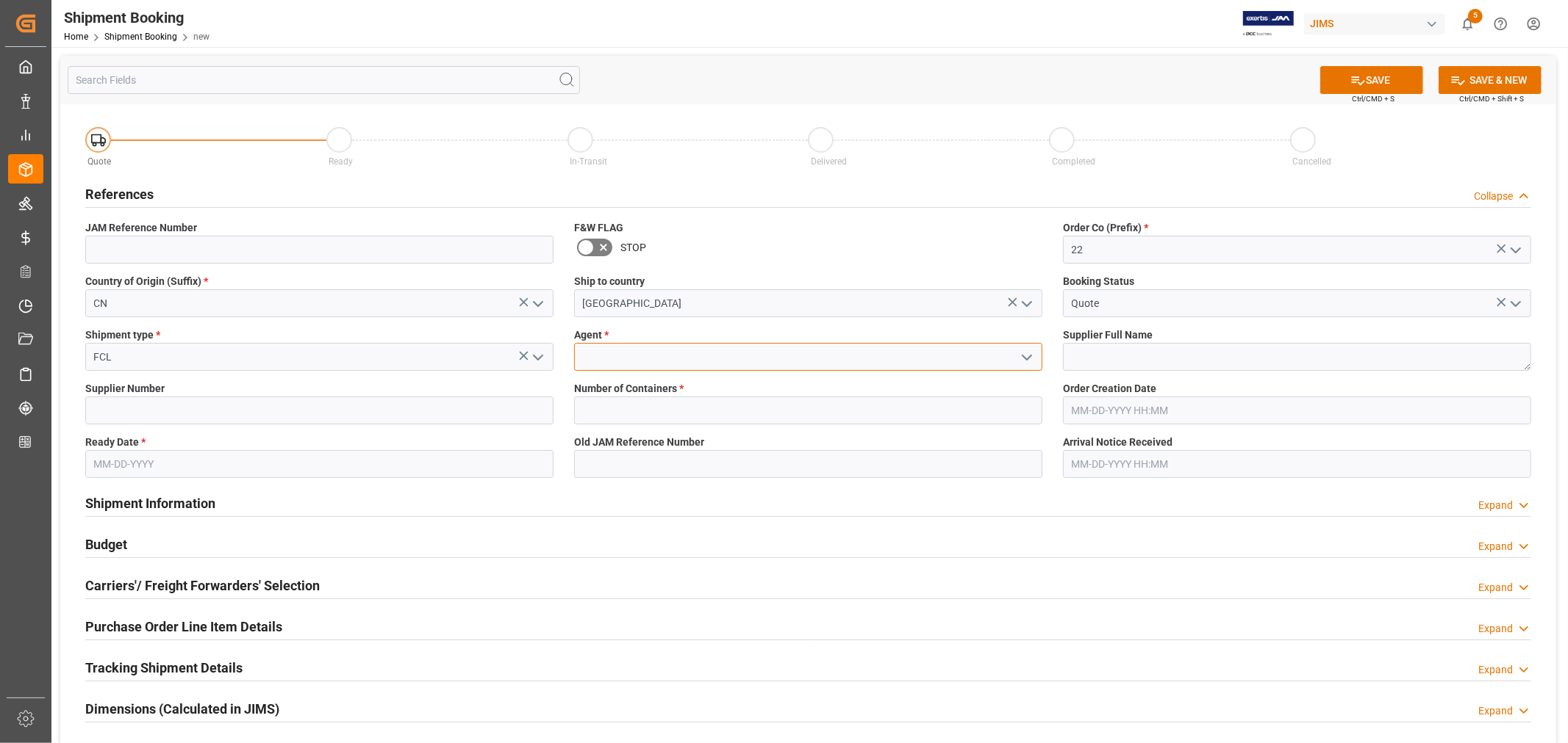
click at [630, 356] on input at bounding box center [808, 357] width 468 height 28
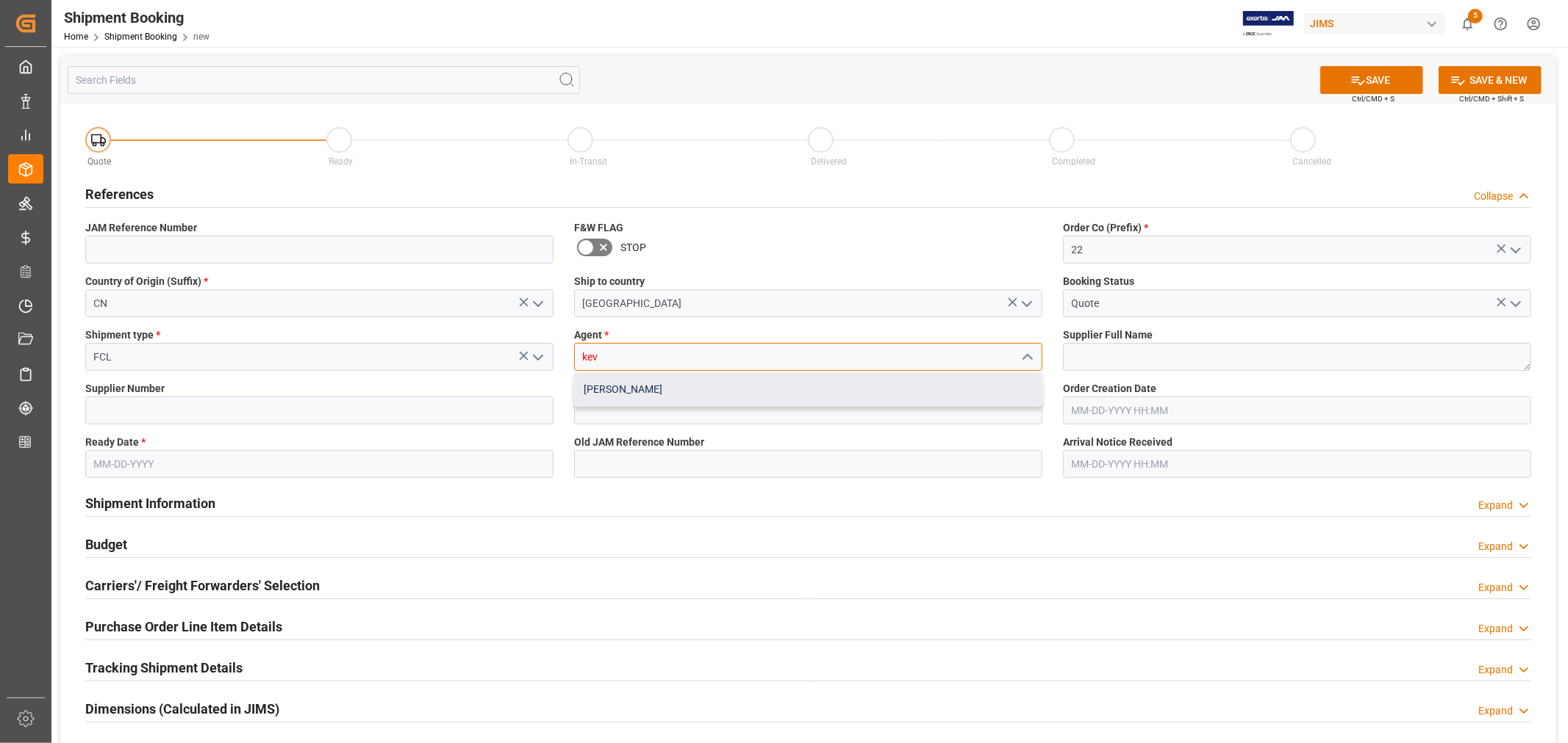
click at [633, 388] on div "[PERSON_NAME]" at bounding box center [808, 390] width 466 height 33
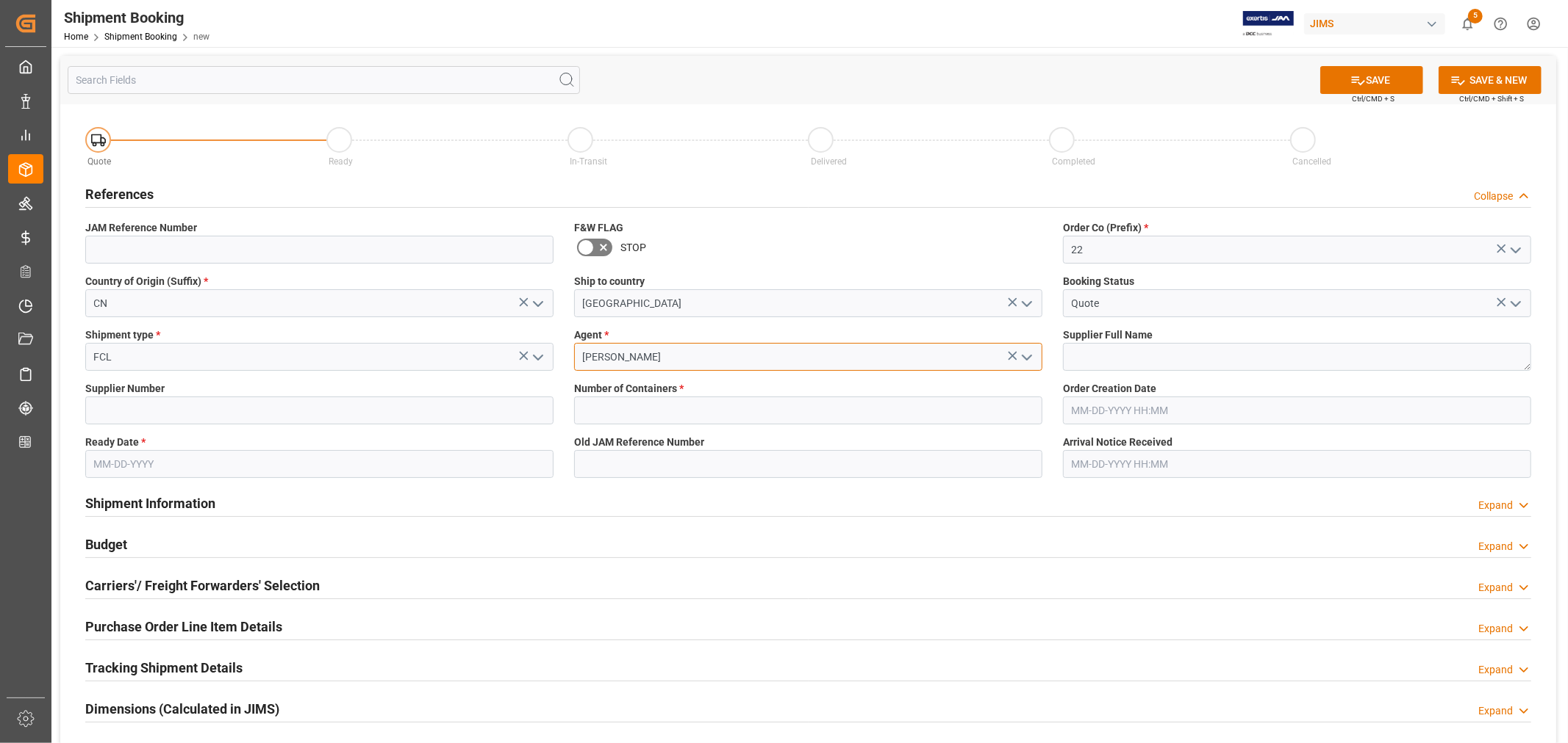
type input "[PERSON_NAME]"
click at [1082, 355] on textarea at bounding box center [1297, 357] width 468 height 28
paste textarea "[PERSON_NAME] & [PERSON_NAME] (US funds China)(W/T*)-"
type textarea "[PERSON_NAME] & [PERSON_NAME] (US funds China)(W/T*)-"
click at [250, 413] on input at bounding box center [319, 411] width 468 height 28
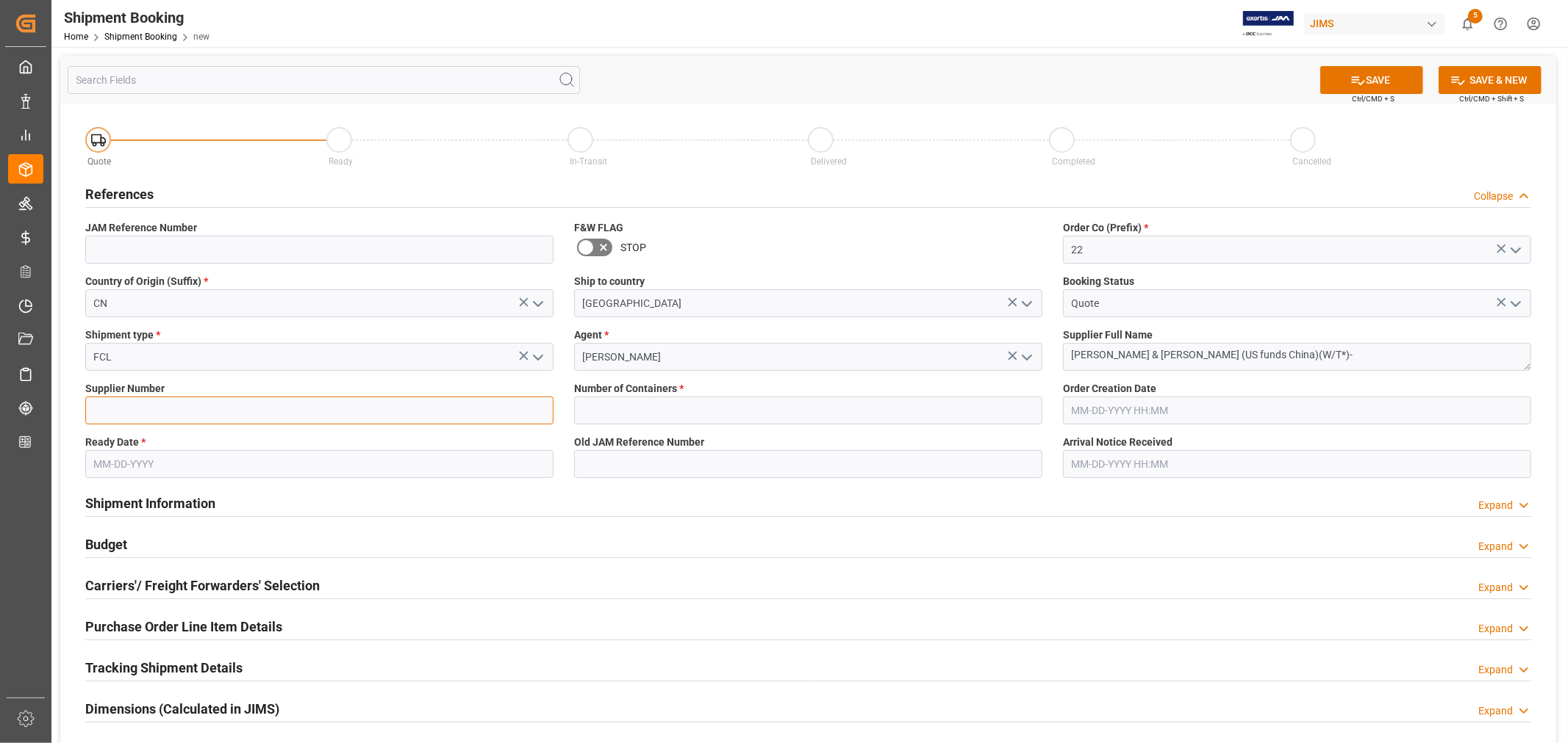
type input "211738"
click at [655, 404] on input "text" at bounding box center [808, 411] width 468 height 28
type input "1"
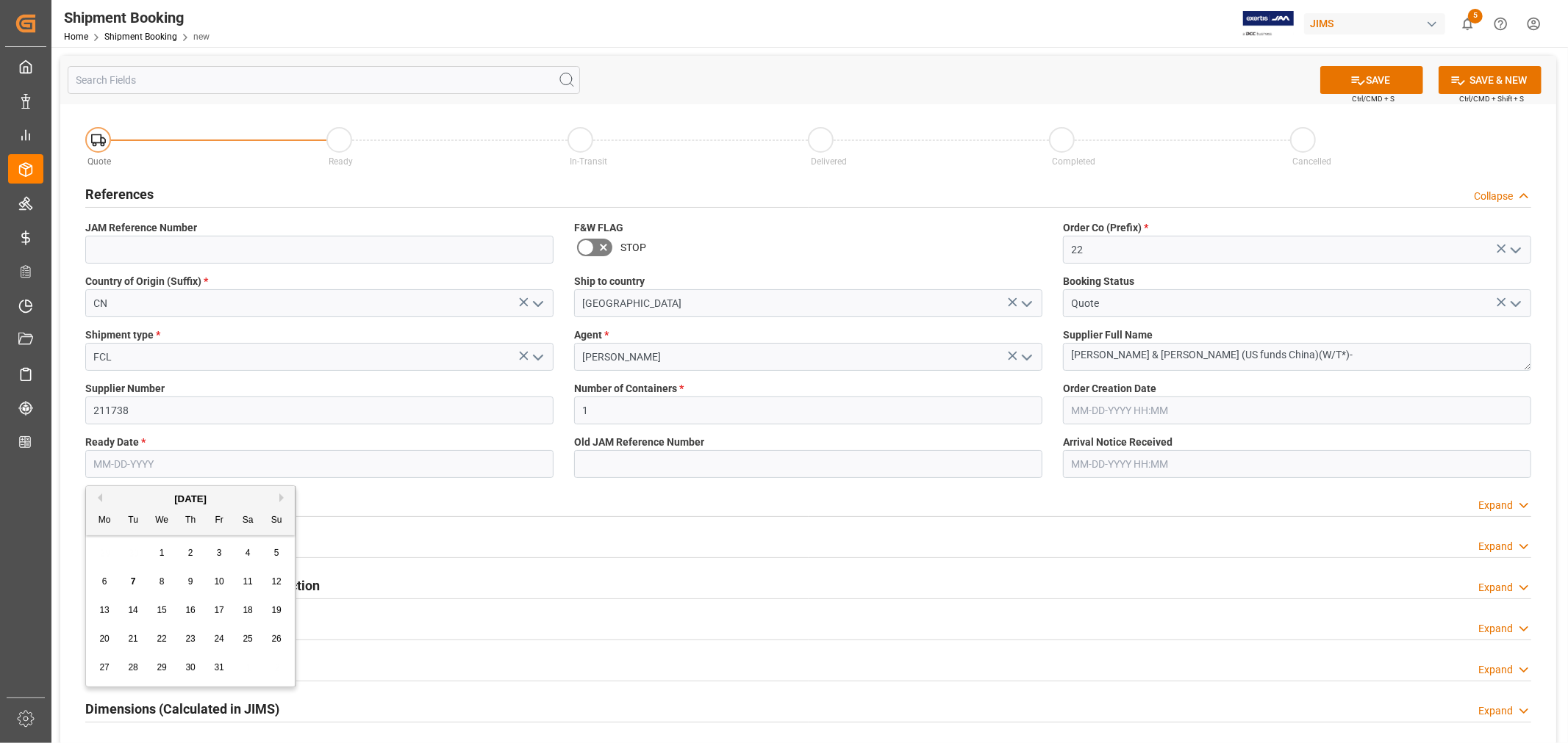
click at [206, 466] on input "text" at bounding box center [319, 464] width 468 height 28
click at [281, 497] on button "Next Month" at bounding box center [284, 498] width 9 height 9
click at [98, 498] on button "Previous Month" at bounding box center [98, 498] width 9 height 9
click at [103, 669] on span "27" at bounding box center [104, 668] width 10 height 10
type input "10-27-2025"
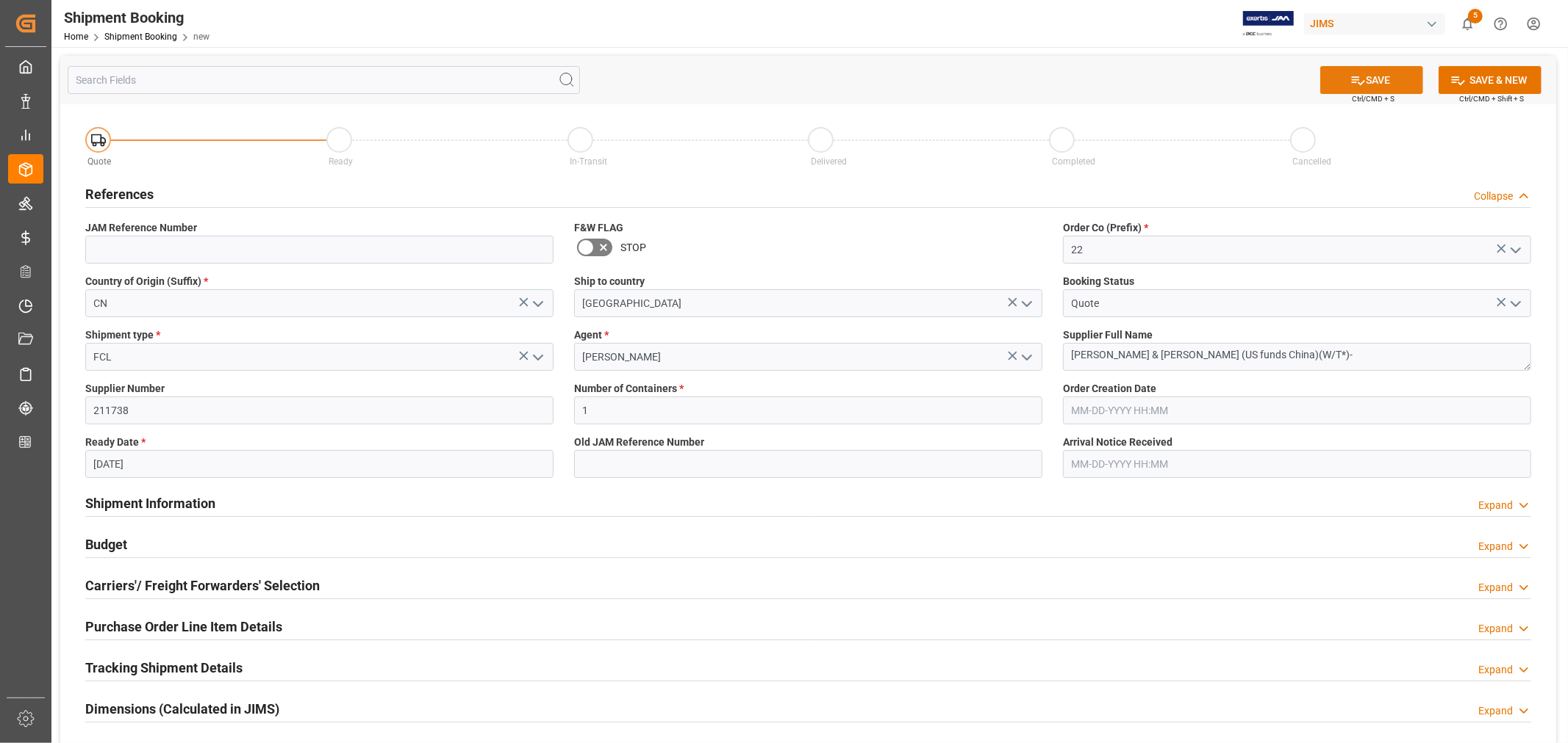
click at [1367, 83] on button "SAVE" at bounding box center [1371, 80] width 103 height 28
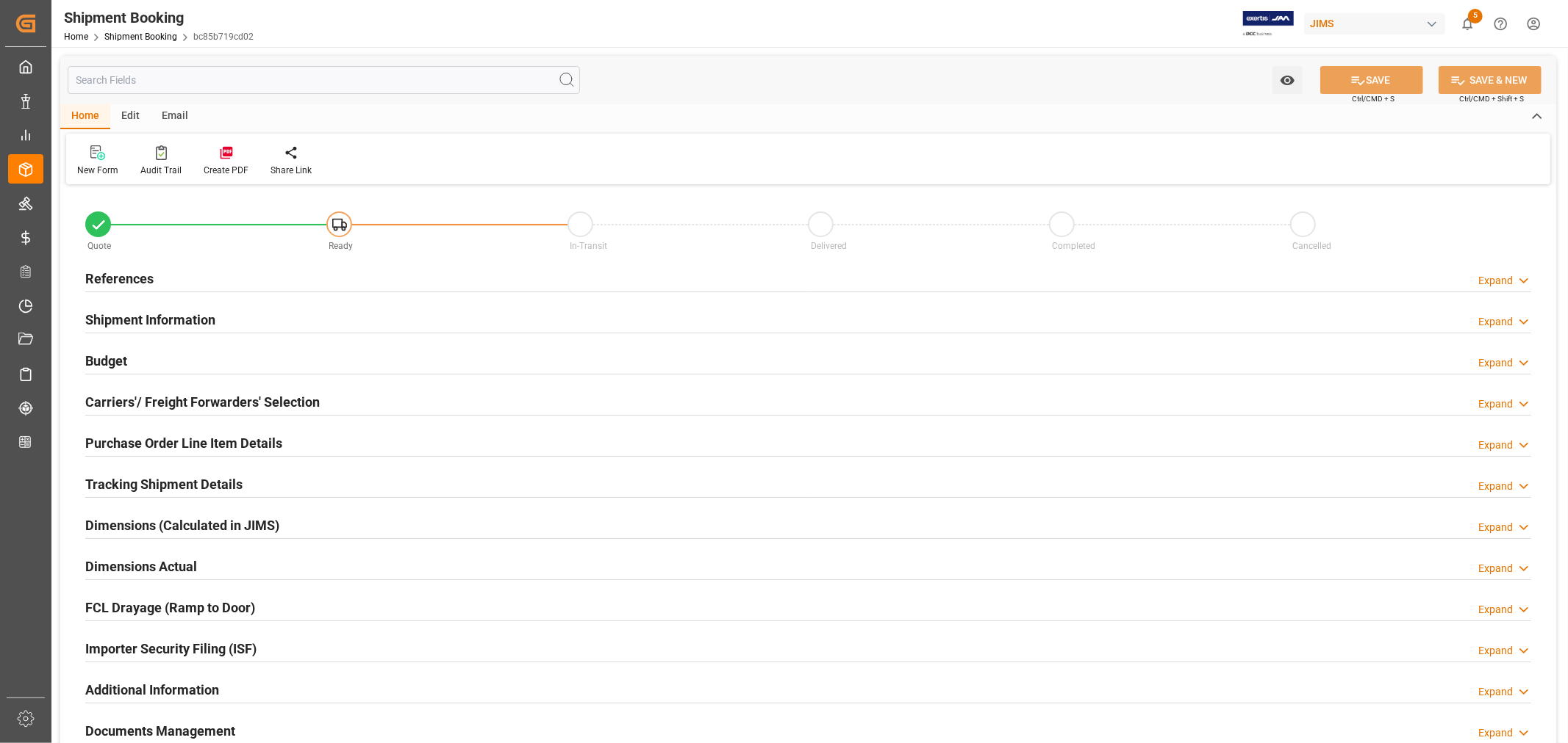
type input "1"
type input "[DATE]"
click at [127, 275] on h2 "References" at bounding box center [119, 279] width 69 height 20
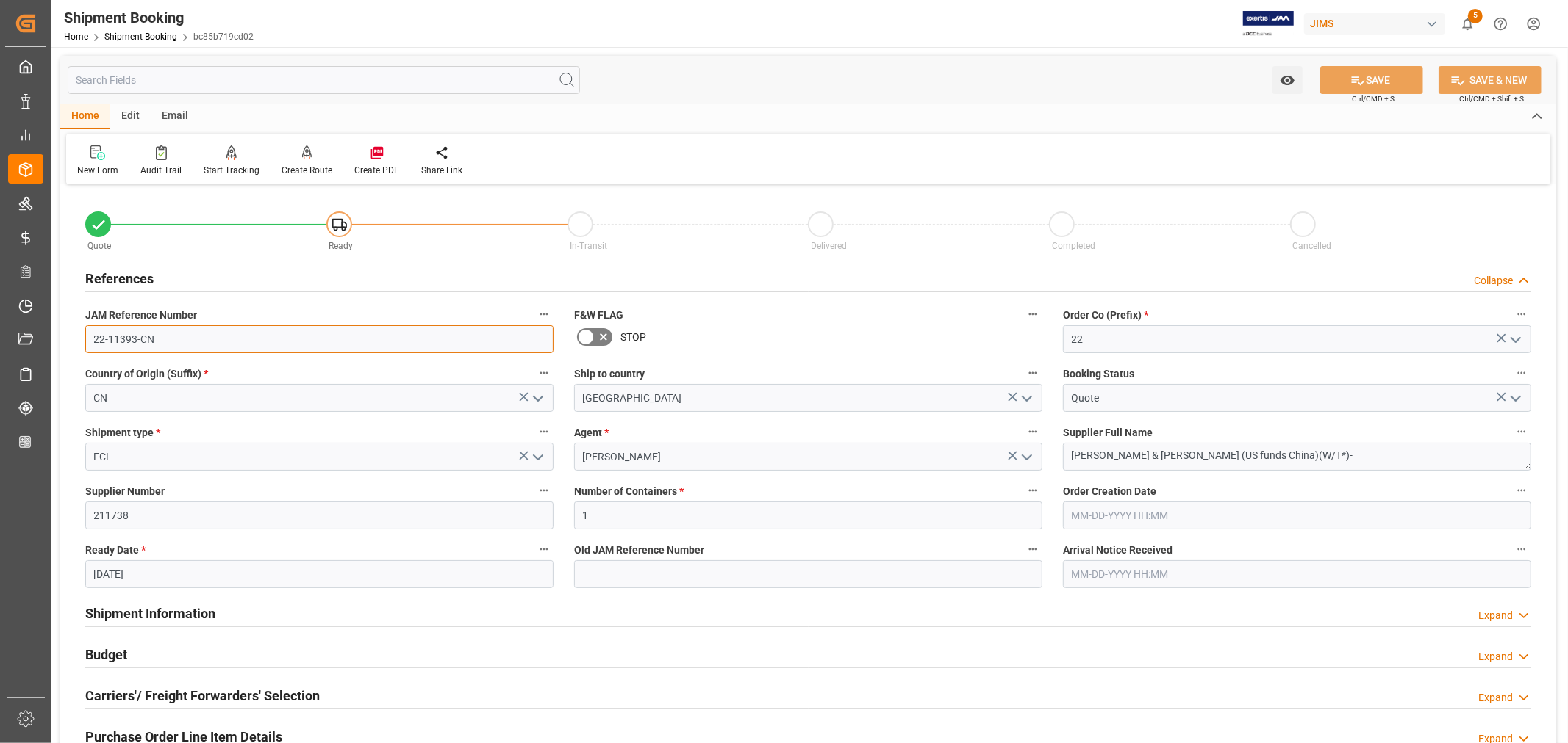
drag, startPoint x: 151, startPoint y: 339, endPoint x: 89, endPoint y: 333, distance: 62.3
click at [89, 333] on input "22-11393-CN" at bounding box center [319, 340] width 468 height 28
